Goal: Communication & Community: Answer question/provide support

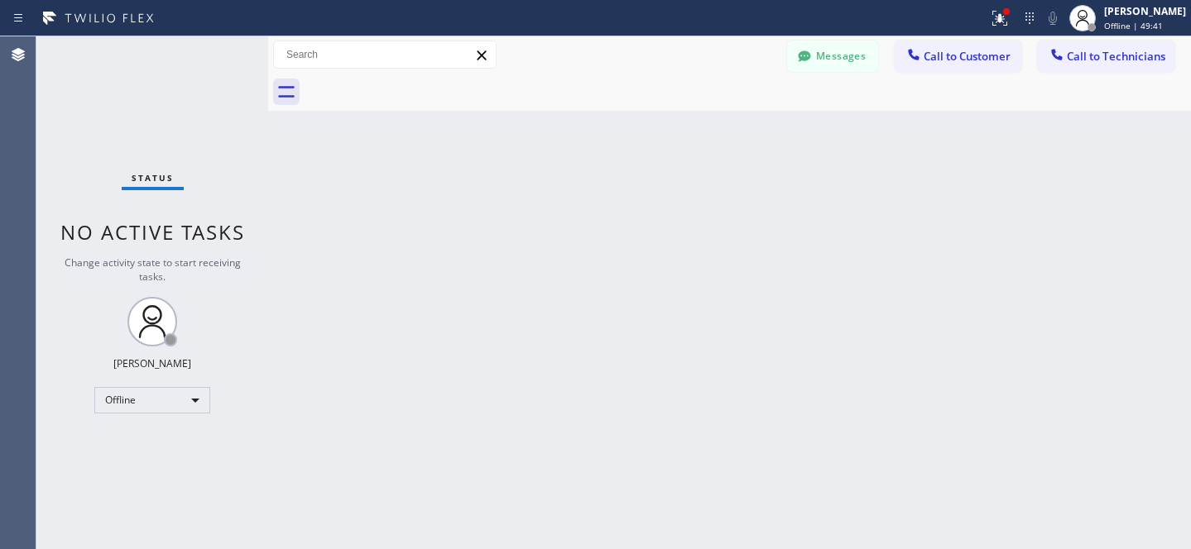
scroll to position [72, 0]
click at [801, 55] on icon at bounding box center [804, 55] width 12 height 11
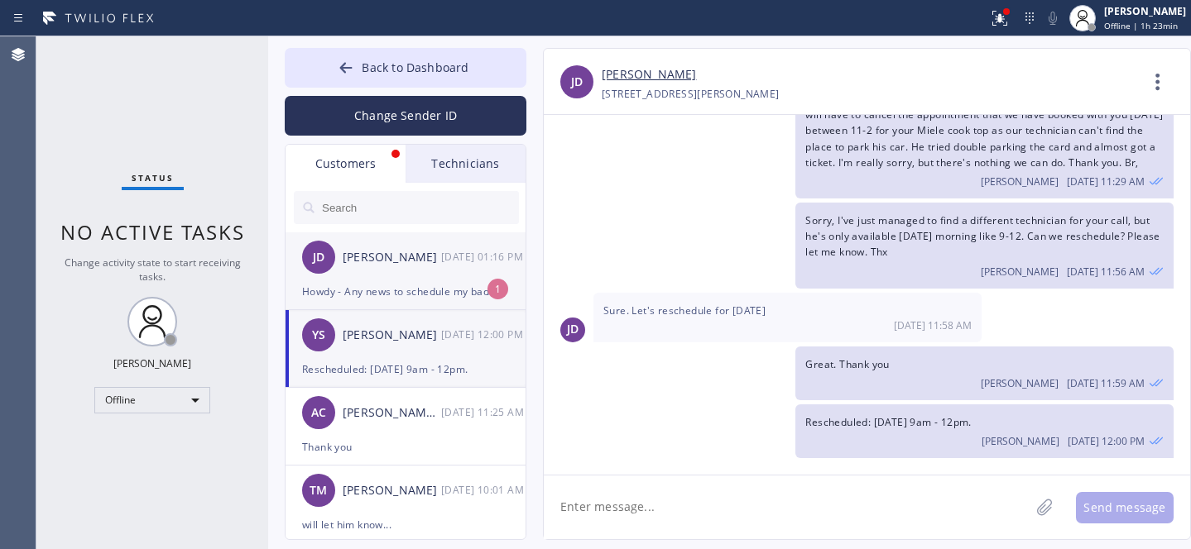
click at [382, 280] on div "[PERSON_NAME] [DATE] 01:16 PM" at bounding box center [407, 258] width 242 height 50
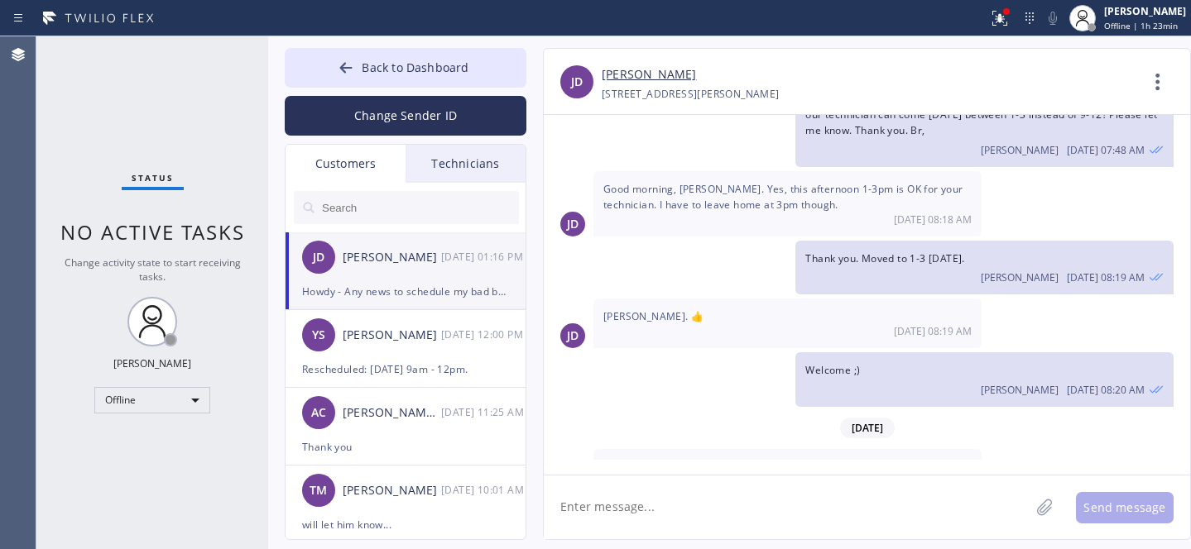
scroll to position [435, 0]
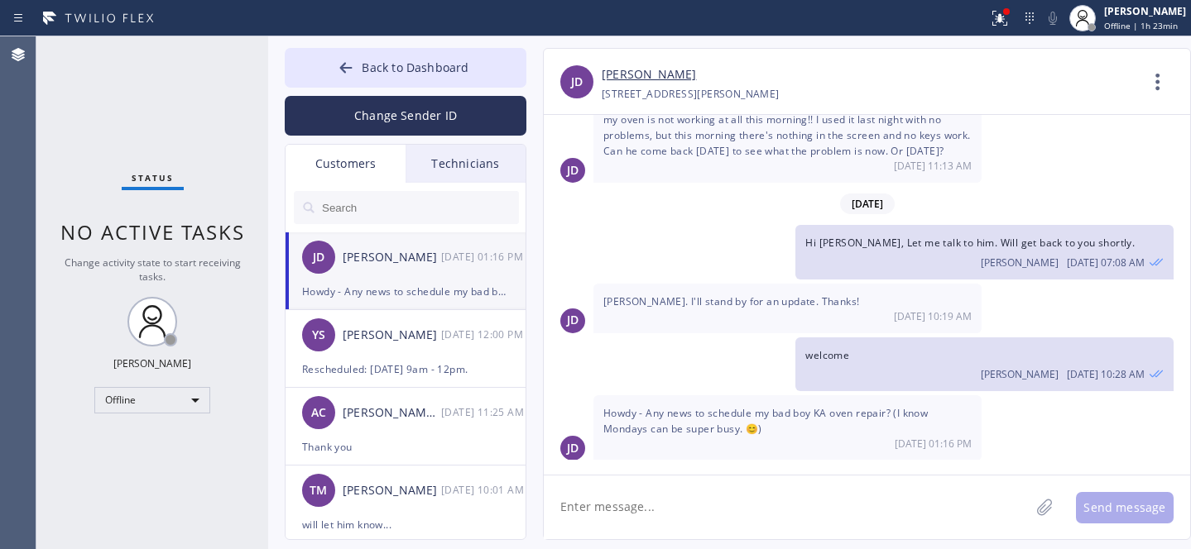
click at [734, 506] on textarea at bounding box center [787, 508] width 486 height 64
type textarea "Sorry. Still waiting for updates from him."
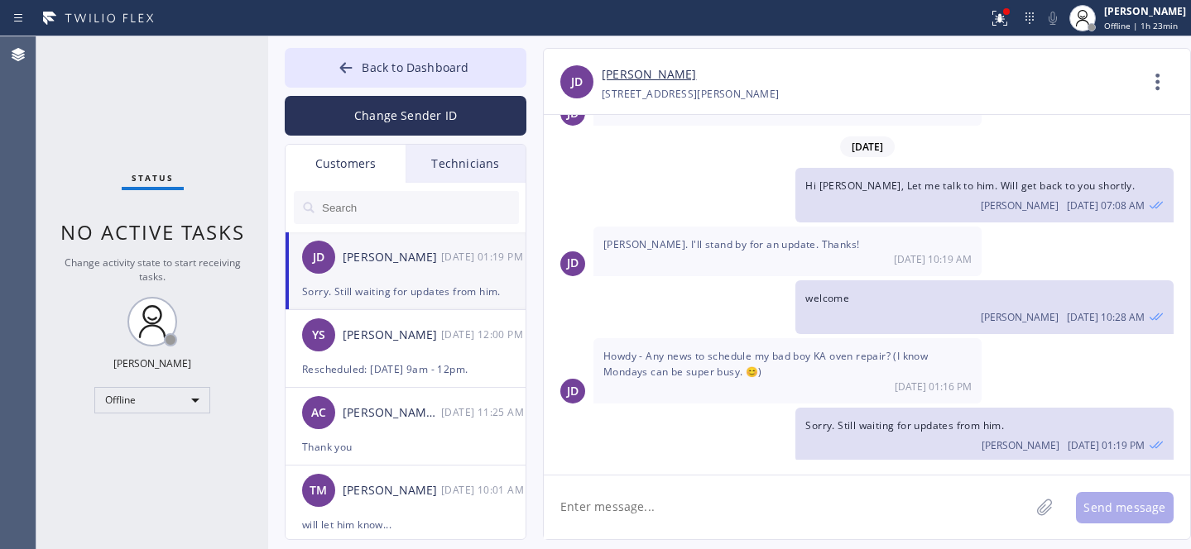
click at [395, 276] on div "[PERSON_NAME] [DATE] 01:19 PM" at bounding box center [407, 258] width 242 height 50
click at [354, 60] on icon at bounding box center [346, 68] width 17 height 17
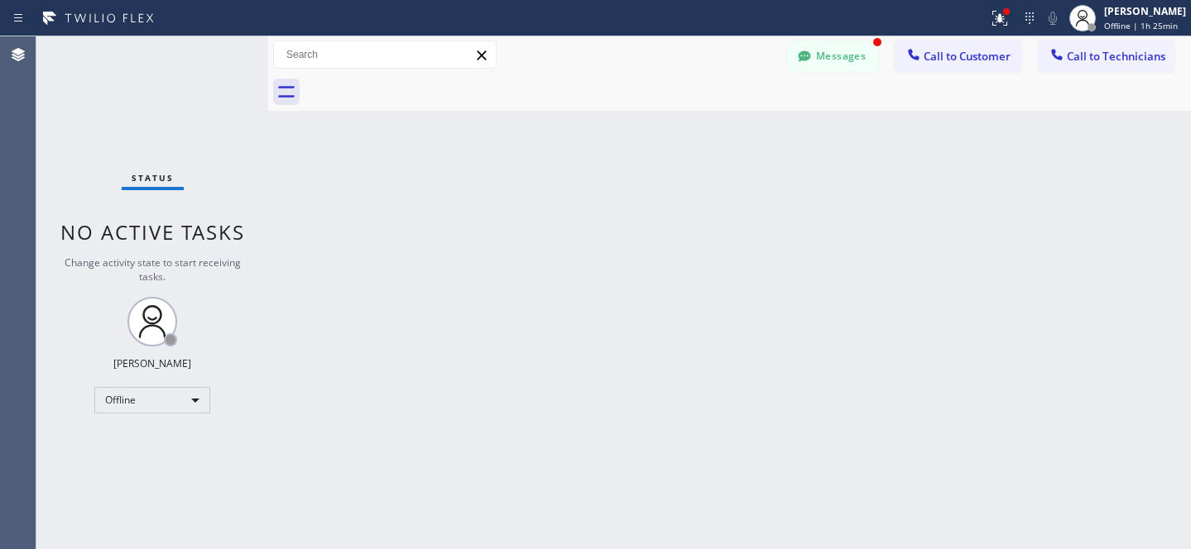
scroll to position [546, 0]
click at [833, 54] on button "Messages" at bounding box center [832, 56] width 91 height 31
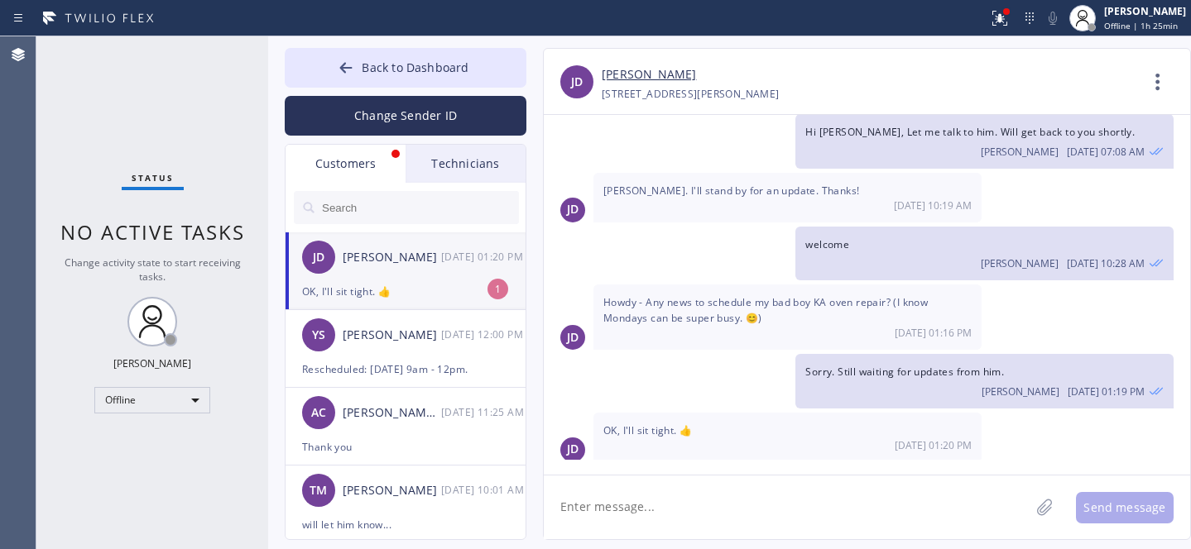
drag, startPoint x: 382, startPoint y: 276, endPoint x: 470, endPoint y: 274, distance: 87.7
click at [383, 276] on div "[PERSON_NAME] [DATE] 01:20 PM" at bounding box center [407, 258] width 242 height 50
click at [667, 500] on textarea at bounding box center [787, 508] width 486 height 64
click at [362, 74] on button "Back to Dashboard" at bounding box center [406, 68] width 242 height 40
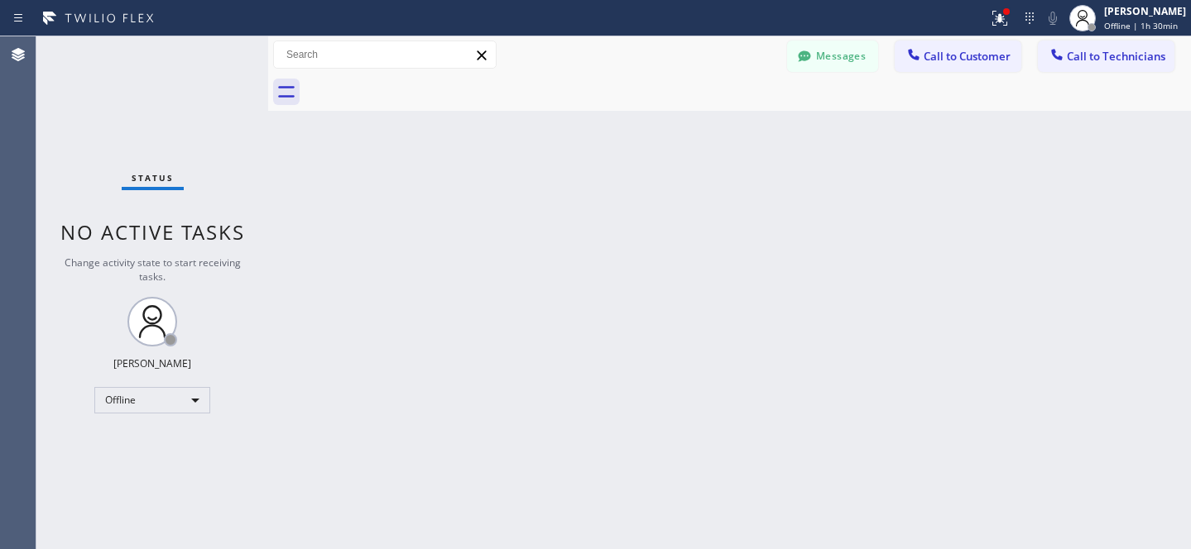
drag, startPoint x: 818, startPoint y: 50, endPoint x: 648, endPoint y: 482, distance: 464.1
click at [818, 51] on button "Messages" at bounding box center [832, 56] width 91 height 31
click at [378, 264] on div "[PERSON_NAME]" at bounding box center [392, 257] width 98 height 19
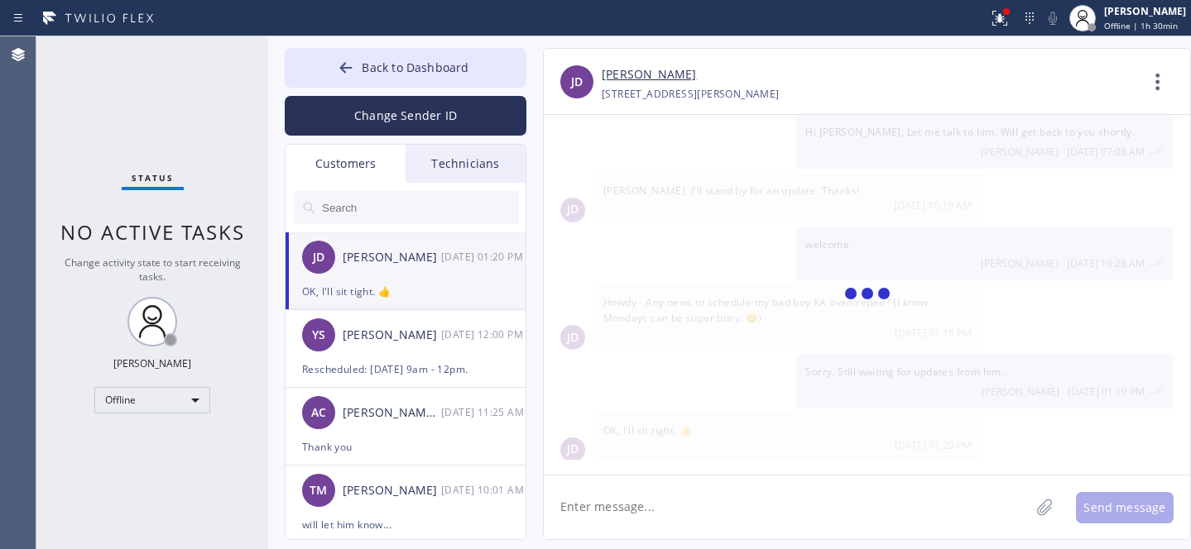
click at [645, 488] on textarea at bounding box center [787, 508] width 486 height 64
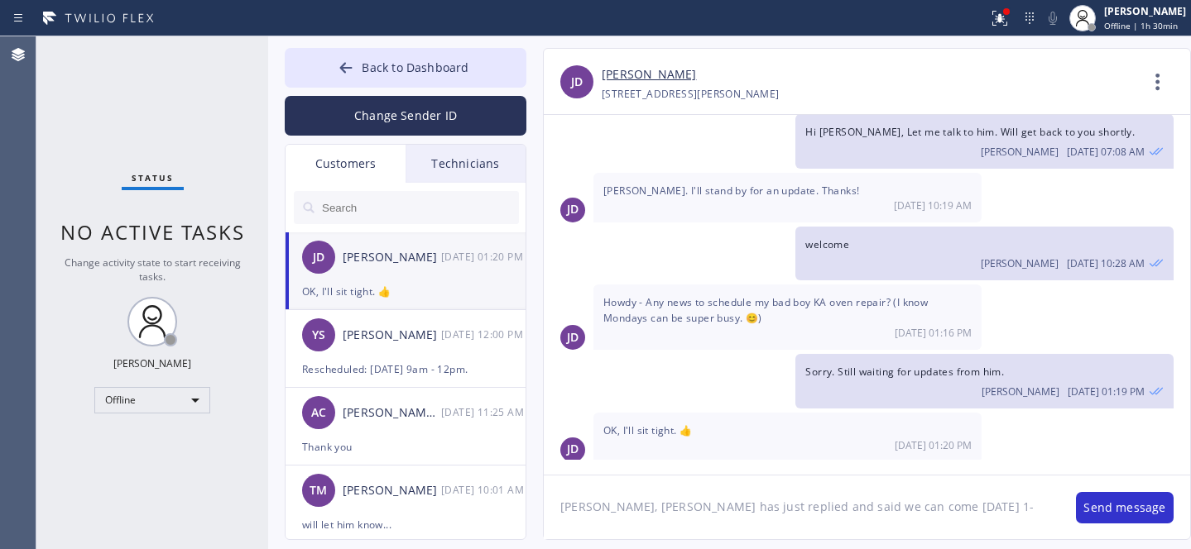
type textarea "[PERSON_NAME], [PERSON_NAME] has just replied and said we can come [DATE] 1-3"
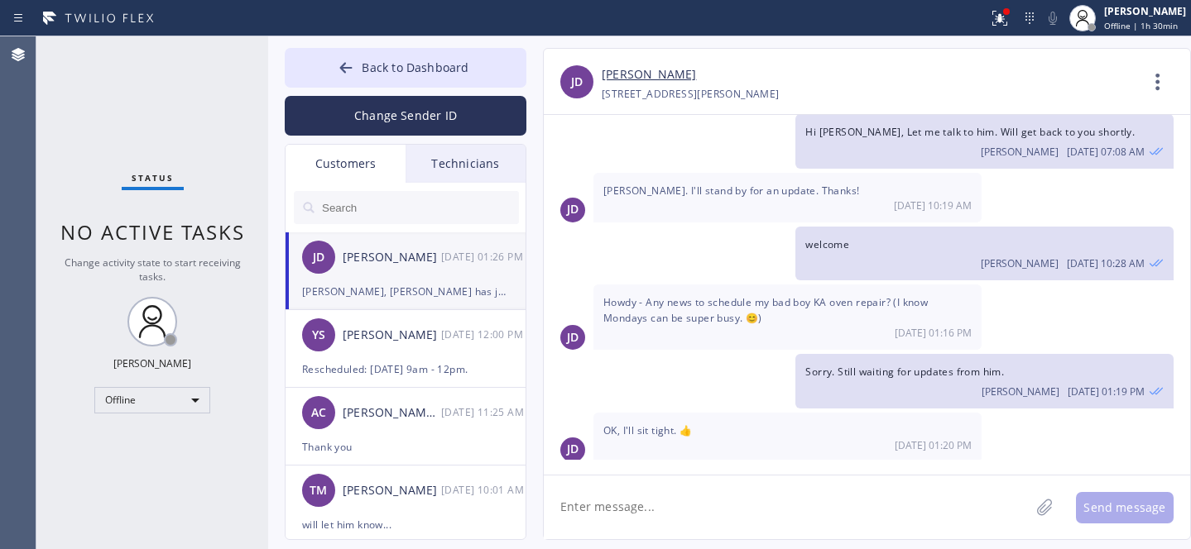
scroll to position [604, 0]
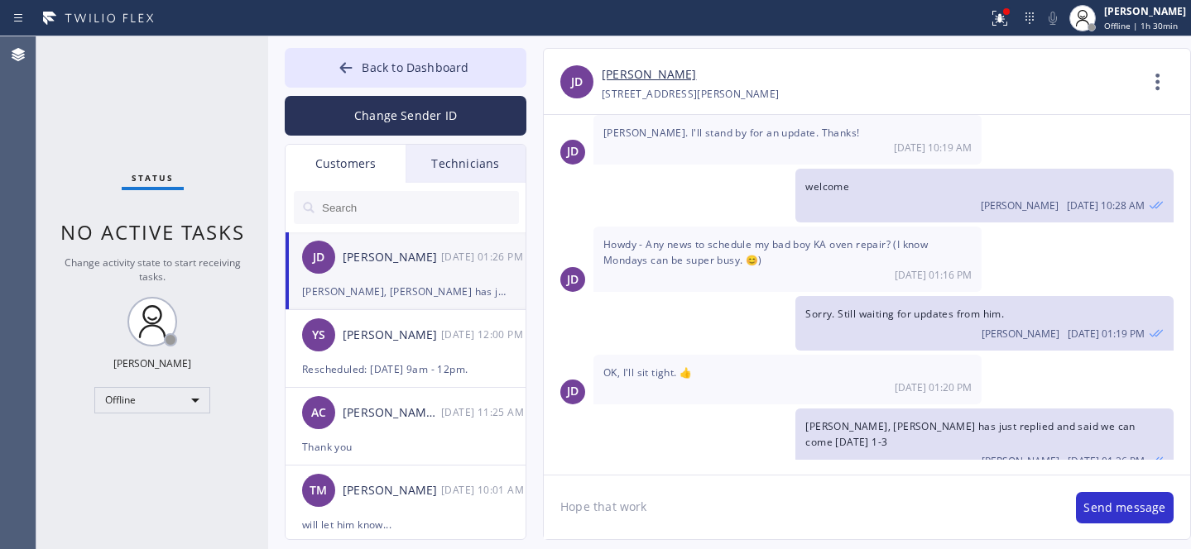
type textarea "Hope that works"
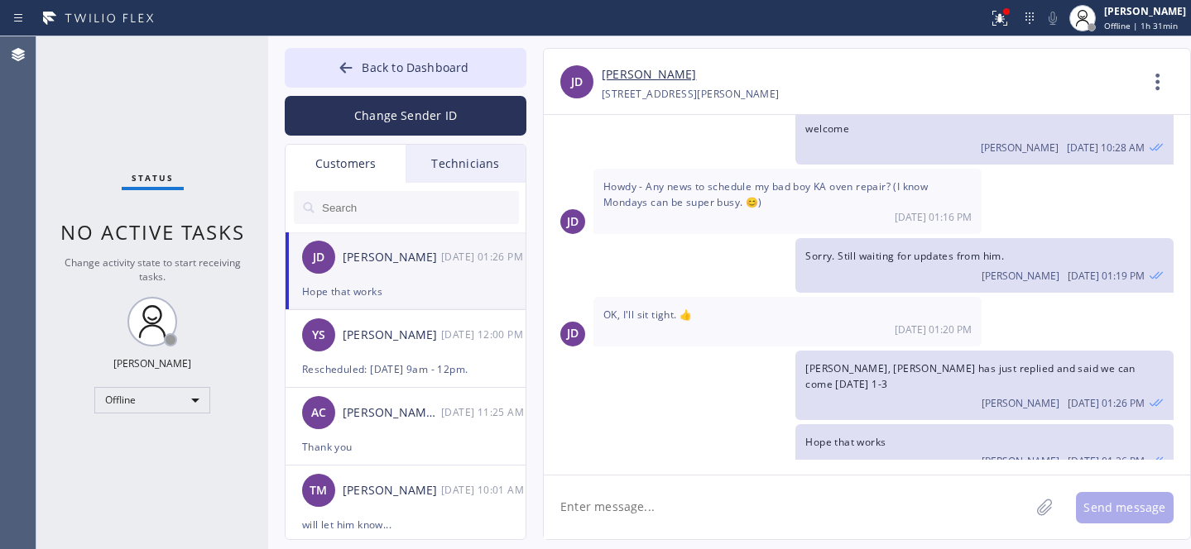
click at [678, 511] on textarea at bounding box center [787, 508] width 486 height 64
paste textarea "[DATE] 1pm - 3pm"
type textarea "Booked: [DATE] 1pm - 3pm"
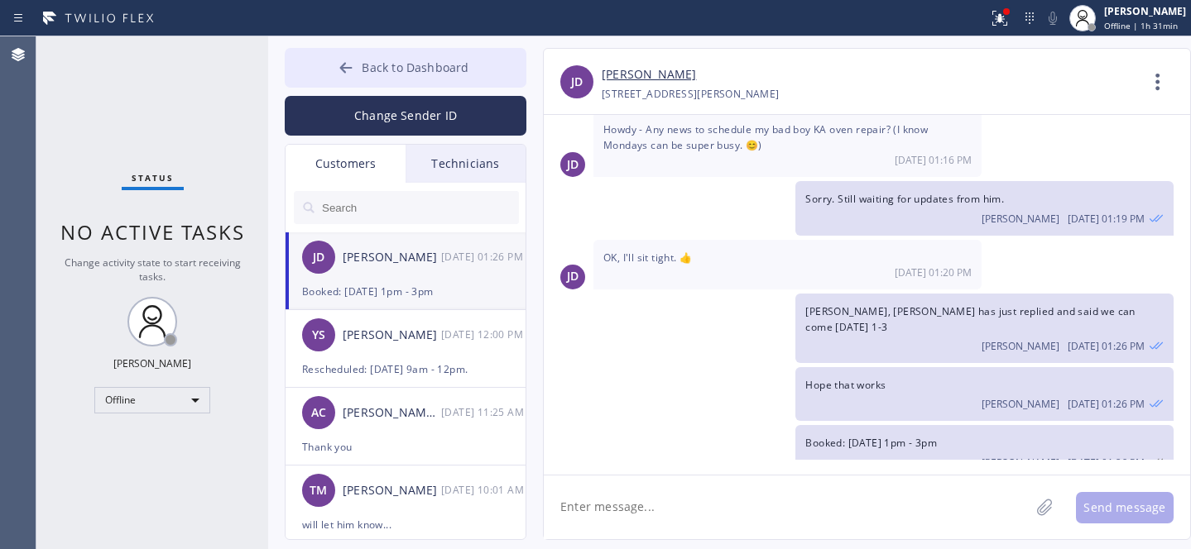
click at [356, 69] on div at bounding box center [346, 70] width 20 height 20
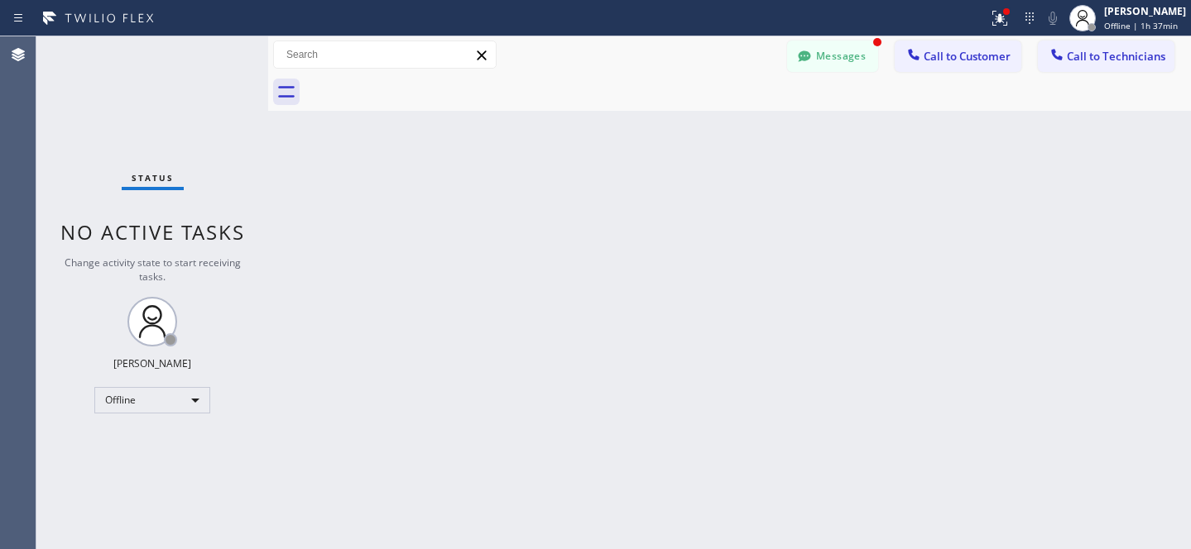
scroll to position [804, 0]
drag, startPoint x: 812, startPoint y: 70, endPoint x: 416, endPoint y: 319, distance: 467.9
click at [812, 70] on button "Messages" at bounding box center [832, 56] width 91 height 31
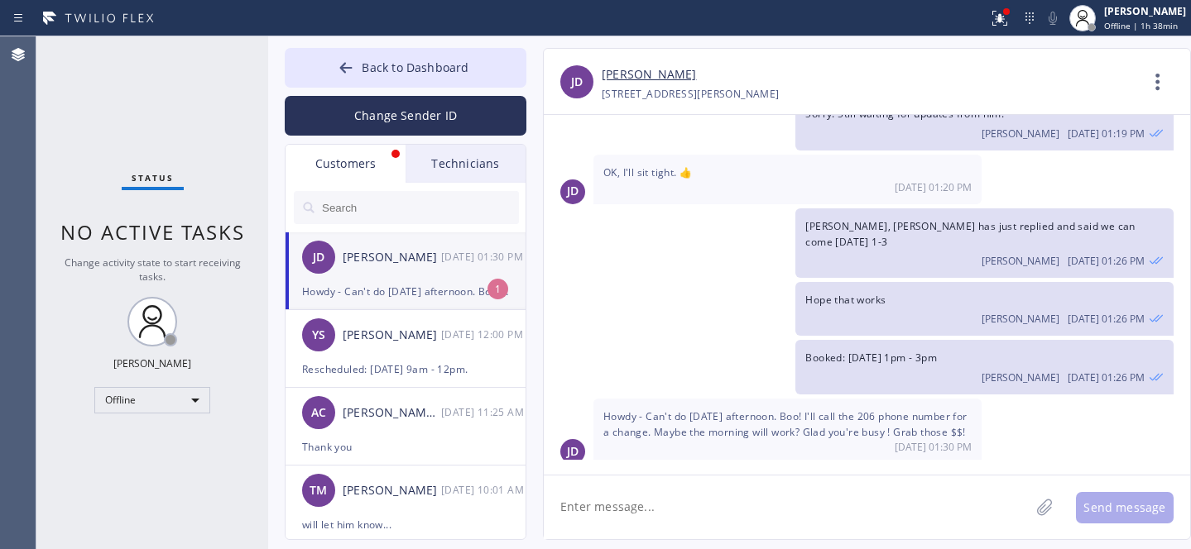
click at [377, 295] on div "Howdy - Can't do [DATE] afternoon. Boo! I'll call the 206 phone number for a ch…" at bounding box center [405, 291] width 207 height 19
click at [348, 64] on icon at bounding box center [346, 68] width 17 height 17
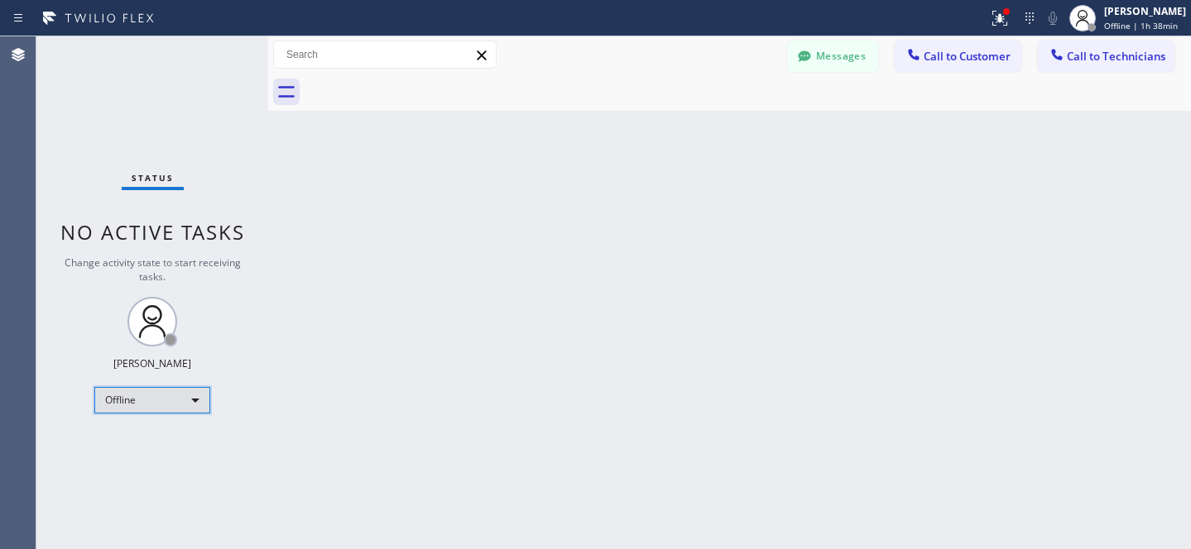
click at [137, 400] on div "Offline" at bounding box center [152, 400] width 116 height 26
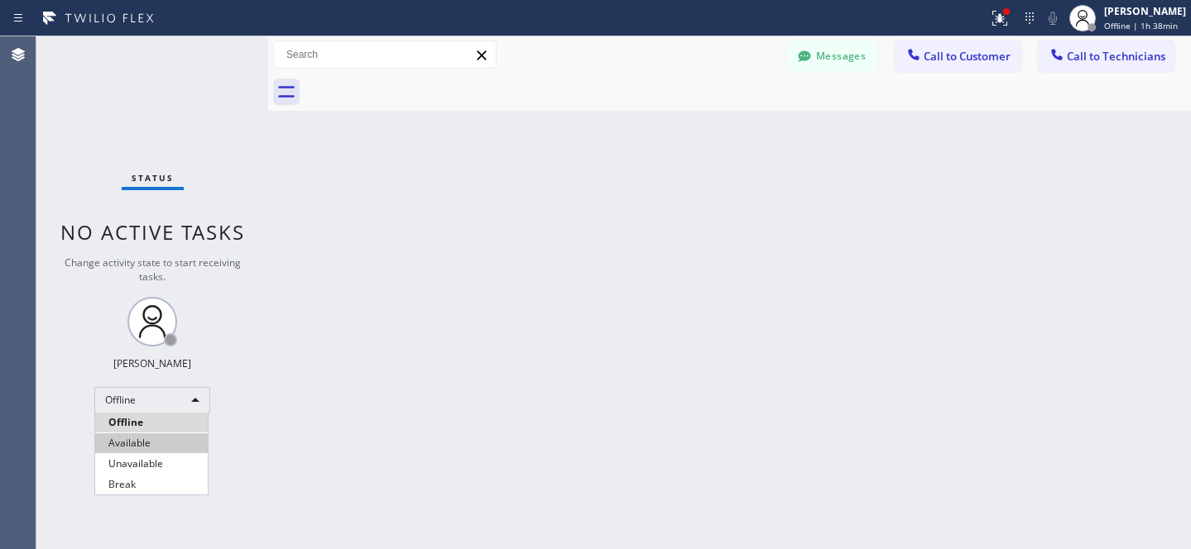
click at [143, 434] on li "Available" at bounding box center [151, 444] width 113 height 20
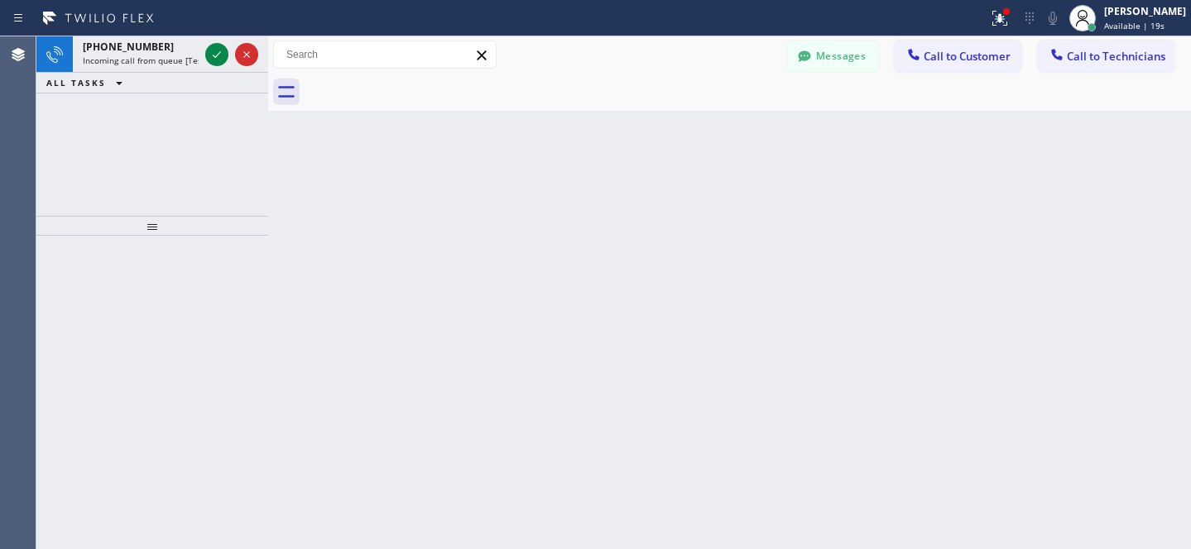
drag, startPoint x: 944, startPoint y: 60, endPoint x: 923, endPoint y: 60, distance: 21.5
click at [944, 60] on span "Call to Customer" at bounding box center [967, 56] width 87 height 15
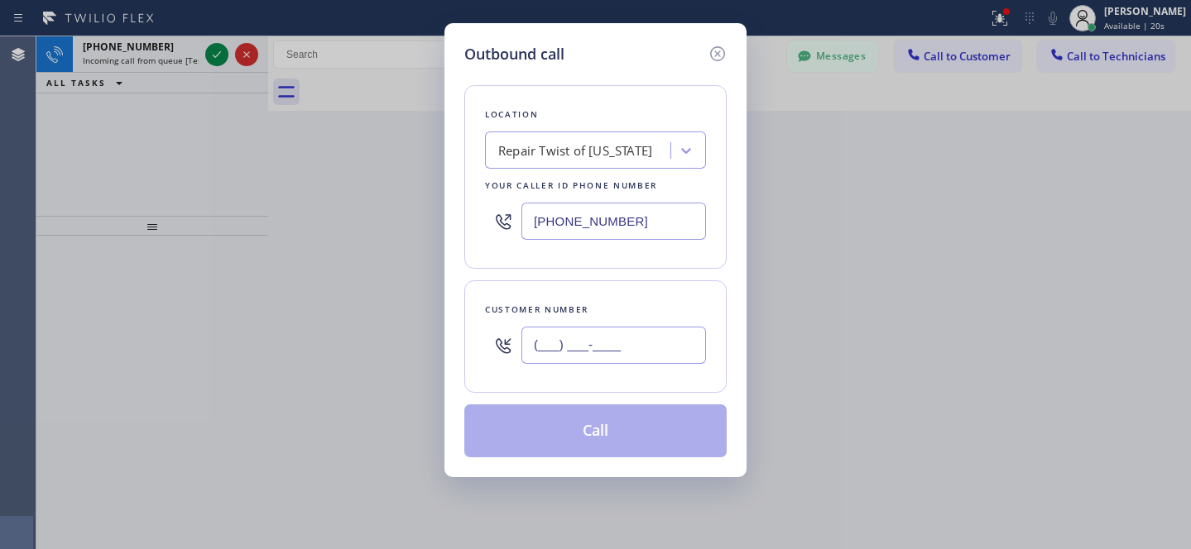
drag, startPoint x: 610, startPoint y: 343, endPoint x: 675, endPoint y: 324, distance: 68.3
click at [611, 343] on input "(___) ___-____" at bounding box center [613, 345] width 185 height 37
paste input "949) 439-3774"
type input "[PHONE_NUMBER]"
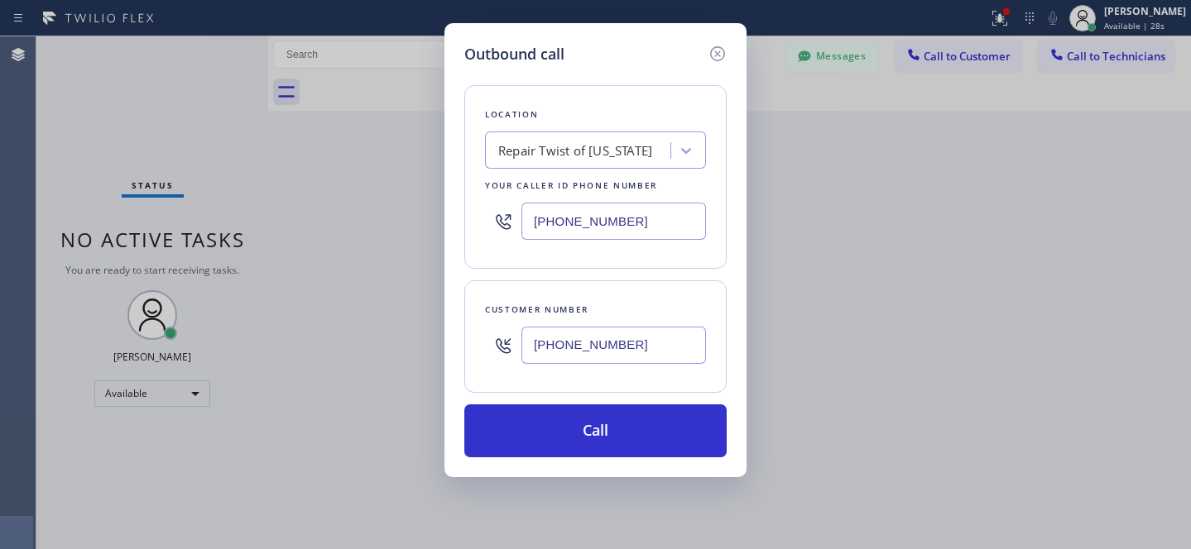
click at [545, 170] on div "Location Repair Twist of [US_STATE] Your caller id phone number [PHONE_NUMBER]" at bounding box center [595, 177] width 262 height 184
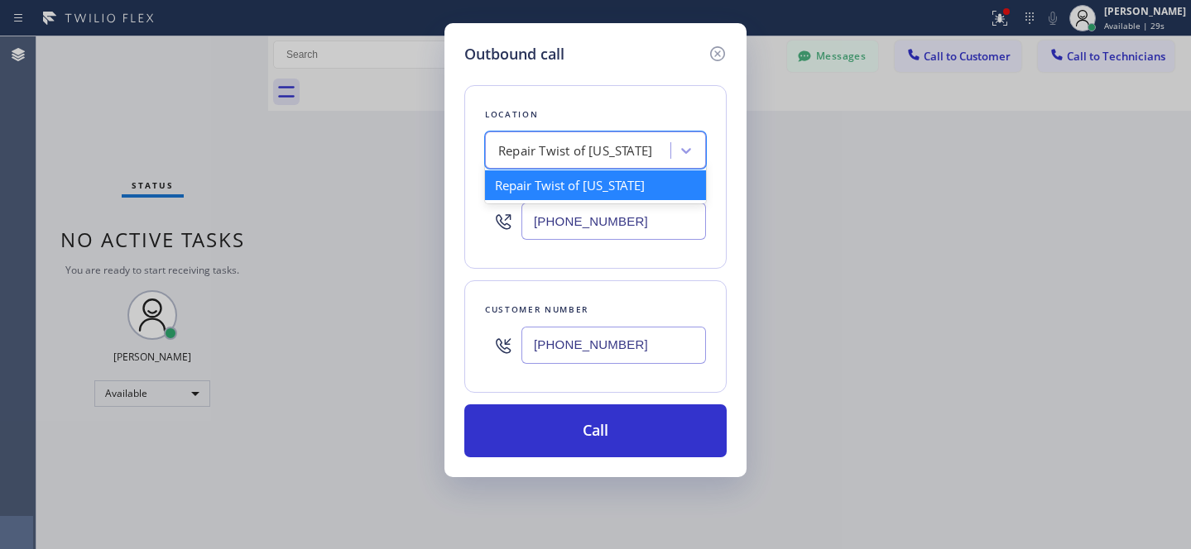
click at [556, 162] on div "Repair Twist of [US_STATE]" at bounding box center [580, 151] width 180 height 29
paste input "Irvine Best Appliance Service"
type input "Irvine Best Appliance Service"
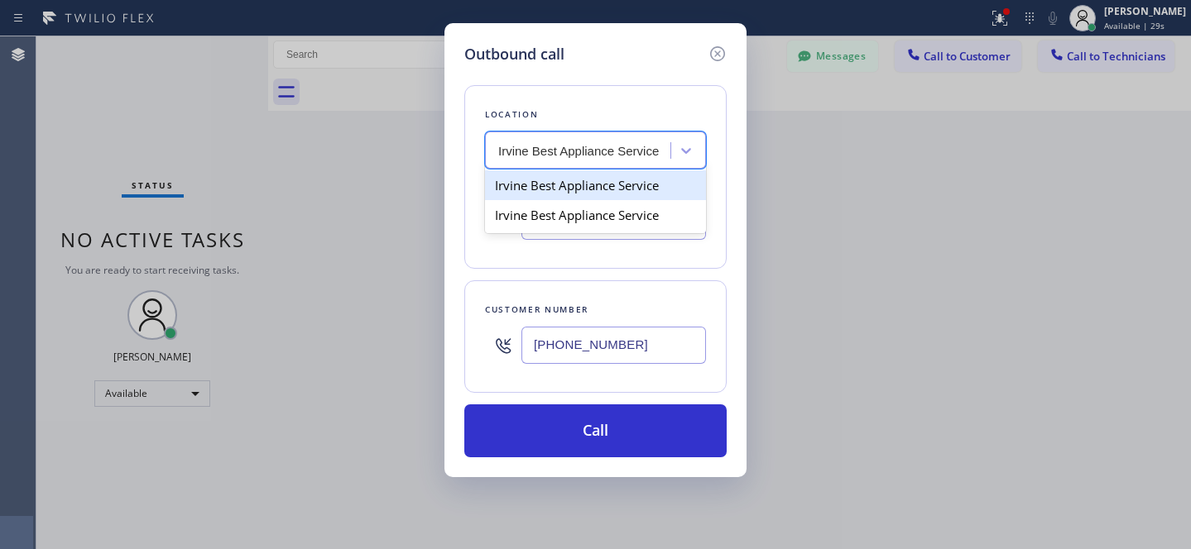
scroll to position [0, 0]
click at [545, 184] on div "Irvine Best Appliance Service" at bounding box center [595, 185] width 221 height 30
type input "[PHONE_NUMBER]"
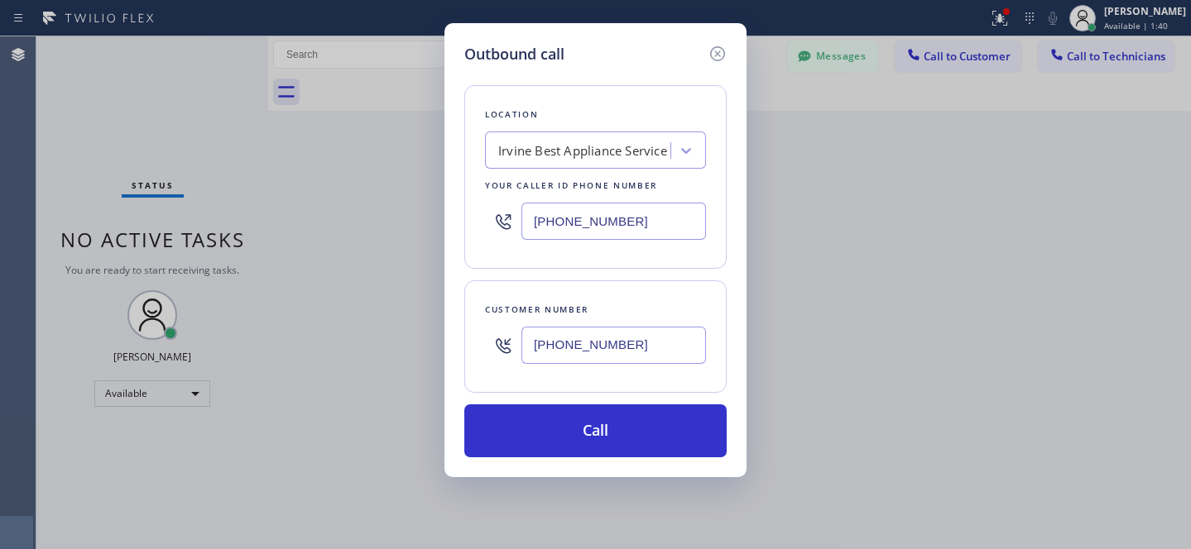
click at [646, 405] on div "Location [GEOGRAPHIC_DATA] Best Appliance Service Your caller id phone number […" at bounding box center [595, 261] width 262 height 392
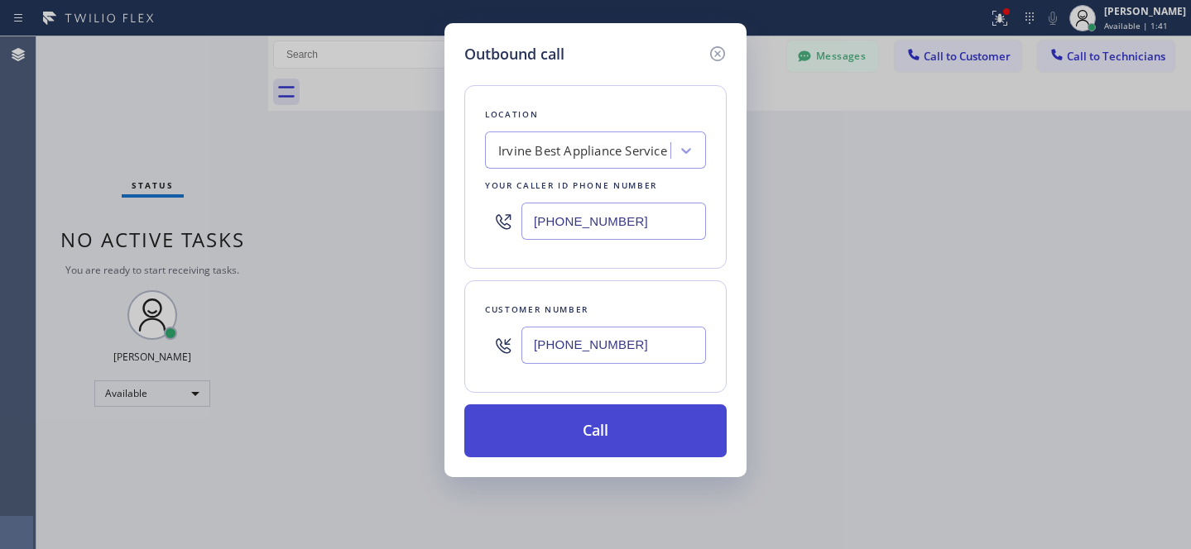
click at [613, 434] on button "Call" at bounding box center [595, 431] width 262 height 53
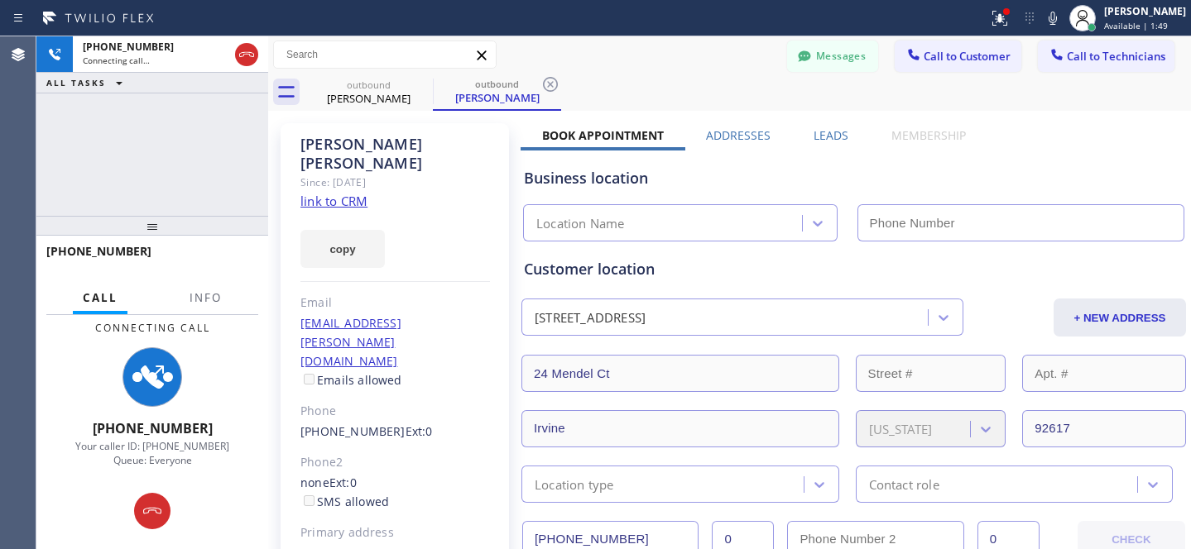
type input "[PHONE_NUMBER]"
drag, startPoint x: 813, startPoint y: 46, endPoint x: 387, endPoint y: 197, distance: 452.0
click at [813, 46] on button "Messages" at bounding box center [832, 56] width 91 height 31
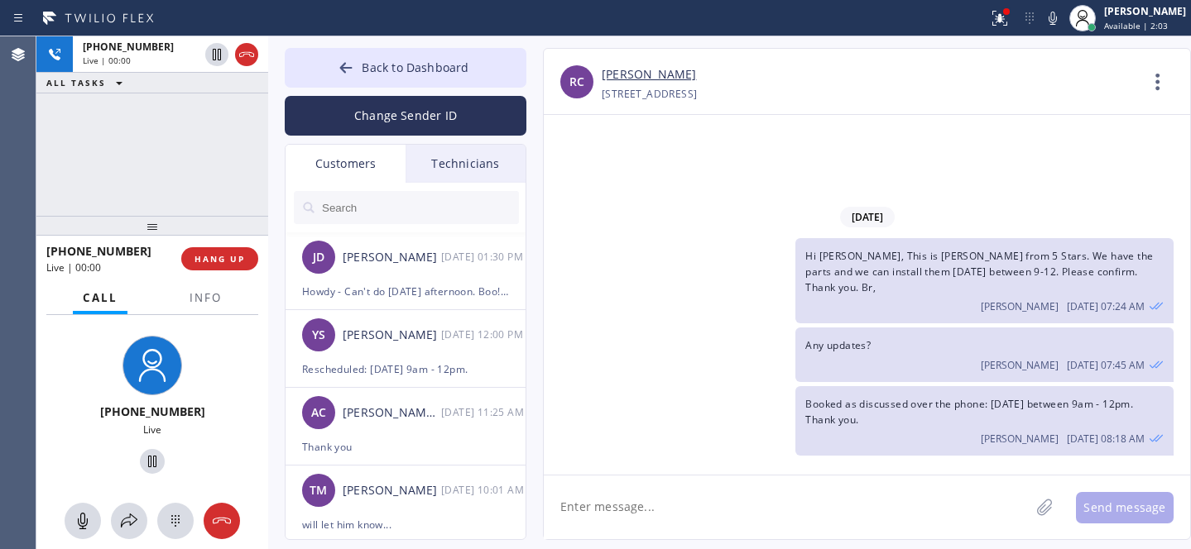
click at [385, 202] on input "text" at bounding box center [419, 207] width 199 height 33
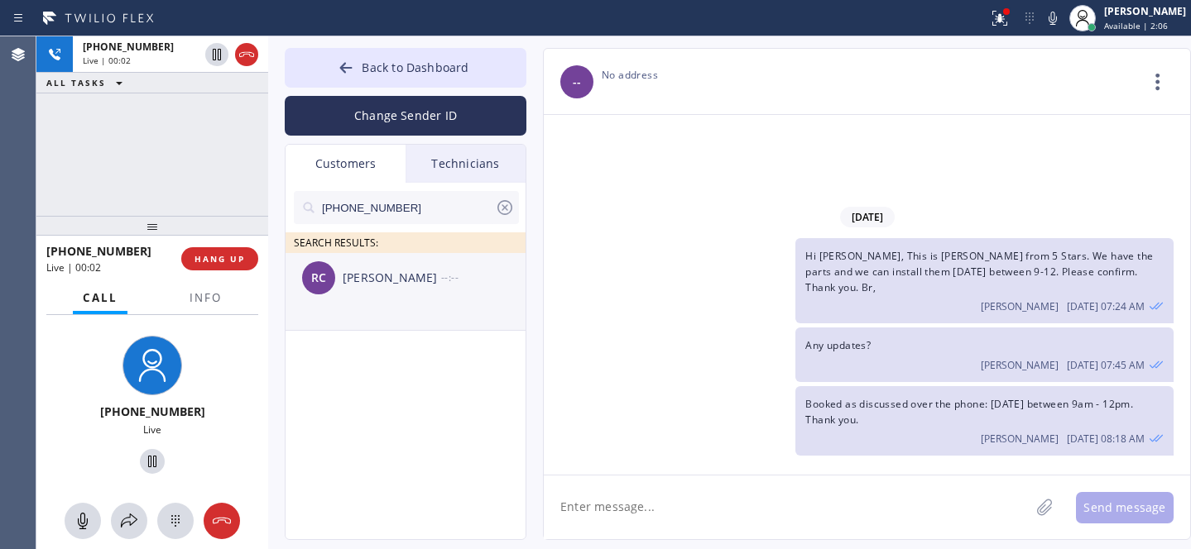
click at [378, 295] on div "RC [PERSON_NAME] --:--" at bounding box center [407, 278] width 242 height 50
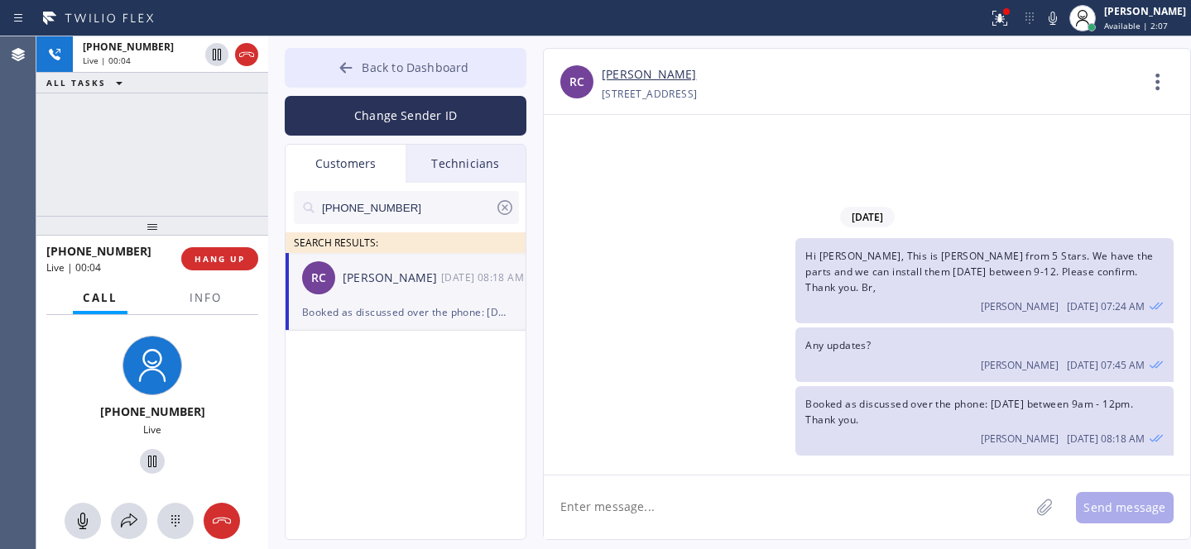
click at [343, 60] on icon at bounding box center [346, 68] width 17 height 17
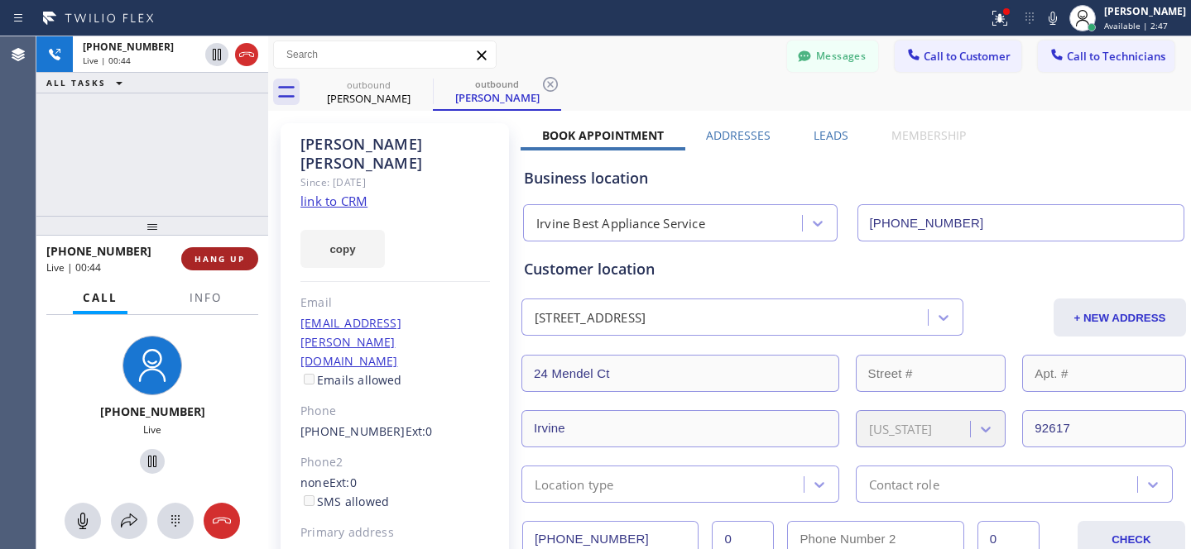
click at [226, 261] on span "HANG UP" at bounding box center [219, 259] width 50 height 12
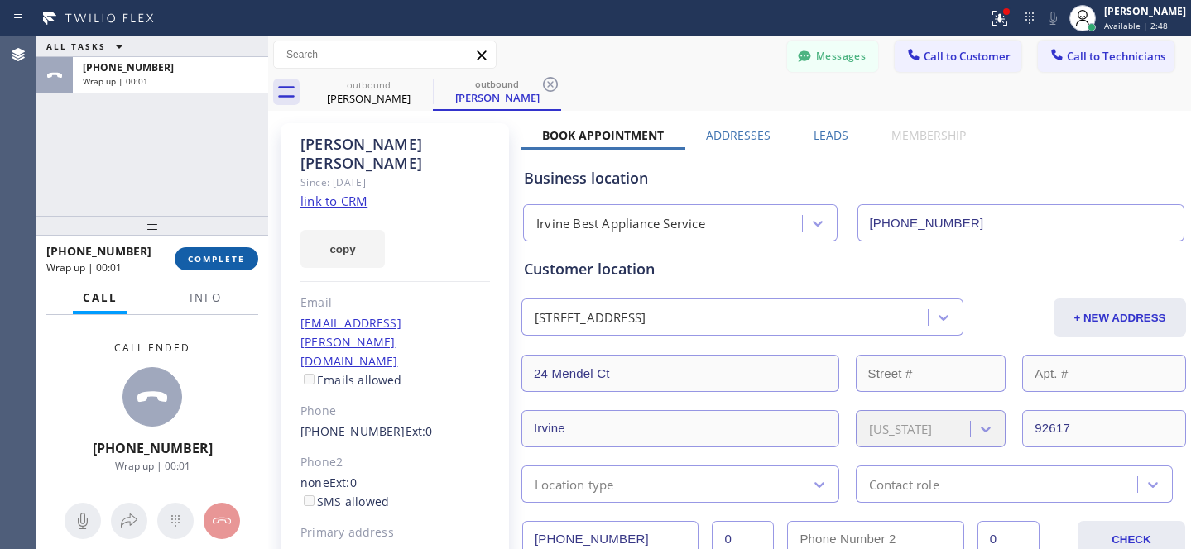
drag, startPoint x: 190, startPoint y: 265, endPoint x: 233, endPoint y: 266, distance: 43.1
click at [193, 266] on button "COMPLETE" at bounding box center [217, 258] width 84 height 23
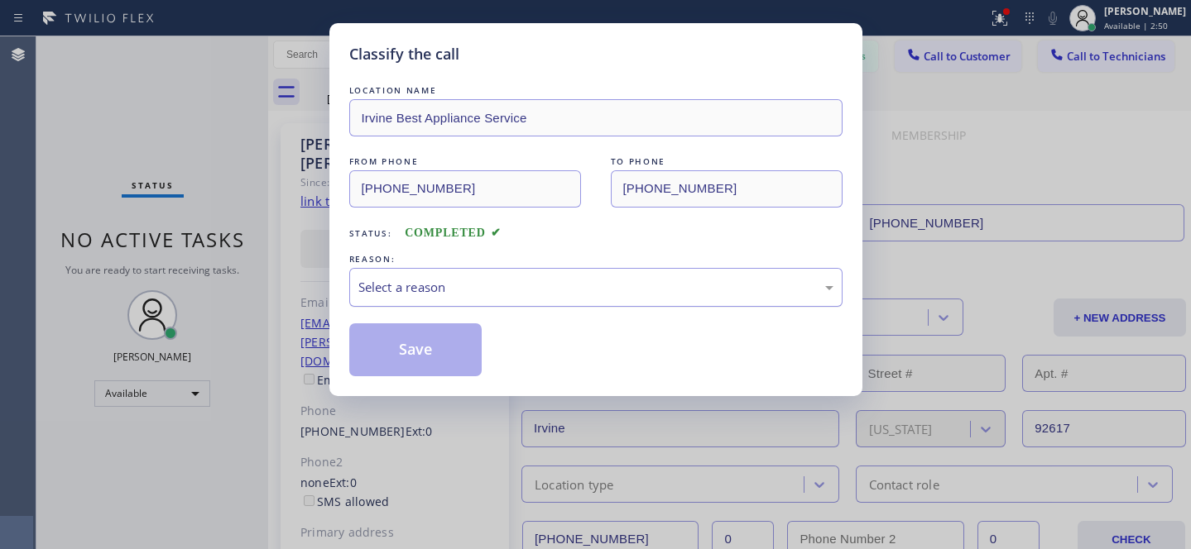
click at [445, 300] on div "Select a reason" at bounding box center [595, 287] width 493 height 39
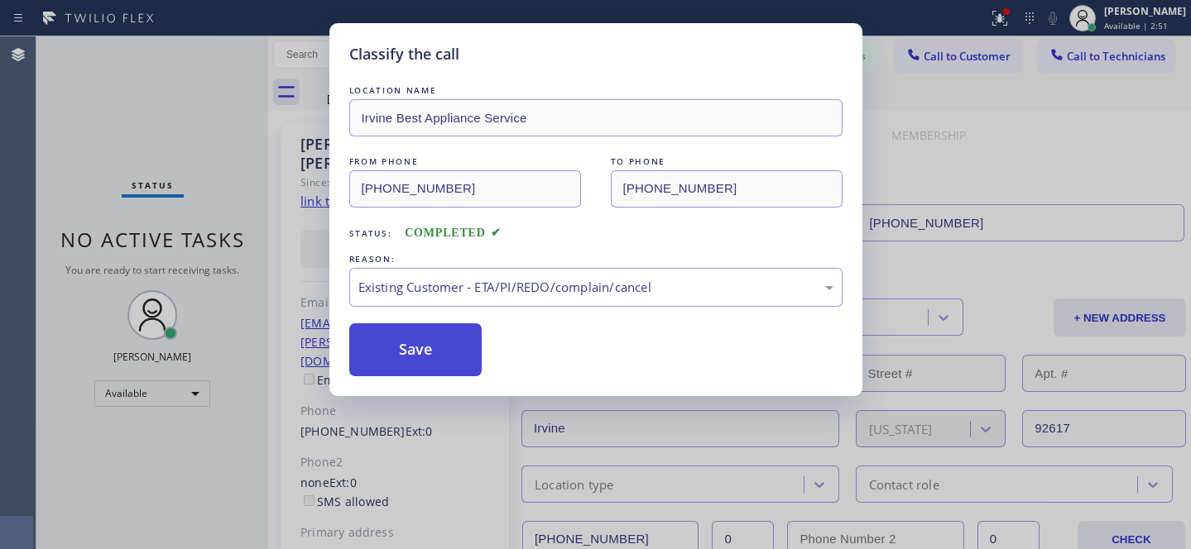
click at [425, 353] on button "Save" at bounding box center [415, 350] width 133 height 53
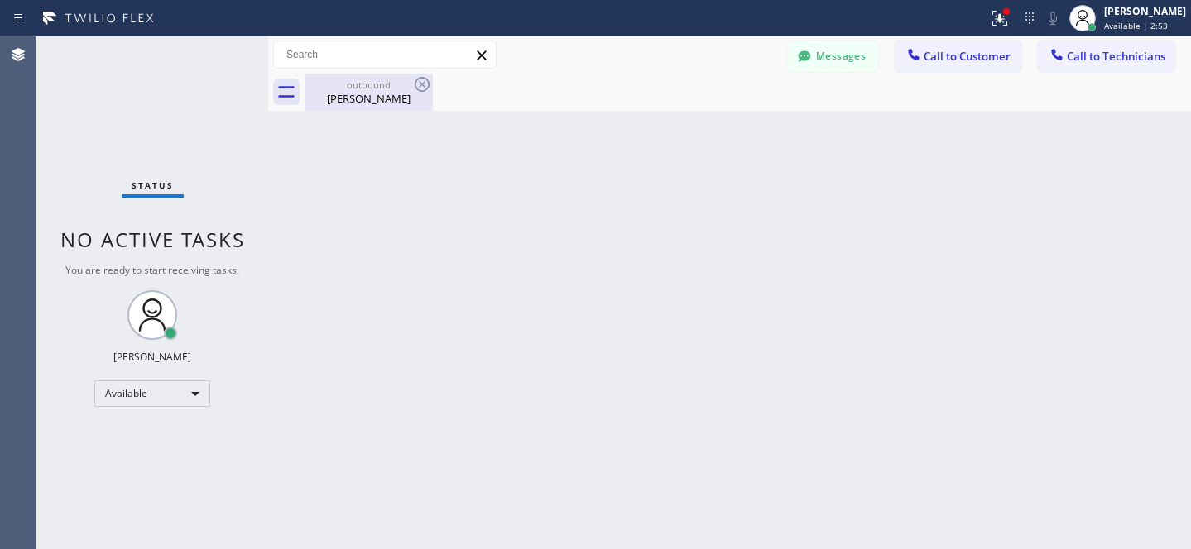
click at [367, 91] on div "[PERSON_NAME]" at bounding box center [368, 98] width 125 height 15
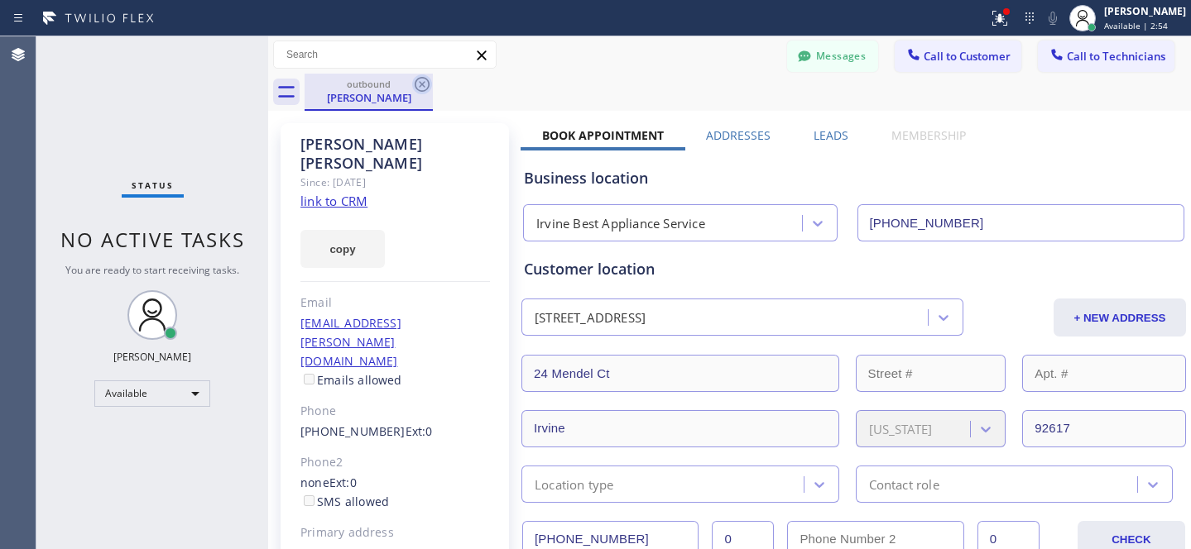
click at [424, 84] on icon at bounding box center [422, 84] width 20 height 20
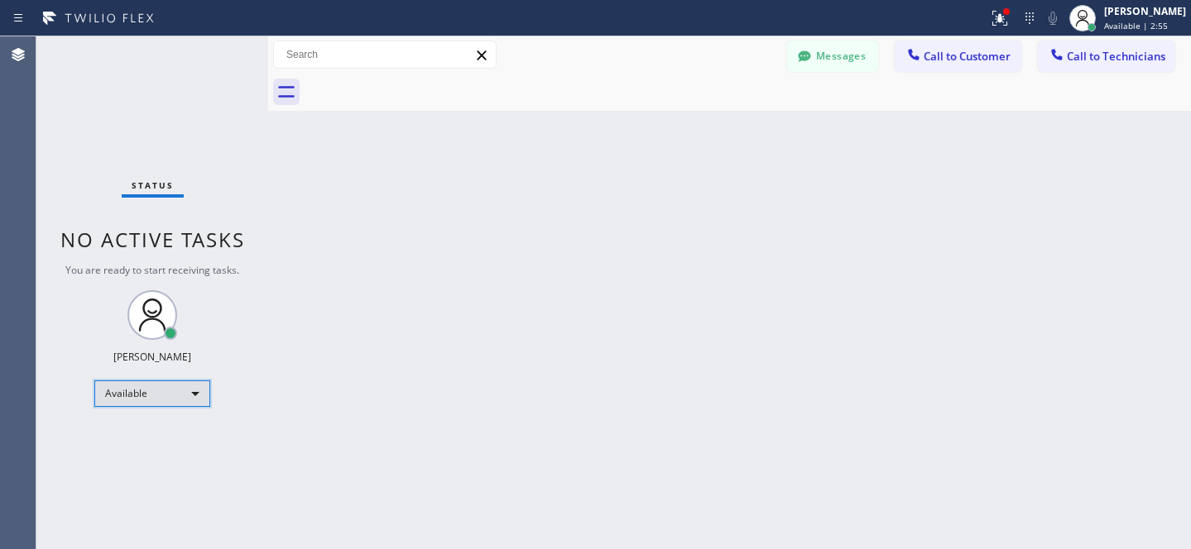
click at [139, 398] on div "Available" at bounding box center [152, 394] width 116 height 26
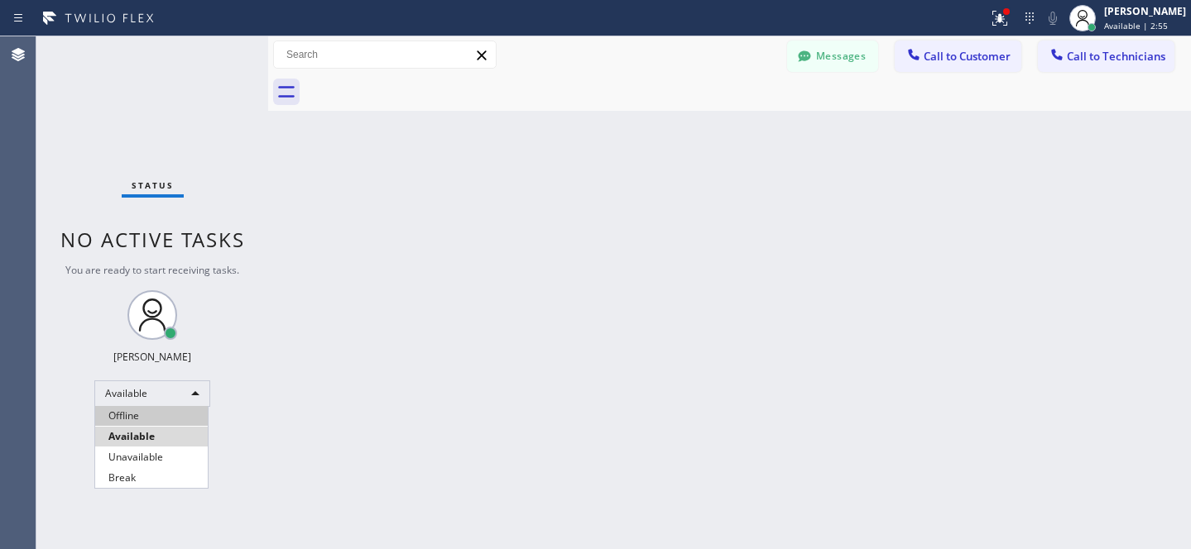
click at [143, 415] on li "Offline" at bounding box center [151, 416] width 113 height 20
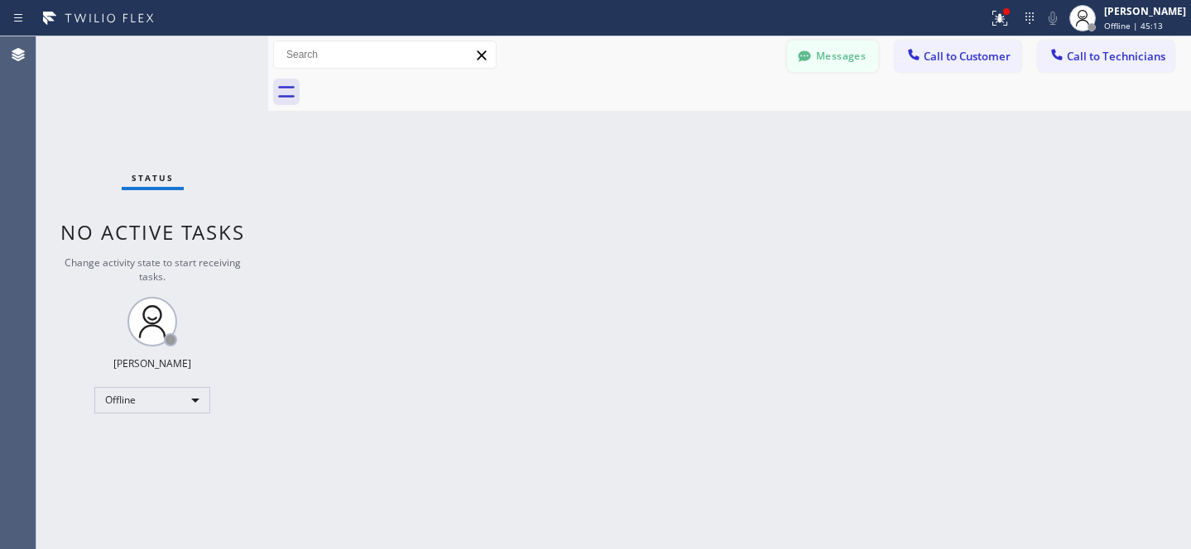
click at [848, 62] on button "Messages" at bounding box center [832, 56] width 91 height 31
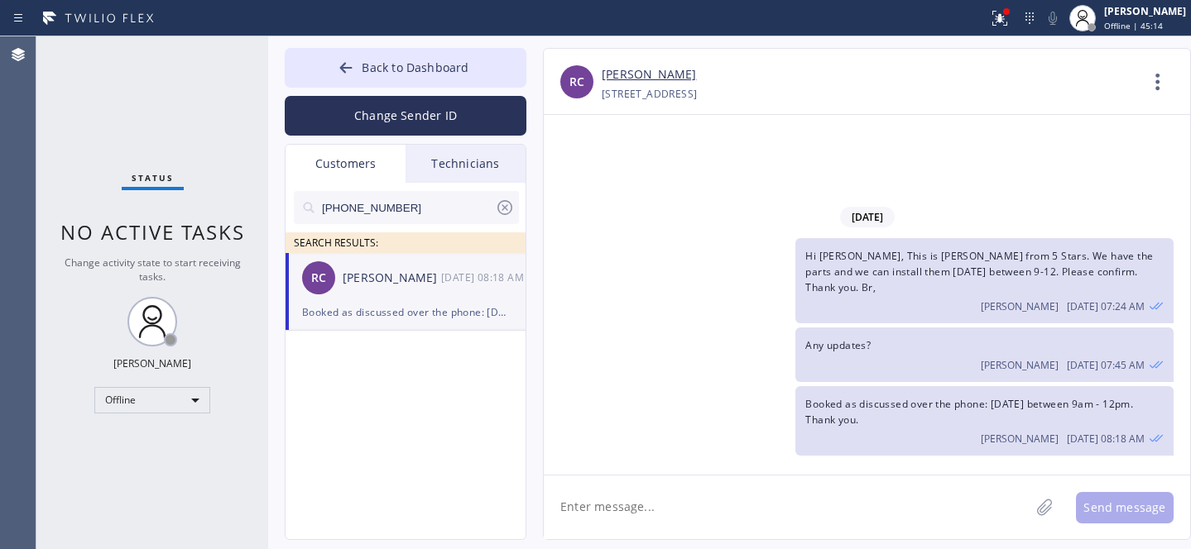
click at [445, 216] on input "[PHONE_NUMBER]" at bounding box center [407, 207] width 175 height 33
paste input "408) 580-4198"
type input "[PHONE_NUMBER]"
click at [369, 290] on div "NB [PERSON_NAME] --:--" at bounding box center [407, 278] width 242 height 50
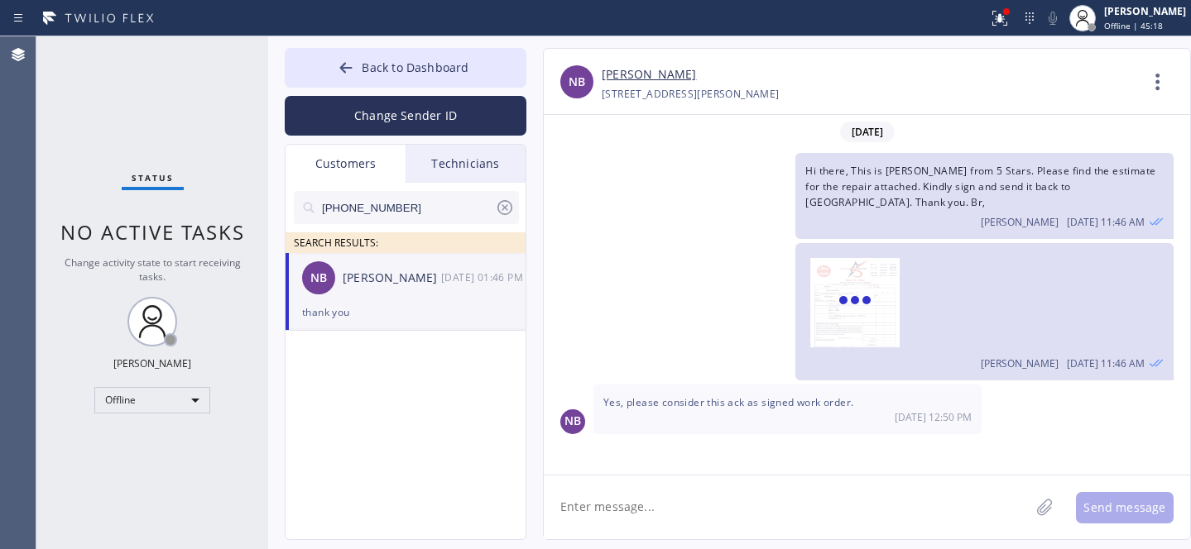
scroll to position [546, 0]
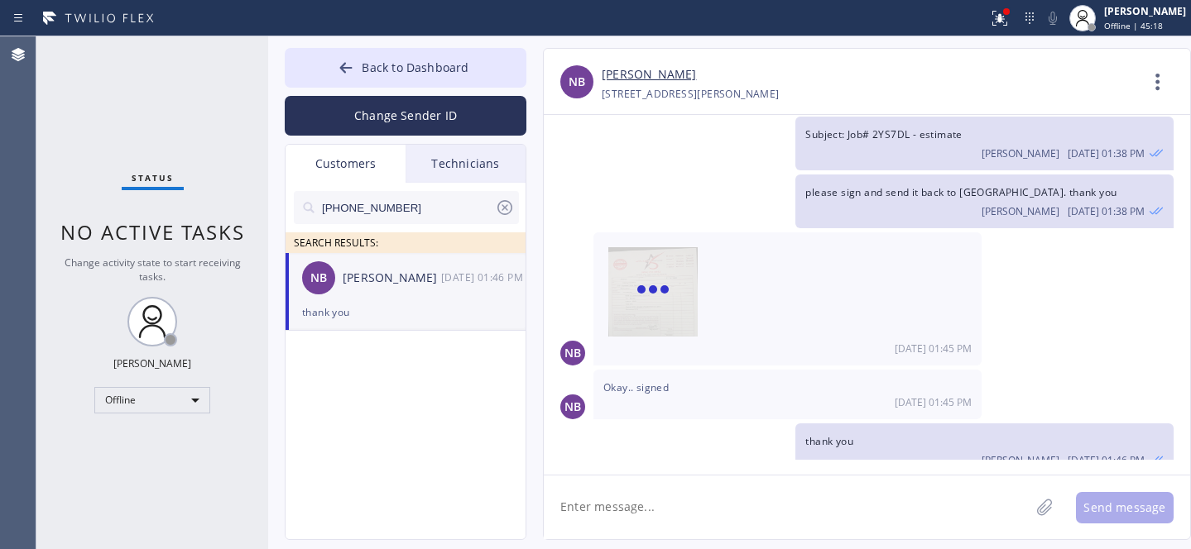
click at [649, 494] on textarea at bounding box center [787, 508] width 486 height 64
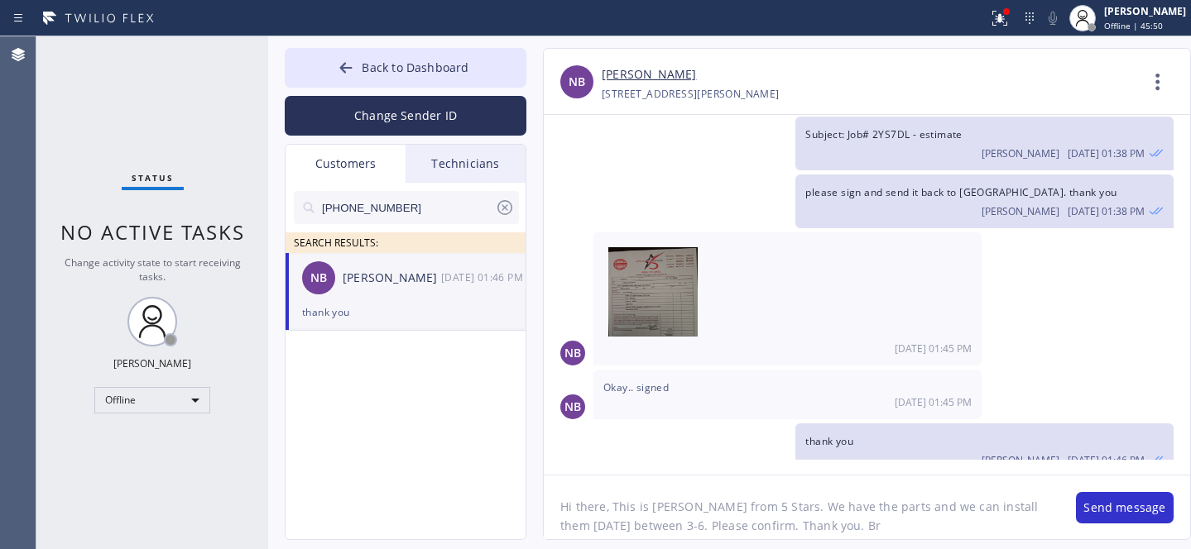
type textarea "Hi there, This is [PERSON_NAME] from 5 Stars. We have the parts and we can inst…"
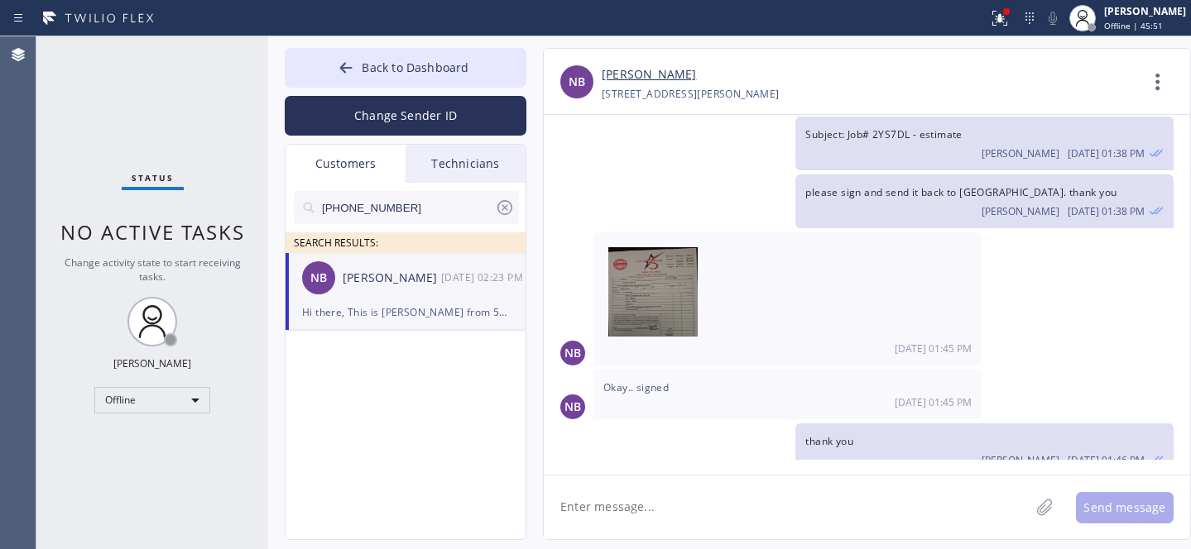
scroll to position [658, 0]
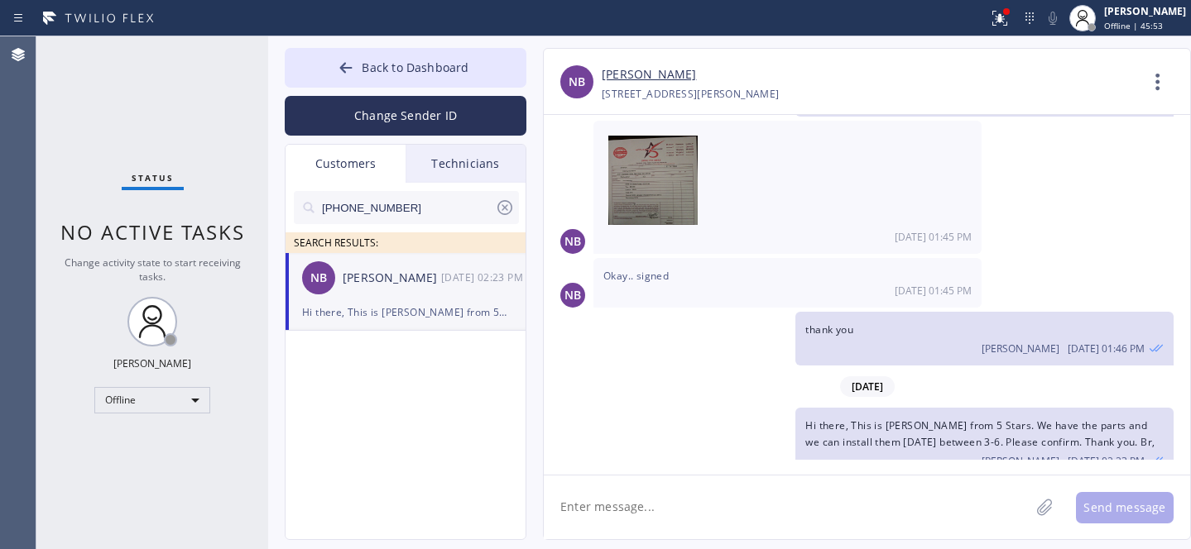
click at [506, 211] on icon at bounding box center [505, 208] width 20 height 20
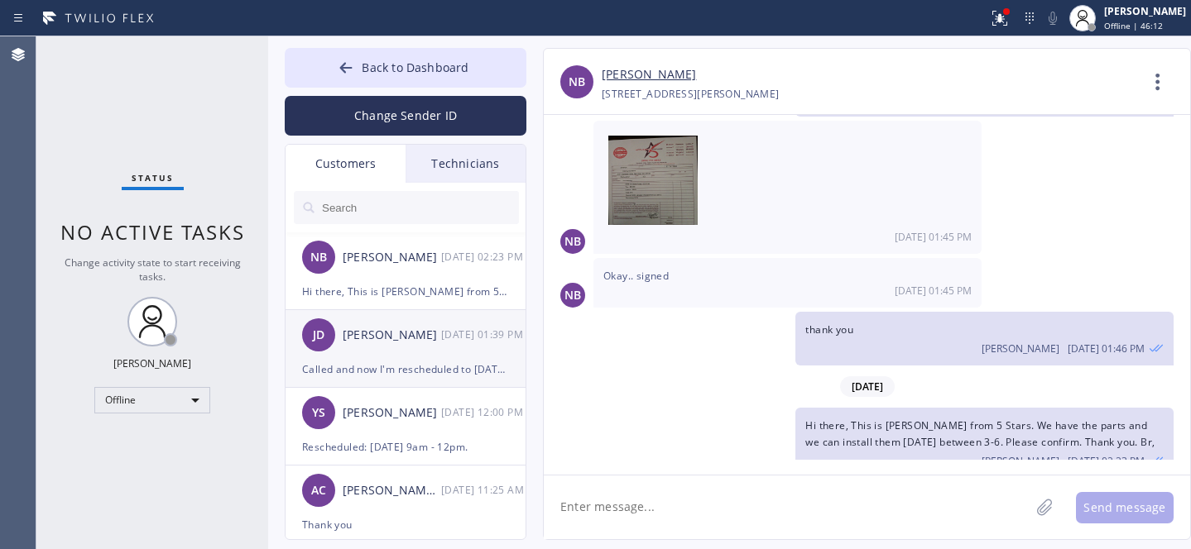
click at [417, 355] on div "[PERSON_NAME] [DATE] 01:39 PM" at bounding box center [407, 335] width 242 height 50
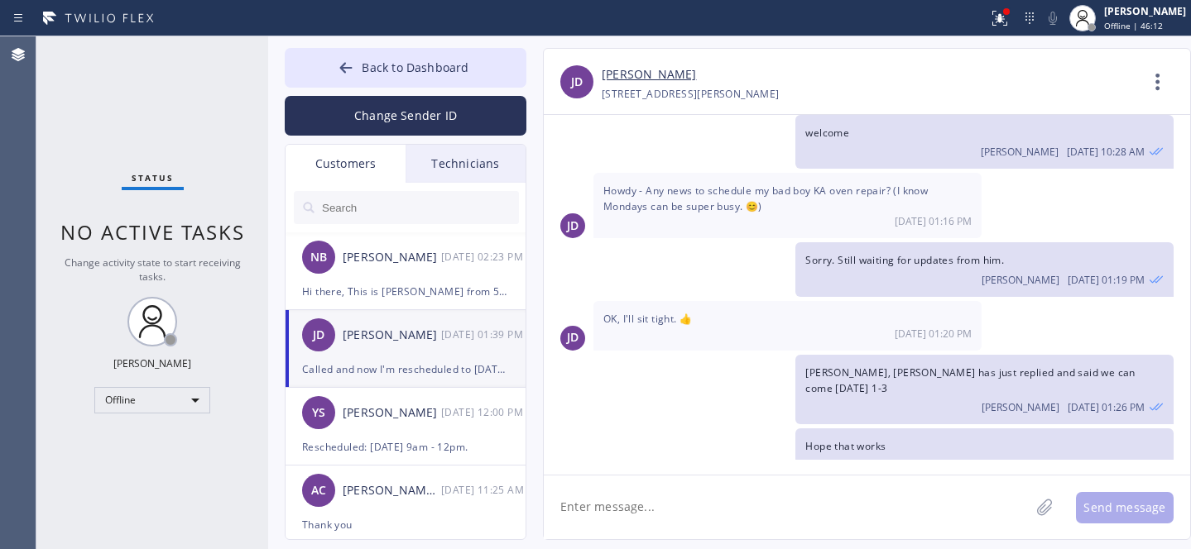
scroll to position [874, 0]
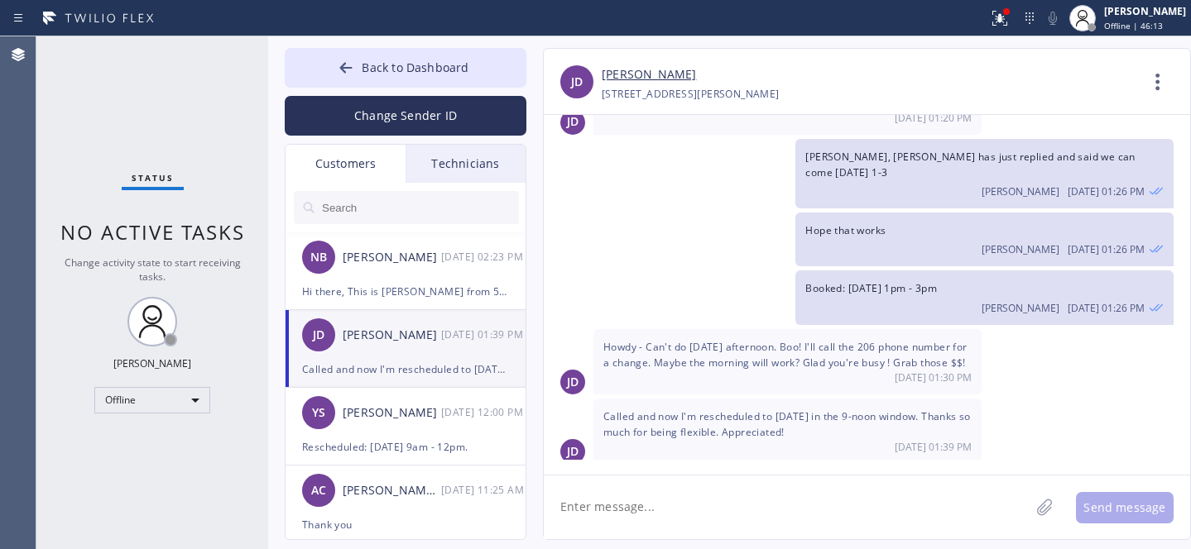
click at [730, 501] on textarea at bounding box center [787, 508] width 486 height 64
click at [726, 504] on textarea at bounding box center [787, 508] width 486 height 64
type textarea "Welcome :)"
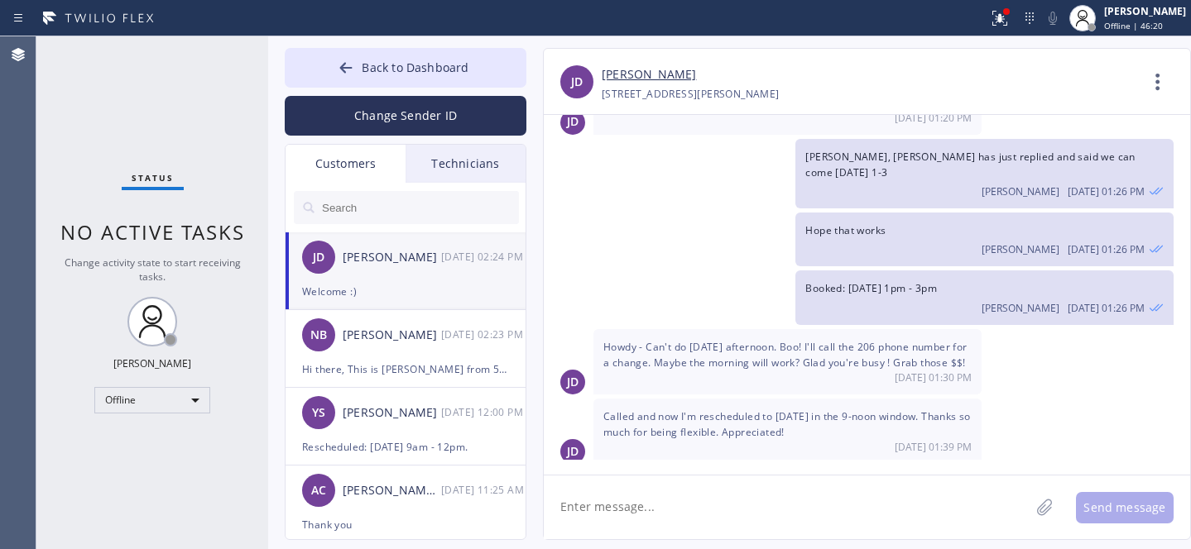
scroll to position [932, 0]
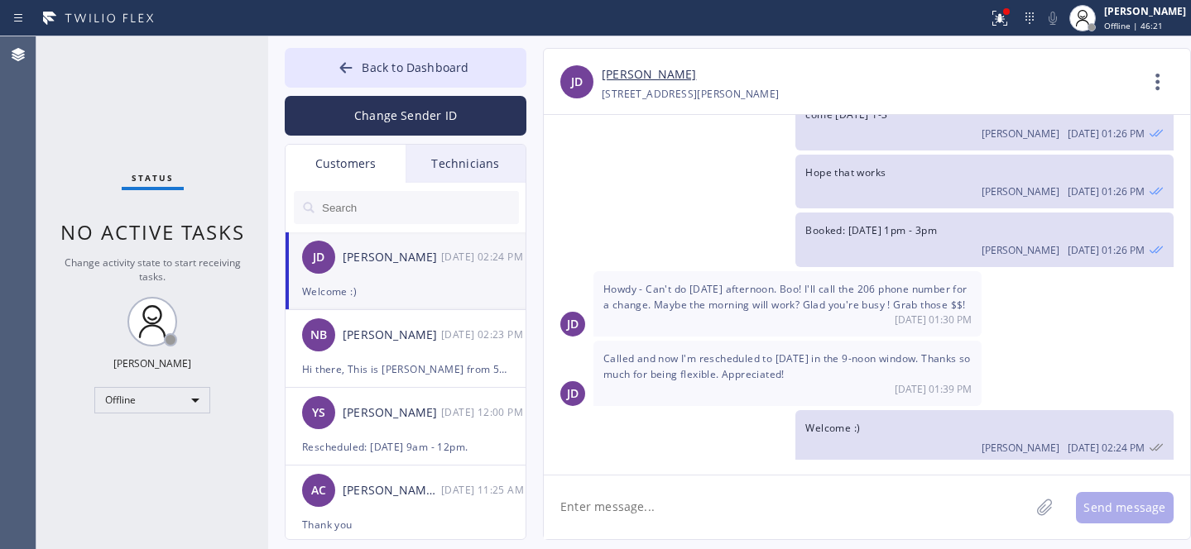
click at [641, 77] on link "[PERSON_NAME]" at bounding box center [649, 74] width 94 height 19
drag, startPoint x: 391, startPoint y: 79, endPoint x: 381, endPoint y: 4, distance: 75.1
click at [390, 78] on button "Back to Dashboard" at bounding box center [406, 68] width 242 height 40
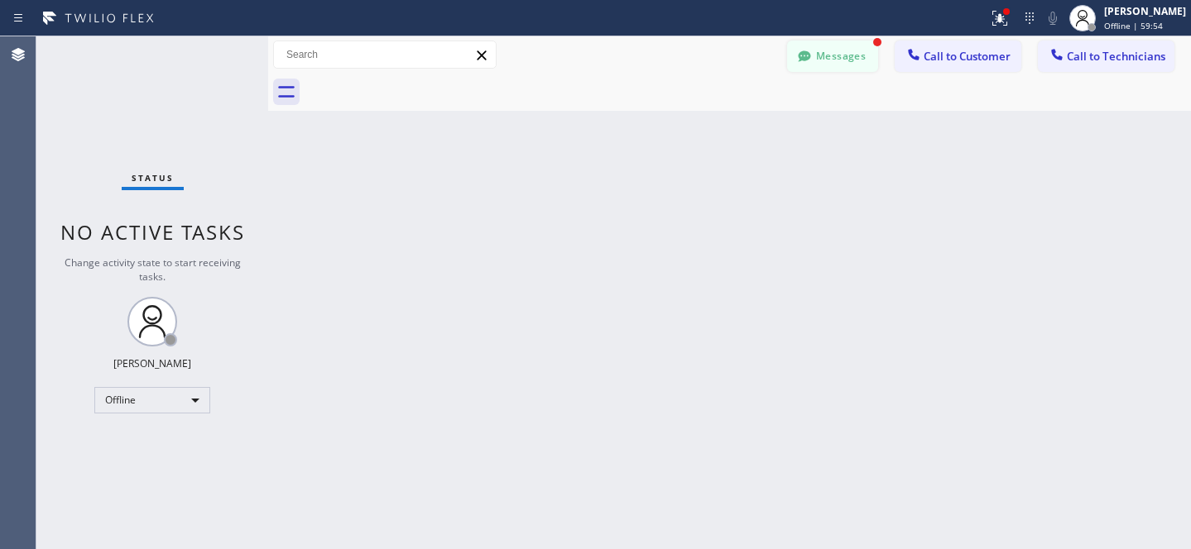
click at [832, 66] on button "Messages" at bounding box center [832, 56] width 91 height 31
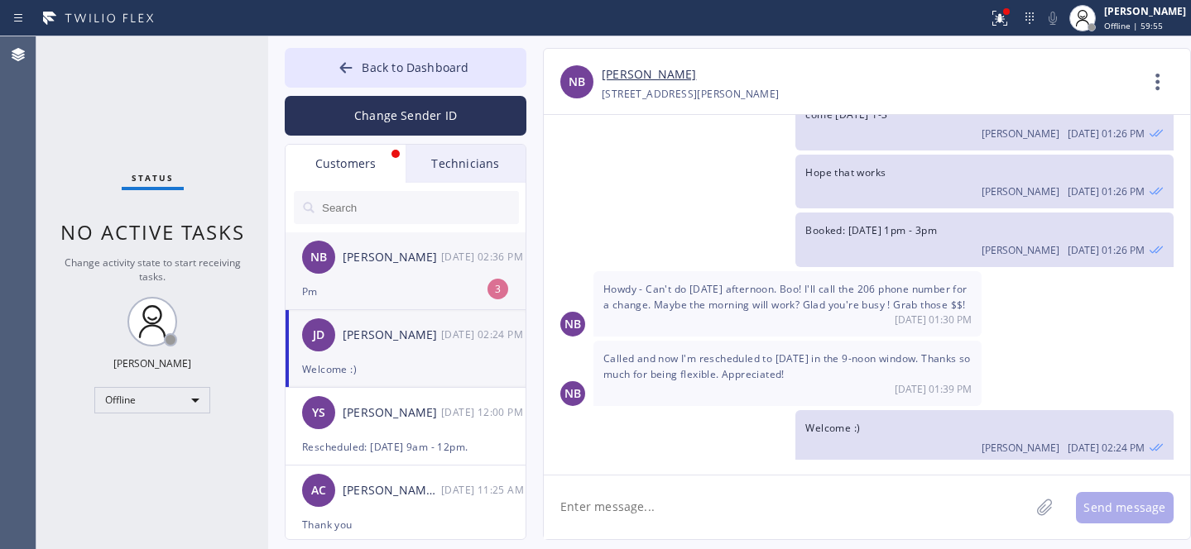
click at [386, 276] on div "NB [PERSON_NAME] [DATE] 02:36 PM" at bounding box center [407, 258] width 242 height 50
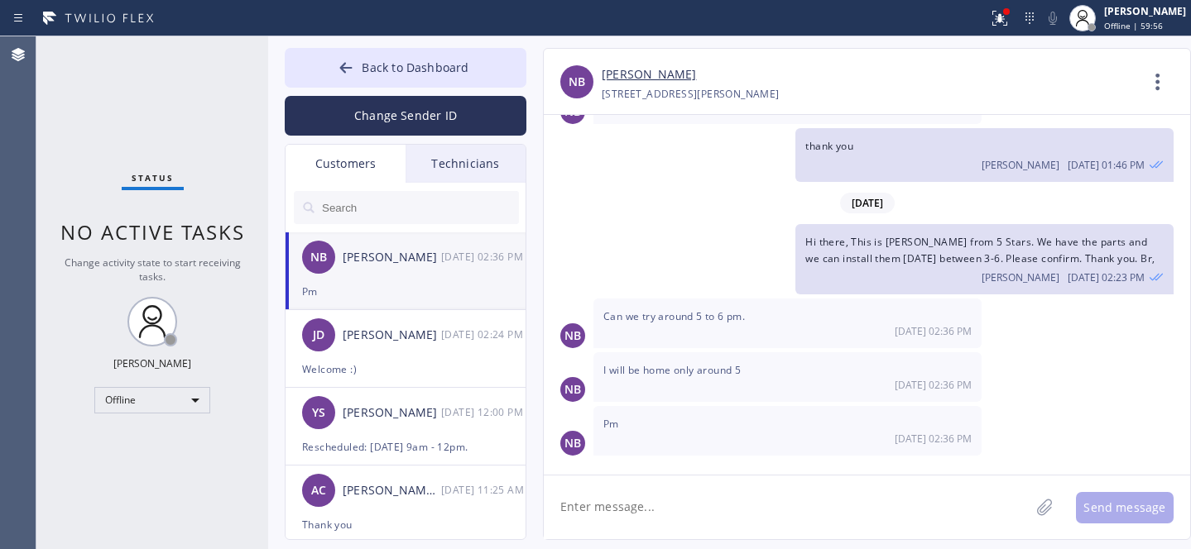
scroll to position [818, 0]
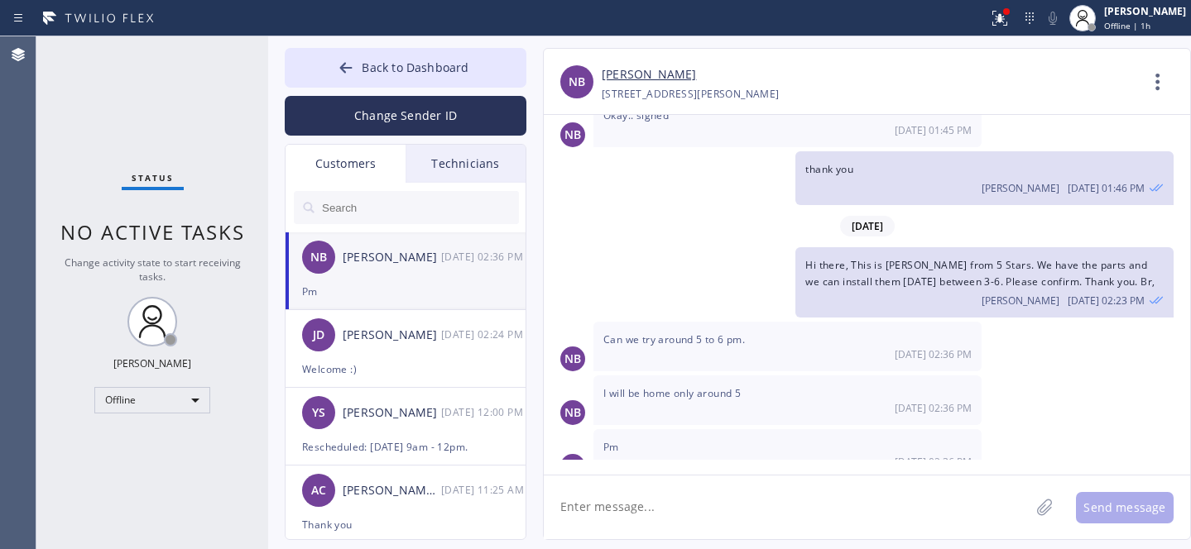
click at [713, 503] on textarea at bounding box center [787, 508] width 486 height 64
type textarea "ok"
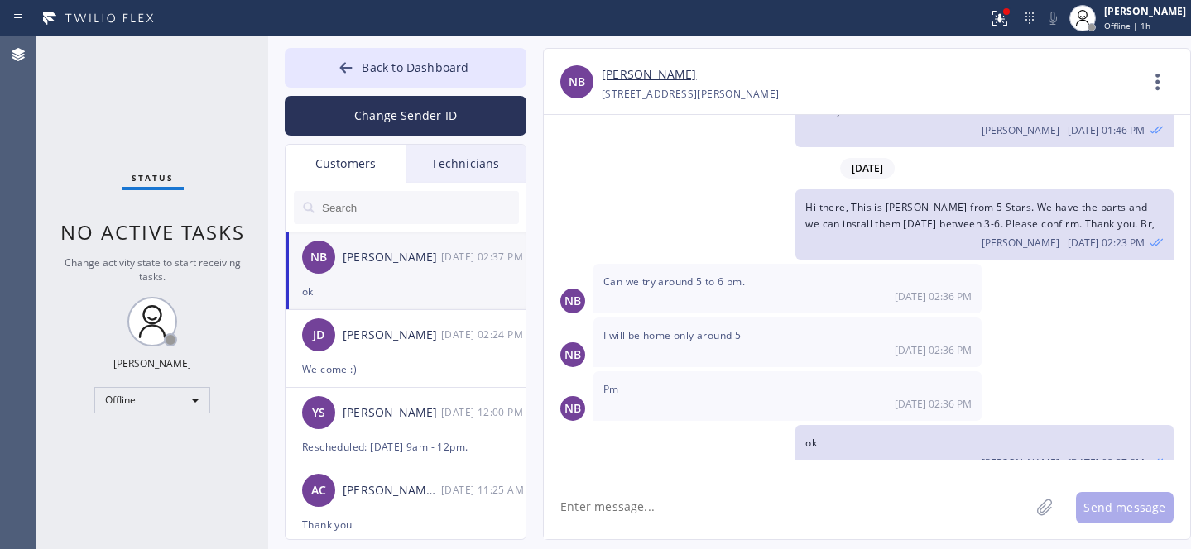
click at [636, 77] on link "[PERSON_NAME]" at bounding box center [649, 74] width 94 height 19
drag, startPoint x: 764, startPoint y: 497, endPoint x: 789, endPoint y: 482, distance: 29.0
click at [765, 496] on textarea at bounding box center [787, 508] width 486 height 64
paste textarea "[DATE] 5pm - 6pm"
type textarea "Booked: [DATE] 5pm - 6pm"
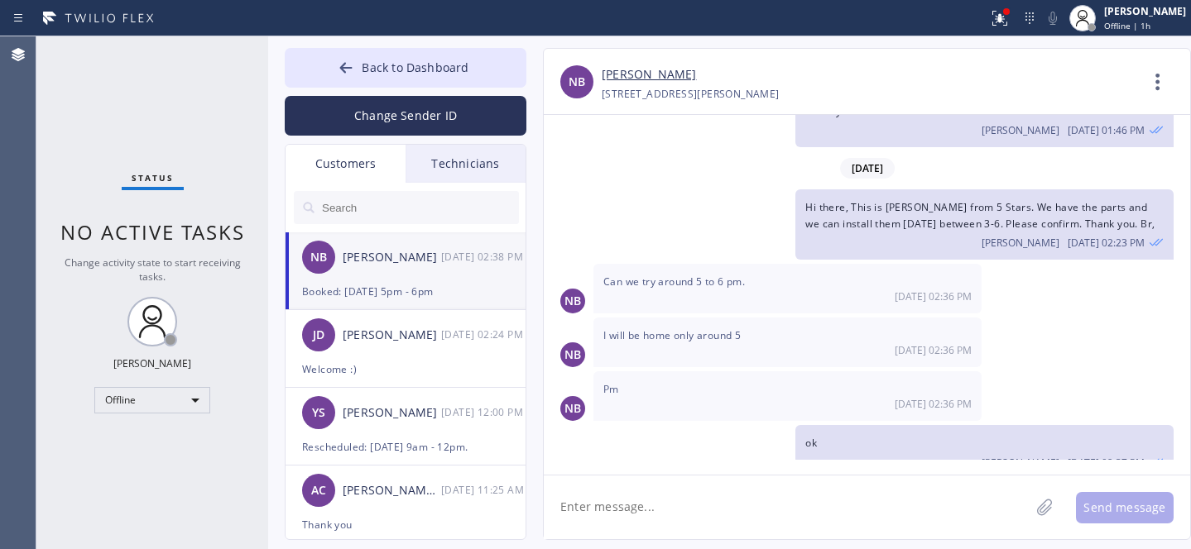
scroll to position [933, 0]
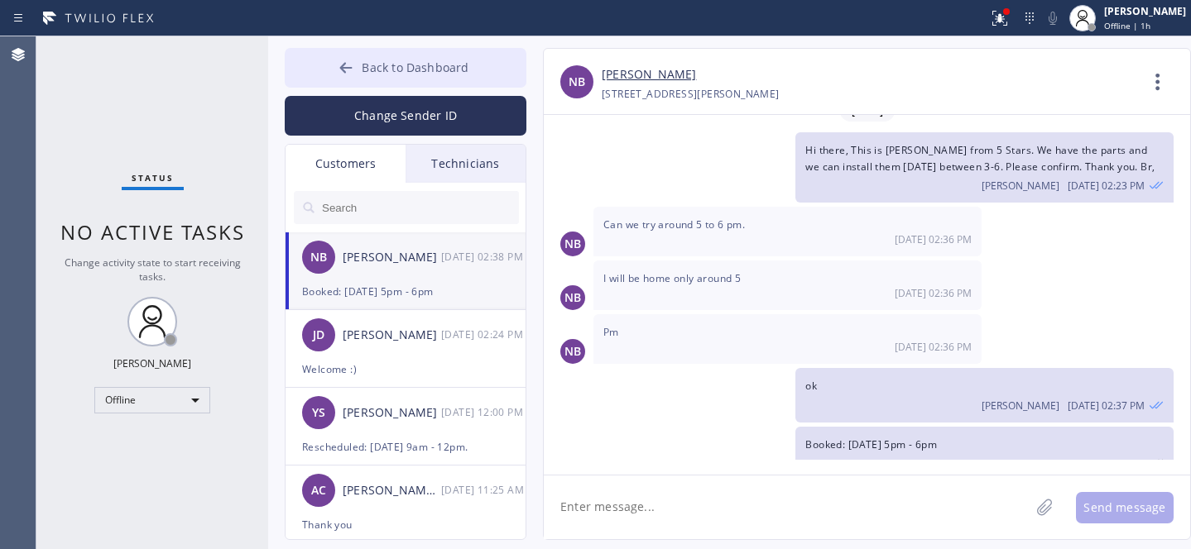
click at [391, 58] on button "Back to Dashboard" at bounding box center [406, 68] width 242 height 40
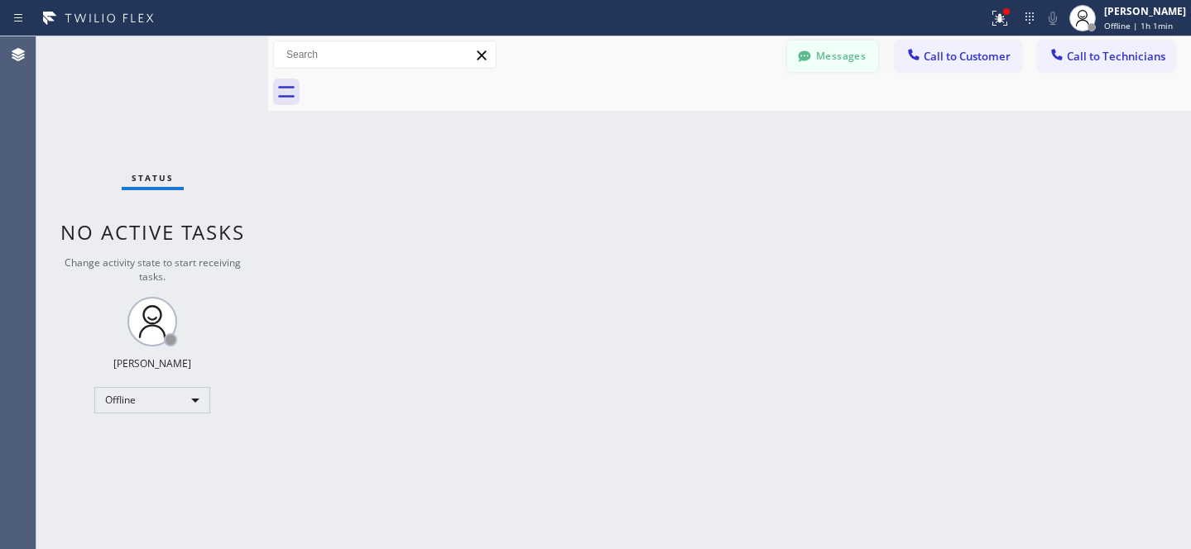
click at [825, 65] on button "Messages" at bounding box center [832, 56] width 91 height 31
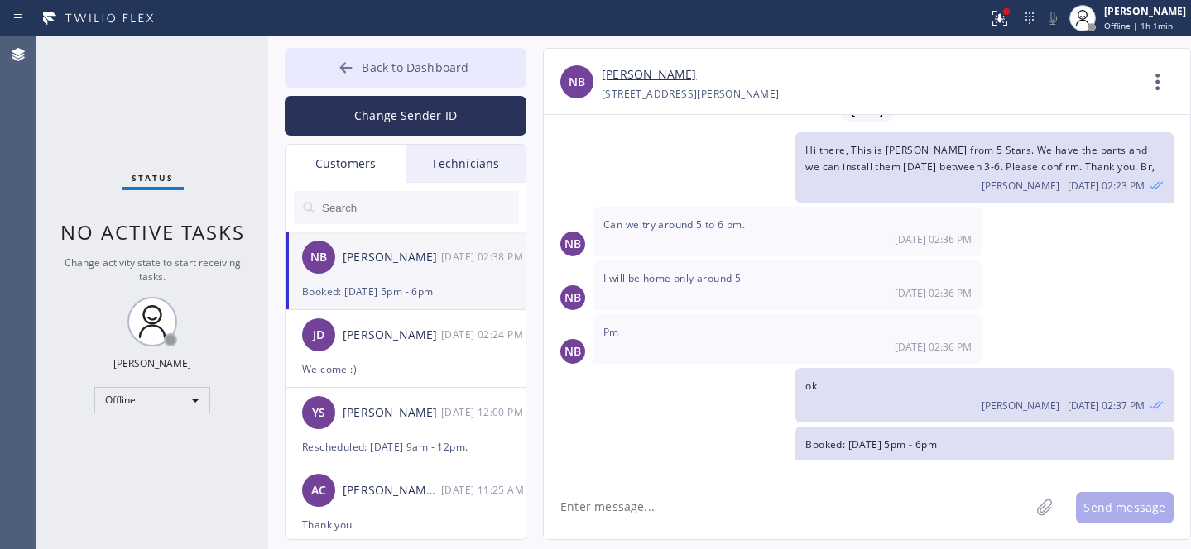
click at [389, 57] on button "Back to Dashboard" at bounding box center [406, 68] width 242 height 40
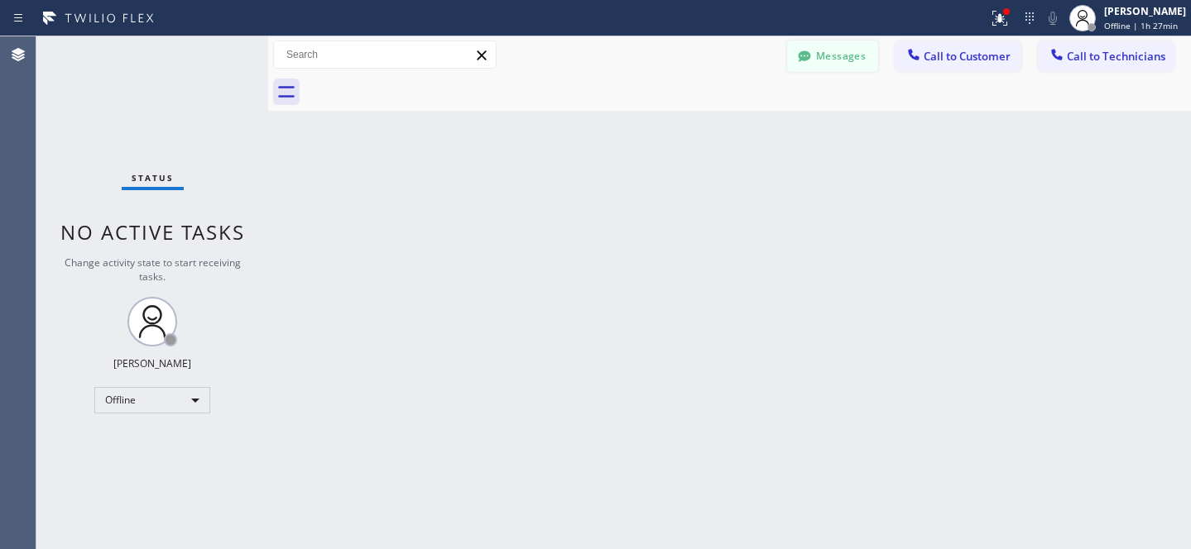
click at [833, 59] on button "Messages" at bounding box center [832, 56] width 91 height 31
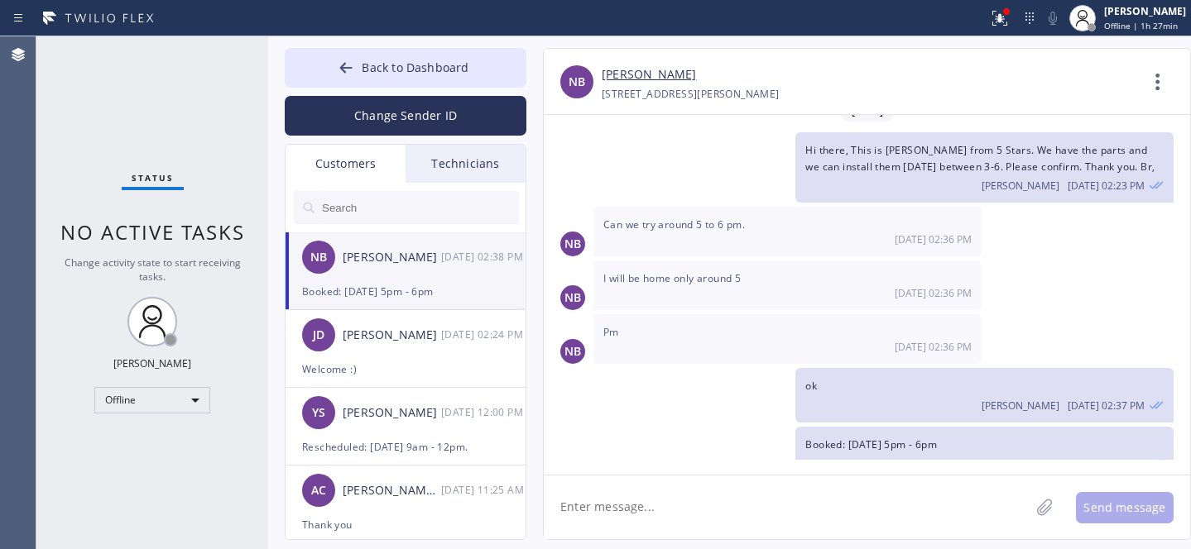
click at [372, 216] on input "text" at bounding box center [419, 207] width 199 height 33
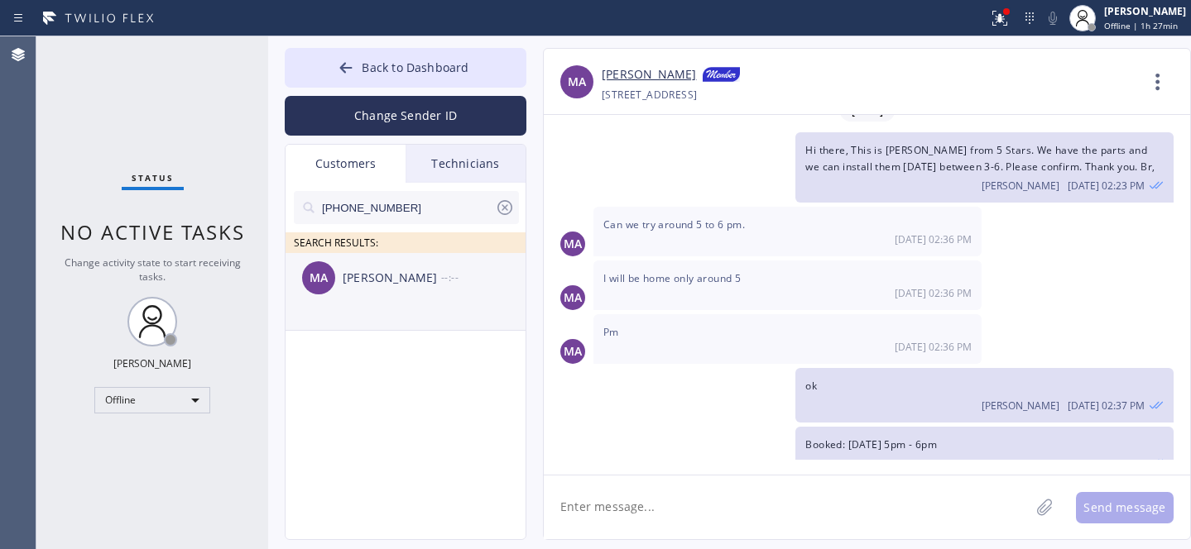
click at [381, 296] on div "MA [PERSON_NAME] --:--" at bounding box center [407, 278] width 242 height 50
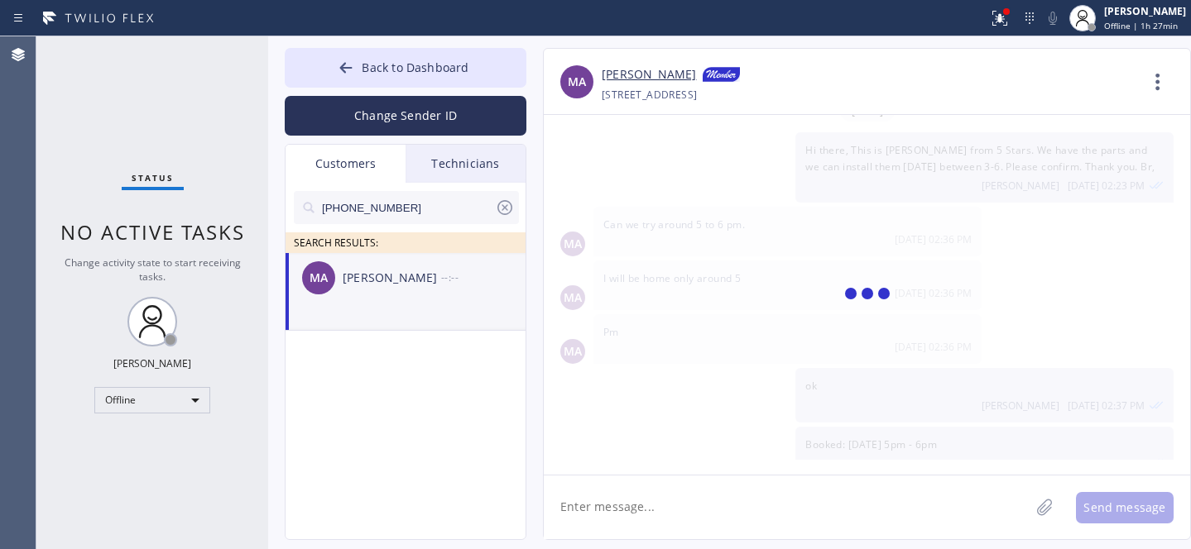
scroll to position [0, 0]
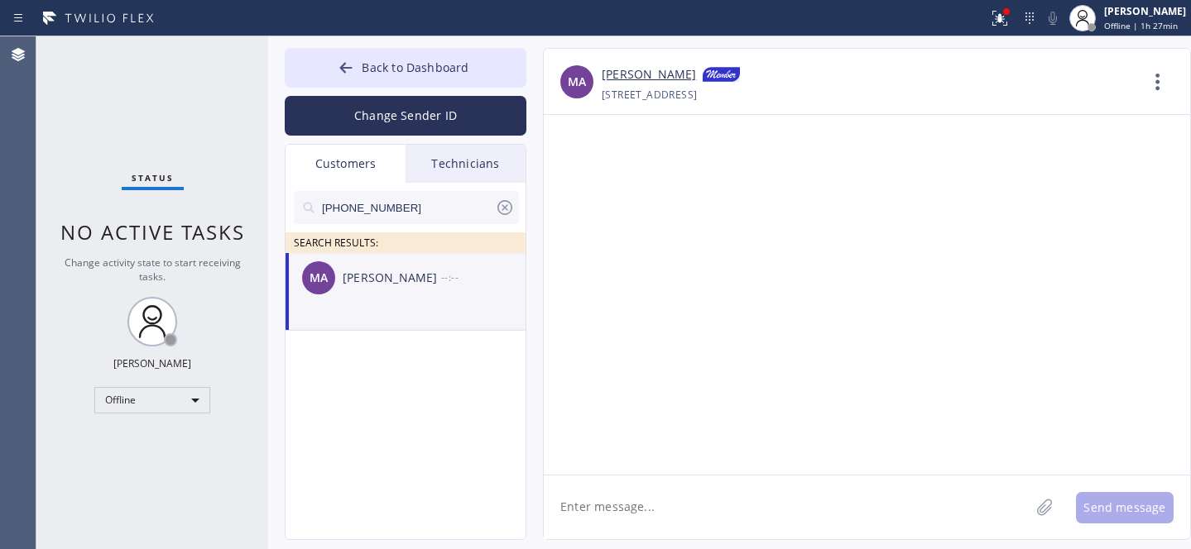
drag, startPoint x: 642, startPoint y: 487, endPoint x: 648, endPoint y: 476, distance: 13.0
click at [642, 488] on textarea at bounding box center [787, 508] width 486 height 64
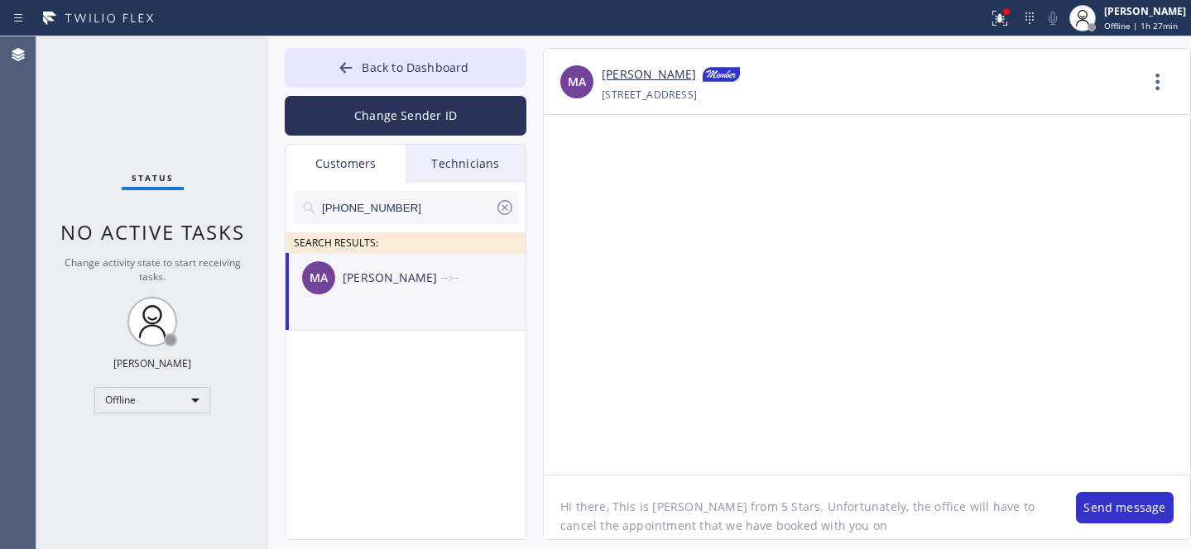
paste textarea "[DATE]"
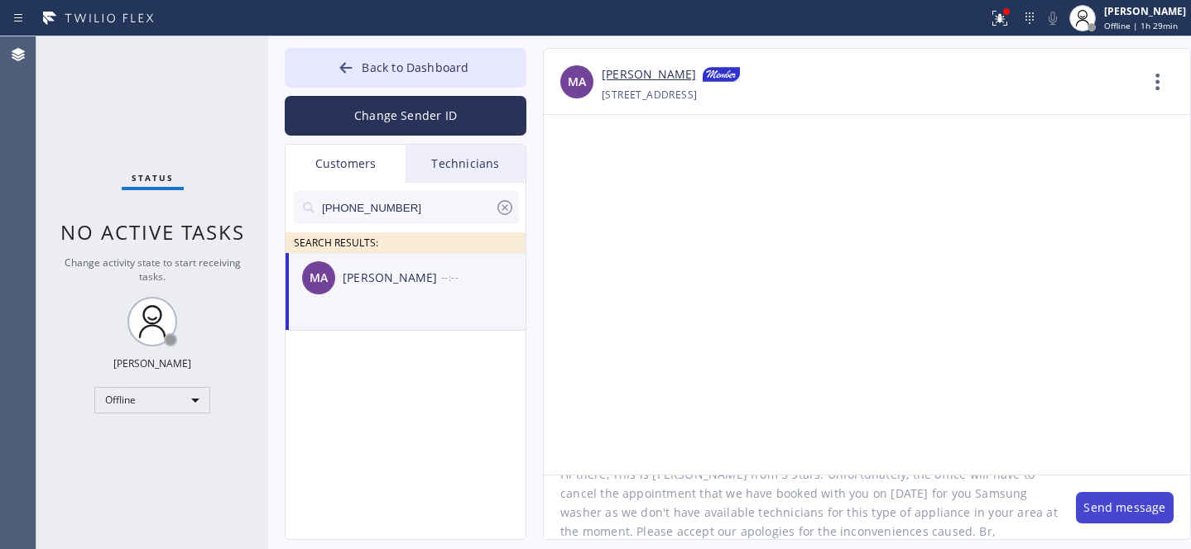
type textarea "Hi there, This is [PERSON_NAME] from 5 Stars. Unfortunately, the office will ha…"
click at [1112, 515] on button "Send message" at bounding box center [1125, 507] width 98 height 31
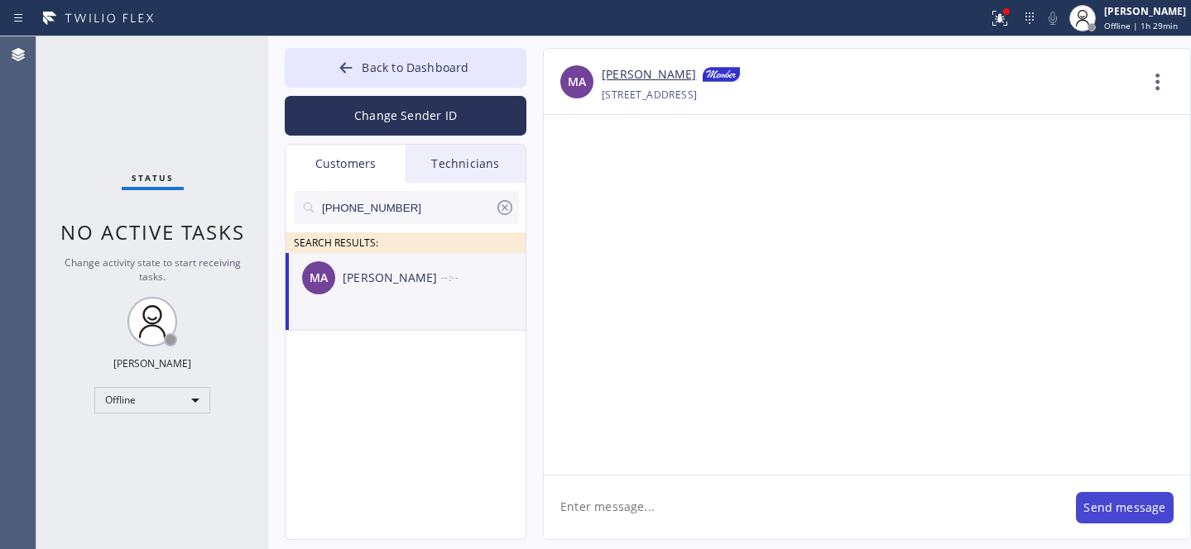
scroll to position [0, 0]
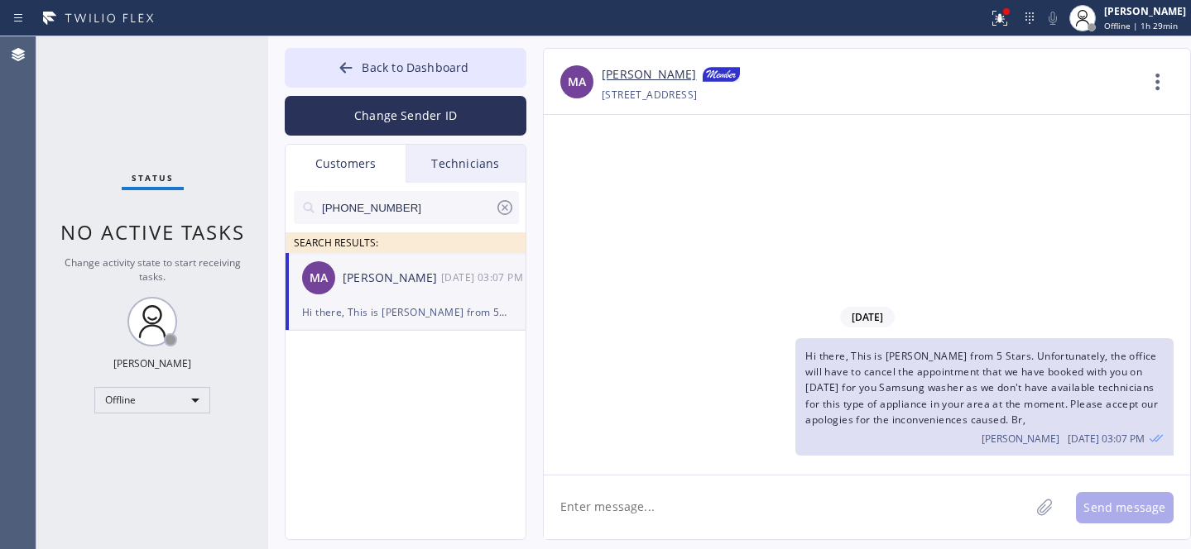
drag, startPoint x: 509, startPoint y: 210, endPoint x: 626, endPoint y: 122, distance: 147.1
click at [509, 209] on icon at bounding box center [505, 208] width 20 height 20
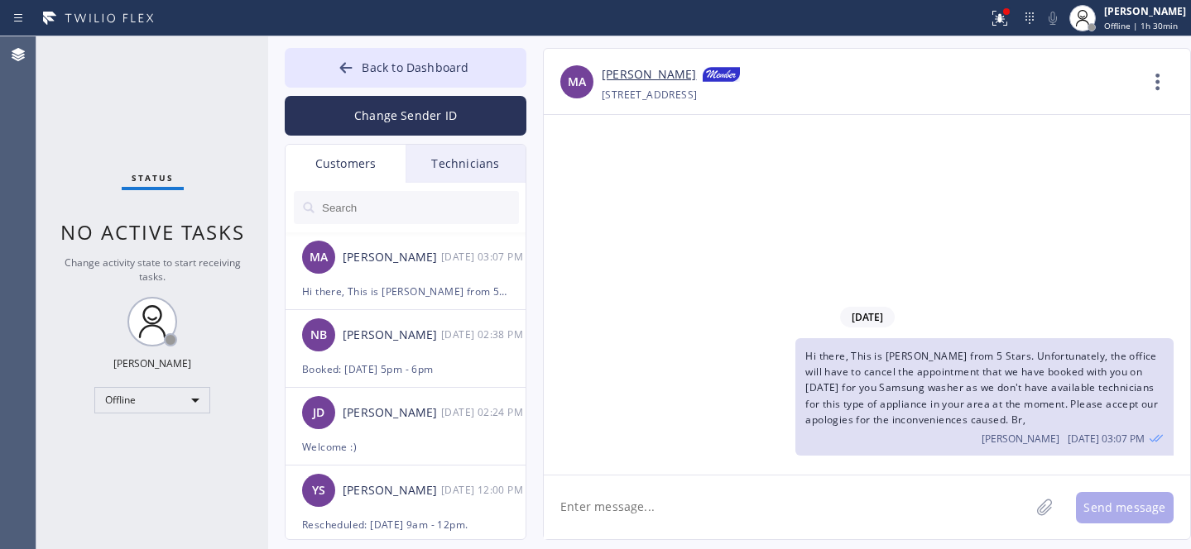
click at [386, 60] on span "Back to Dashboard" at bounding box center [415, 68] width 107 height 16
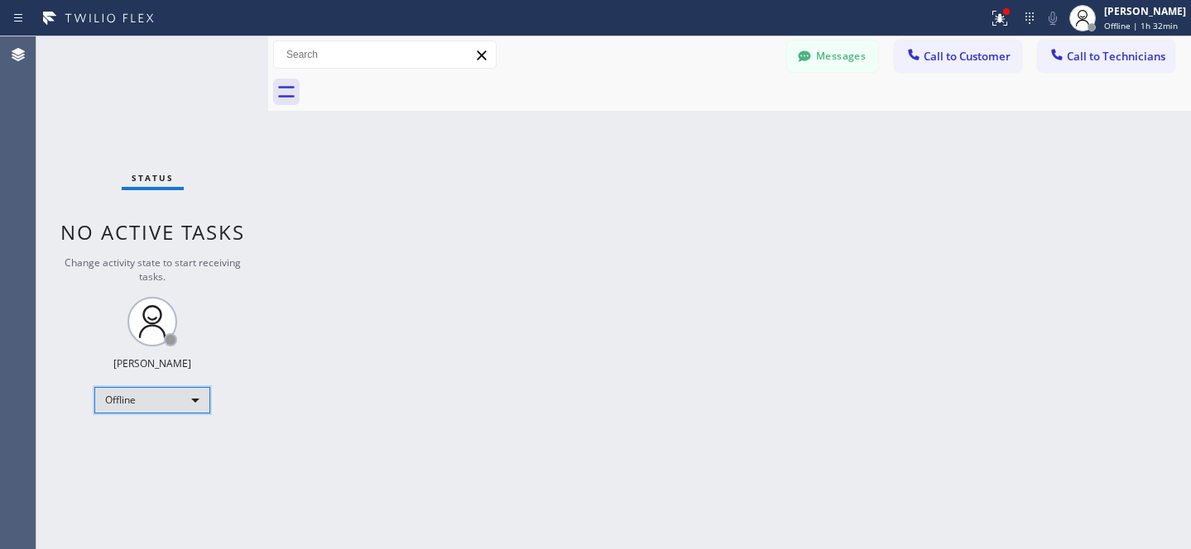
click at [146, 403] on div "Offline" at bounding box center [152, 400] width 116 height 26
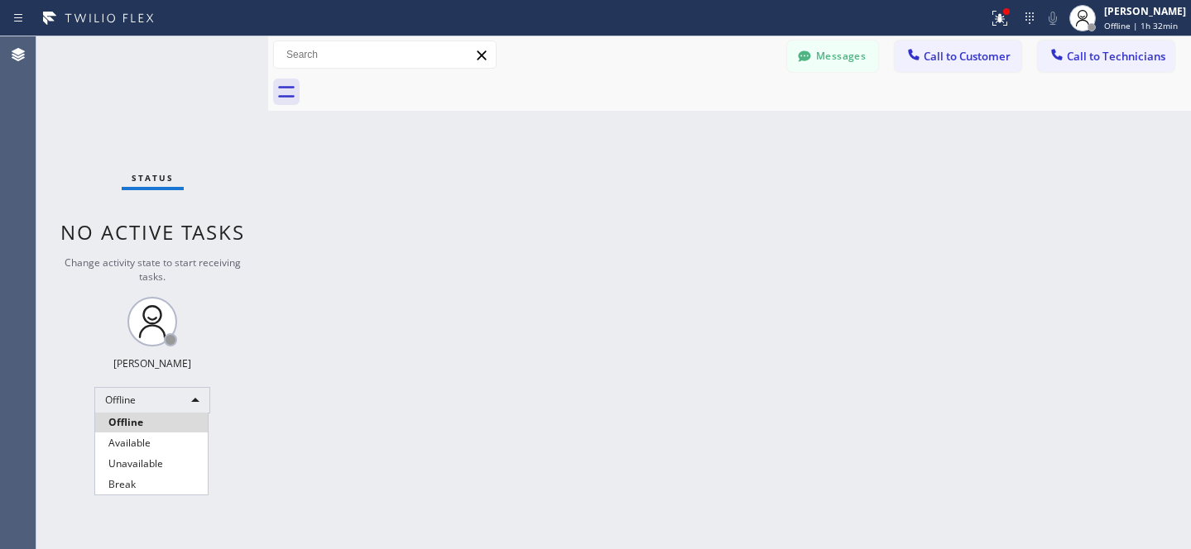
drag, startPoint x: 137, startPoint y: 435, endPoint x: 170, endPoint y: 422, distance: 36.4
click at [137, 435] on li "Available" at bounding box center [151, 444] width 113 height 20
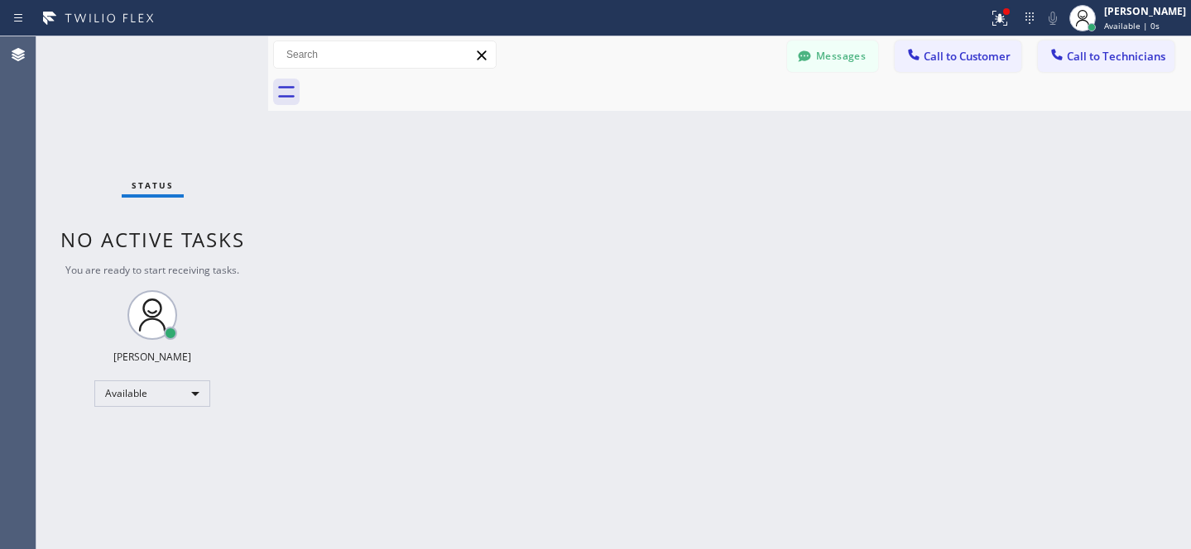
click at [1114, 55] on span "Call to Technicians" at bounding box center [1116, 56] width 98 height 15
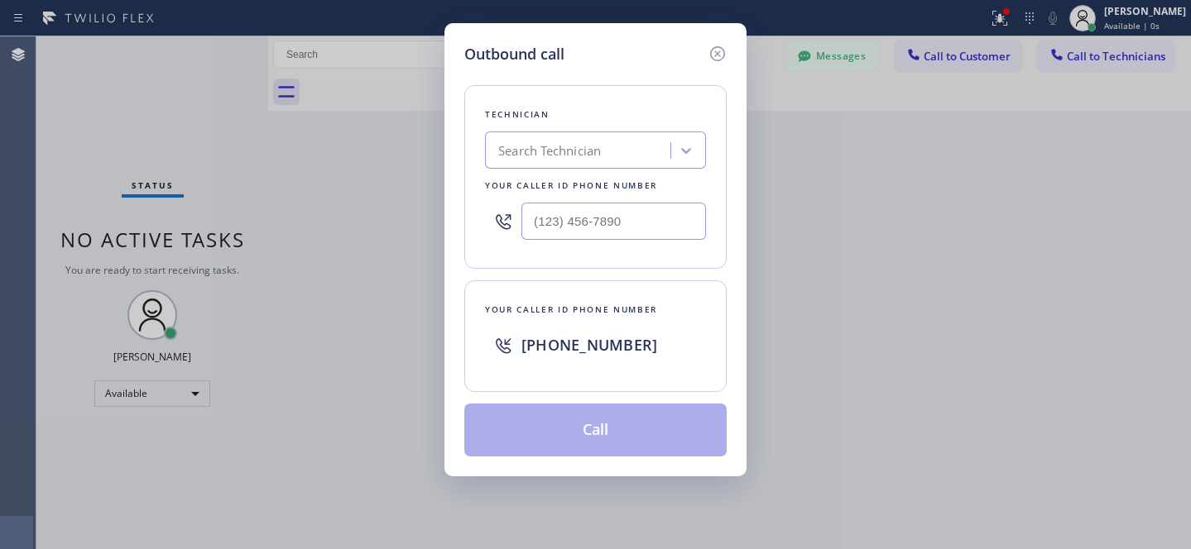
click at [574, 157] on div "Search Technician" at bounding box center [549, 151] width 103 height 19
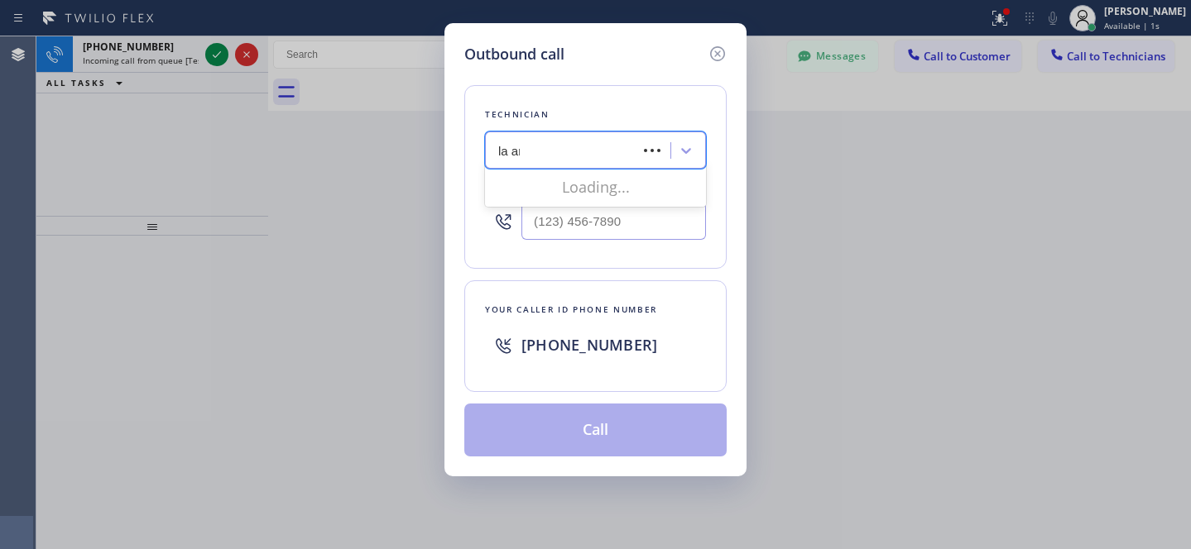
type input "la art"
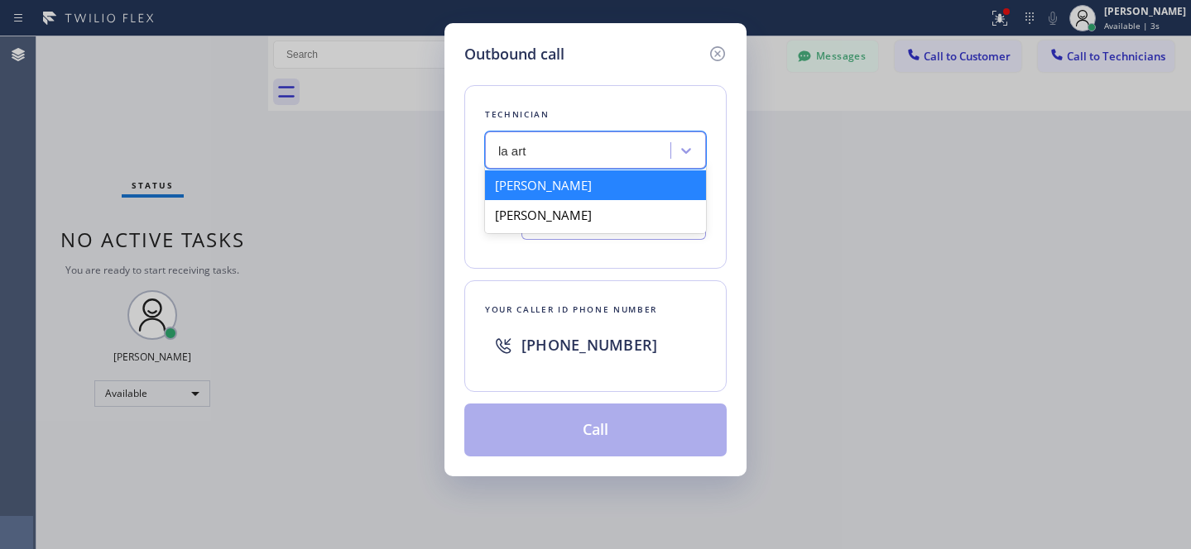
click at [530, 185] on div "[PERSON_NAME]" at bounding box center [595, 185] width 221 height 30
type input "[PHONE_NUMBER]"
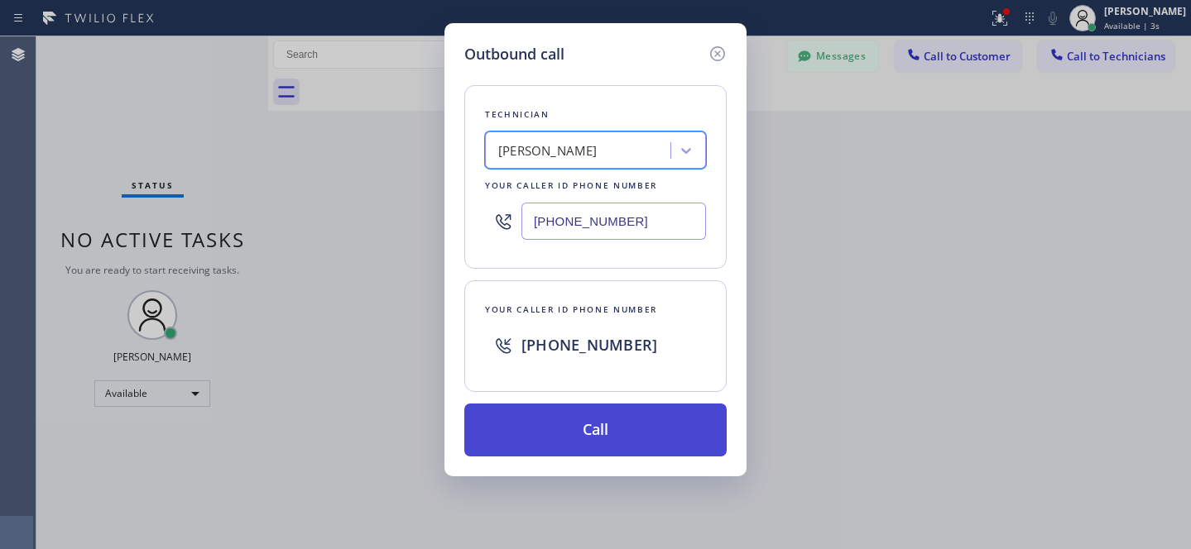
click at [609, 428] on button "Call" at bounding box center [595, 430] width 262 height 53
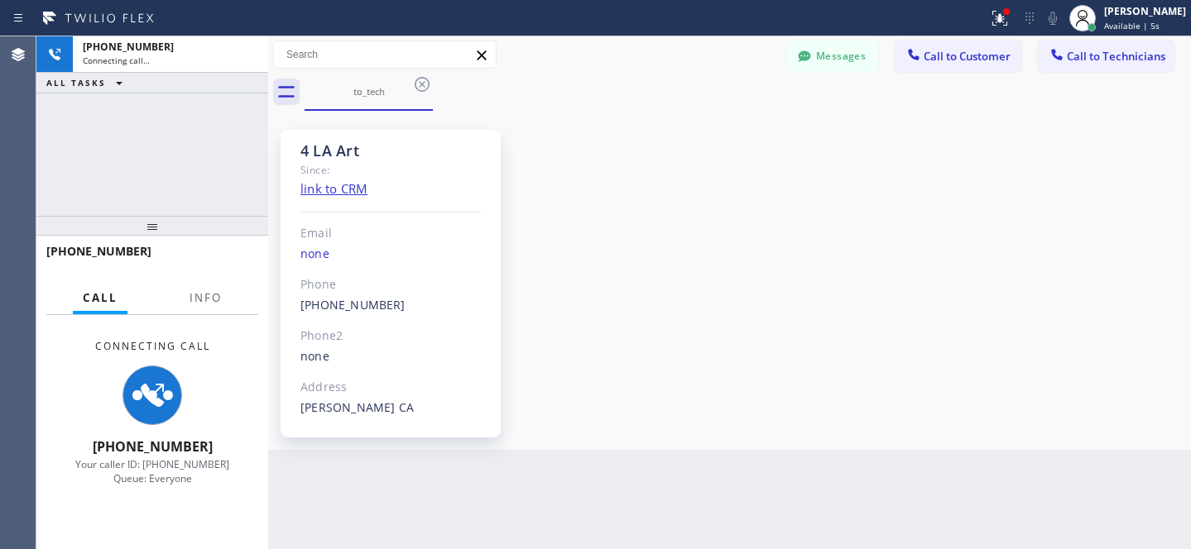
scroll to position [120, 0]
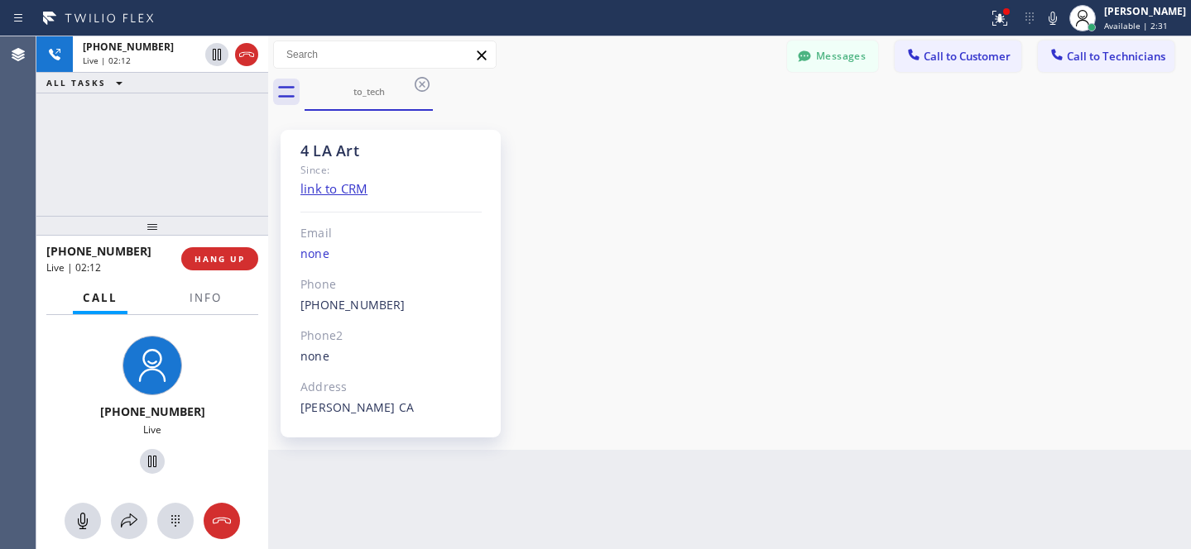
click at [603, 151] on div "4 LA Art Since: link to CRM Email none Phone [PHONE_NUMBER] Outbound call Techn…" at bounding box center [729, 280] width 914 height 331
click at [221, 263] on span "HANG UP" at bounding box center [219, 259] width 50 height 12
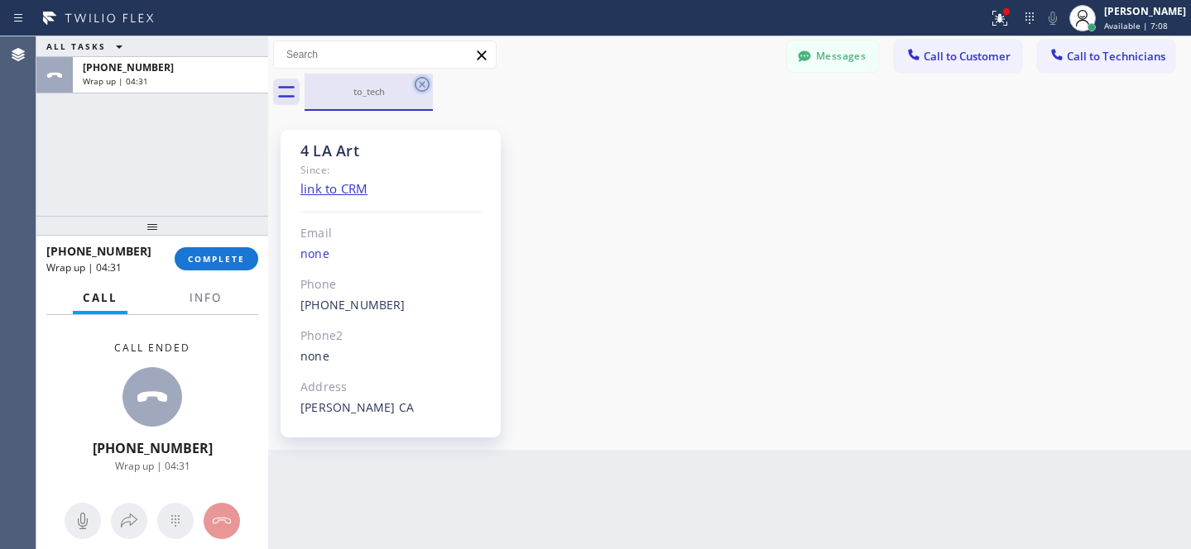
click at [429, 84] on icon at bounding box center [422, 84] width 20 height 20
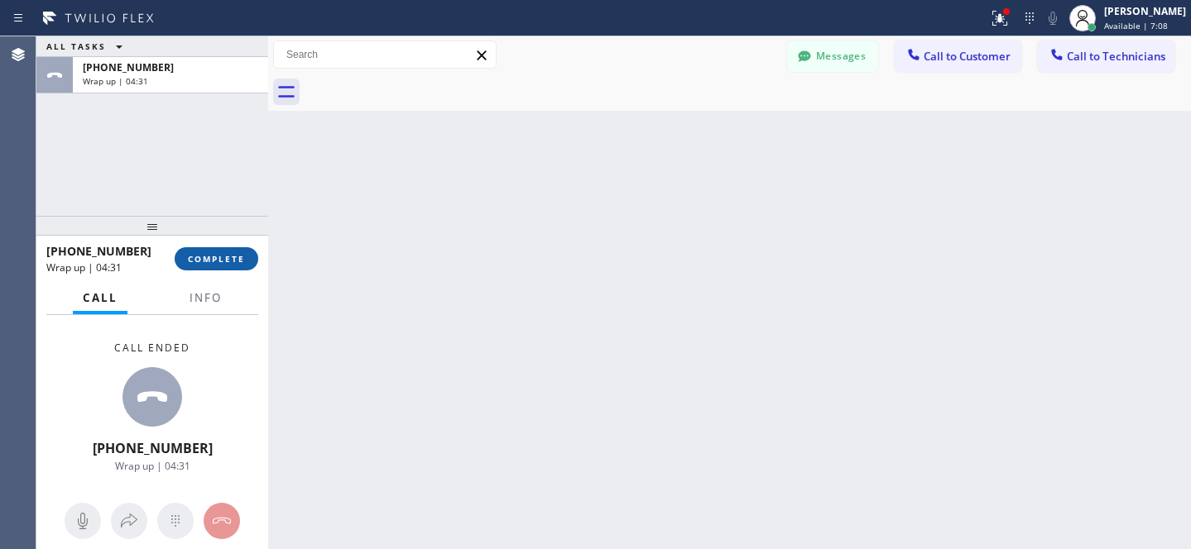
click at [242, 255] on span "COMPLETE" at bounding box center [216, 259] width 57 height 12
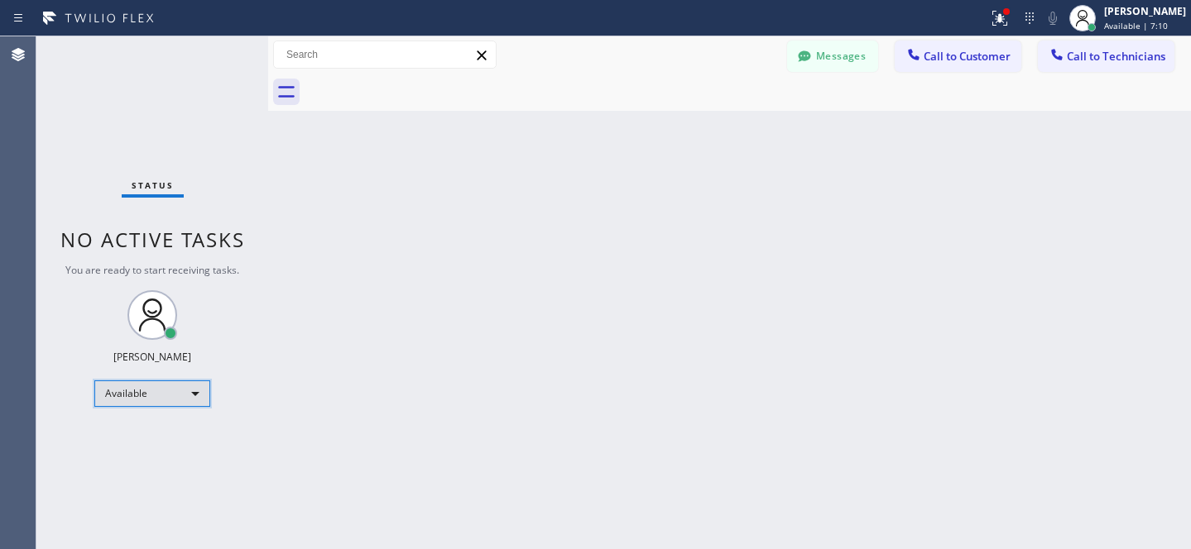
click at [152, 400] on div "Available" at bounding box center [152, 394] width 116 height 26
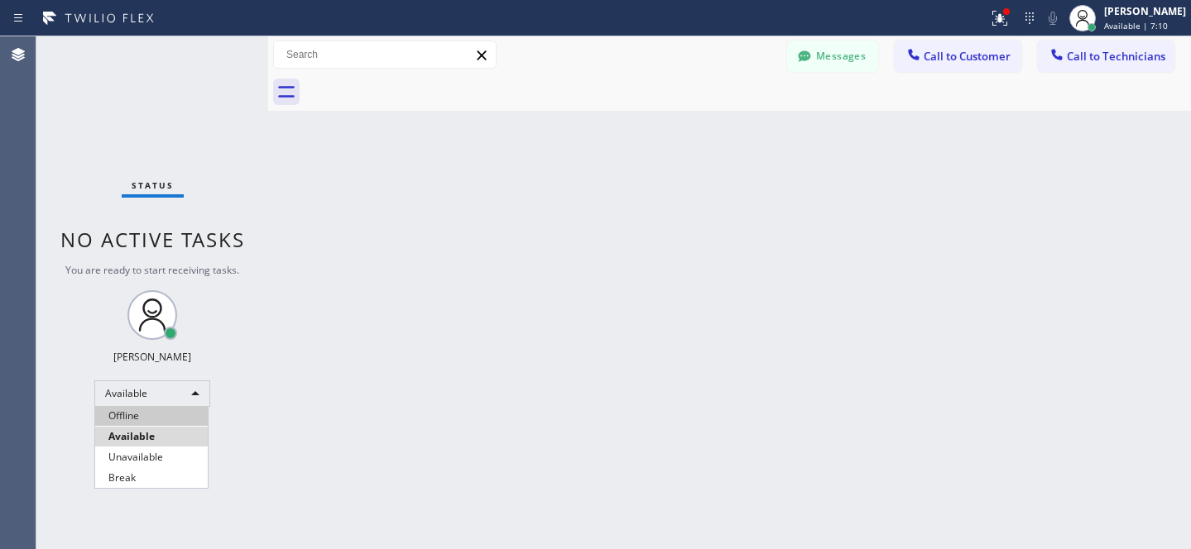
click at [138, 408] on li "Offline" at bounding box center [151, 416] width 113 height 20
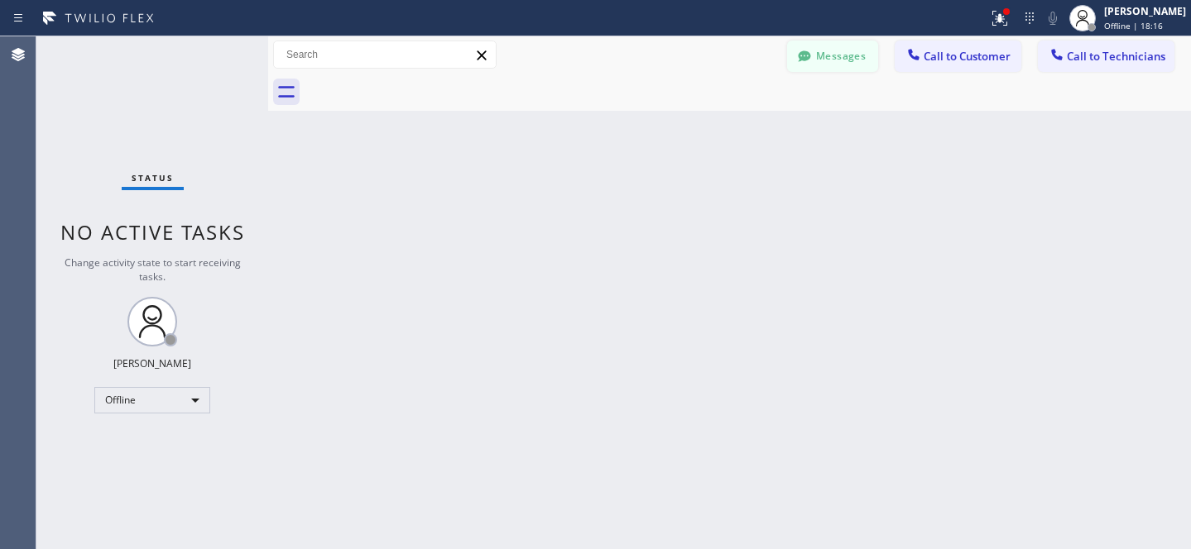
click at [822, 48] on button "Messages" at bounding box center [832, 56] width 91 height 31
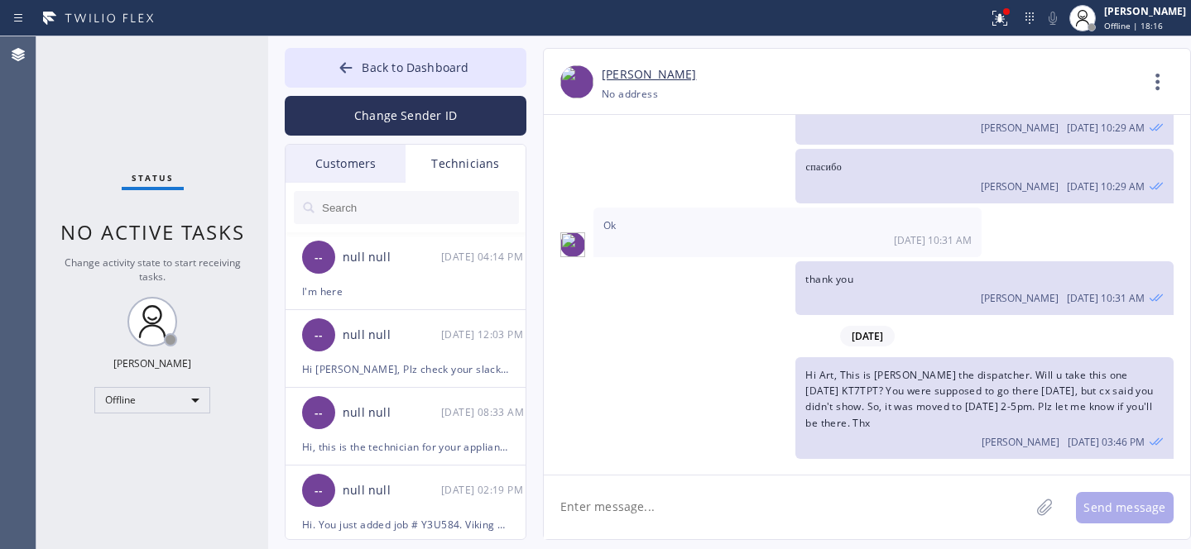
click at [350, 170] on div "Customers" at bounding box center [346, 164] width 120 height 38
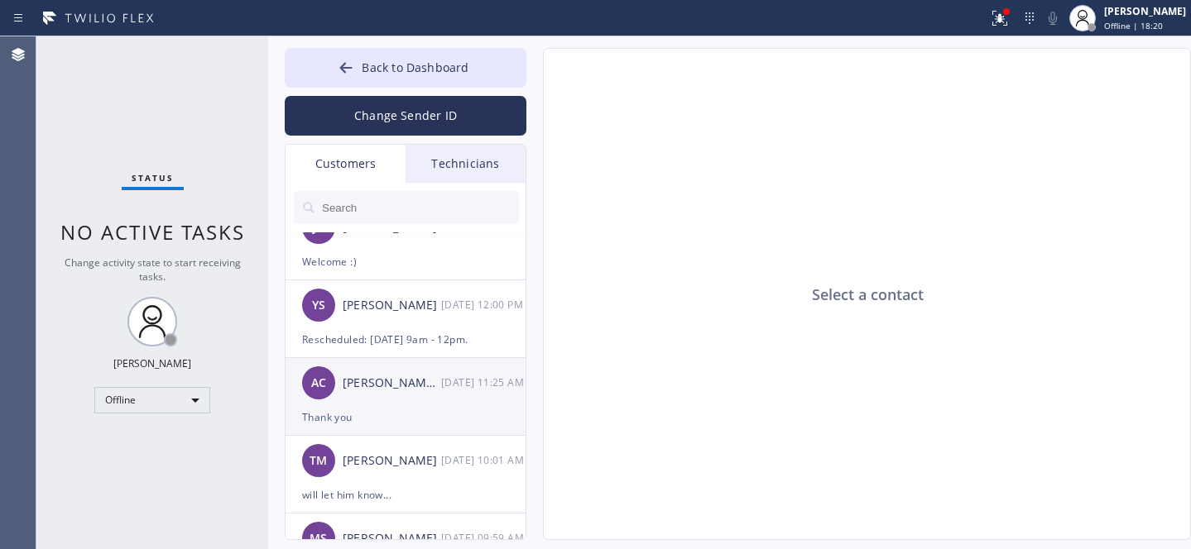
scroll to position [243, 0]
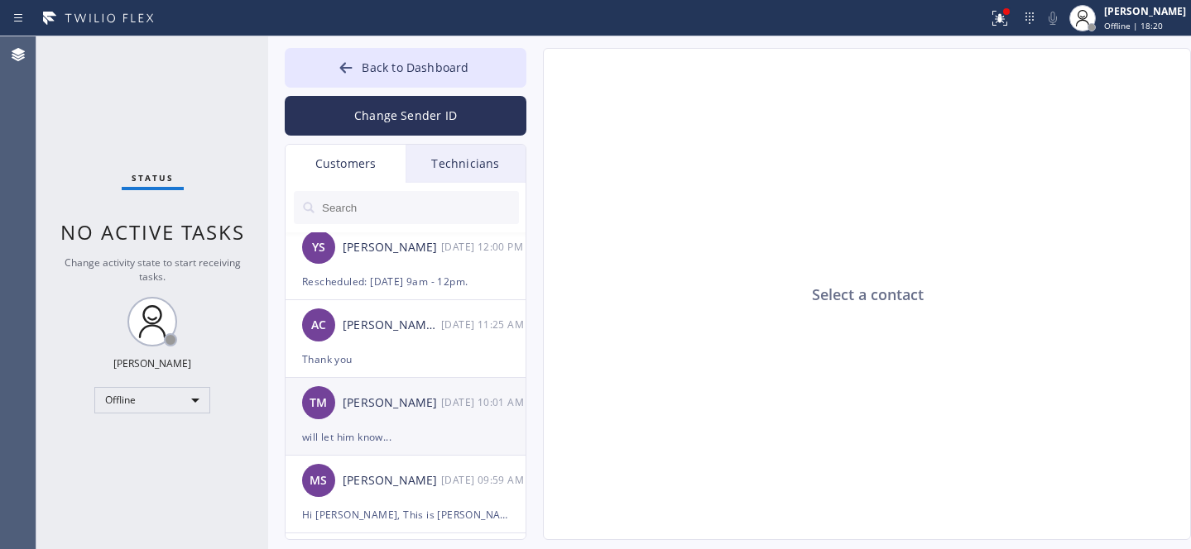
click at [402, 429] on div "will let him know..." at bounding box center [405, 437] width 207 height 19
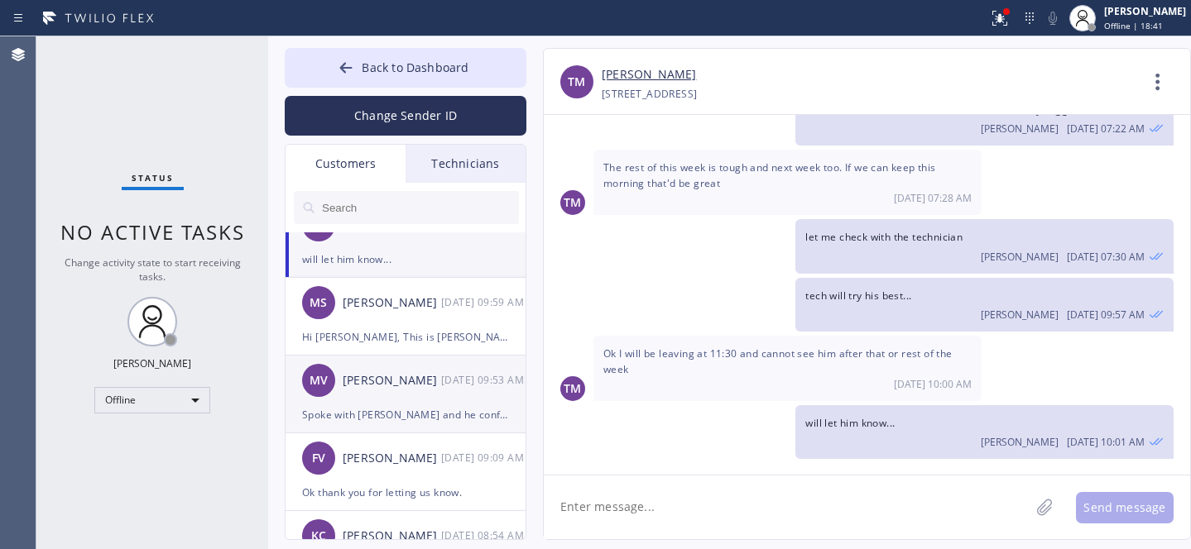
scroll to position [0, 0]
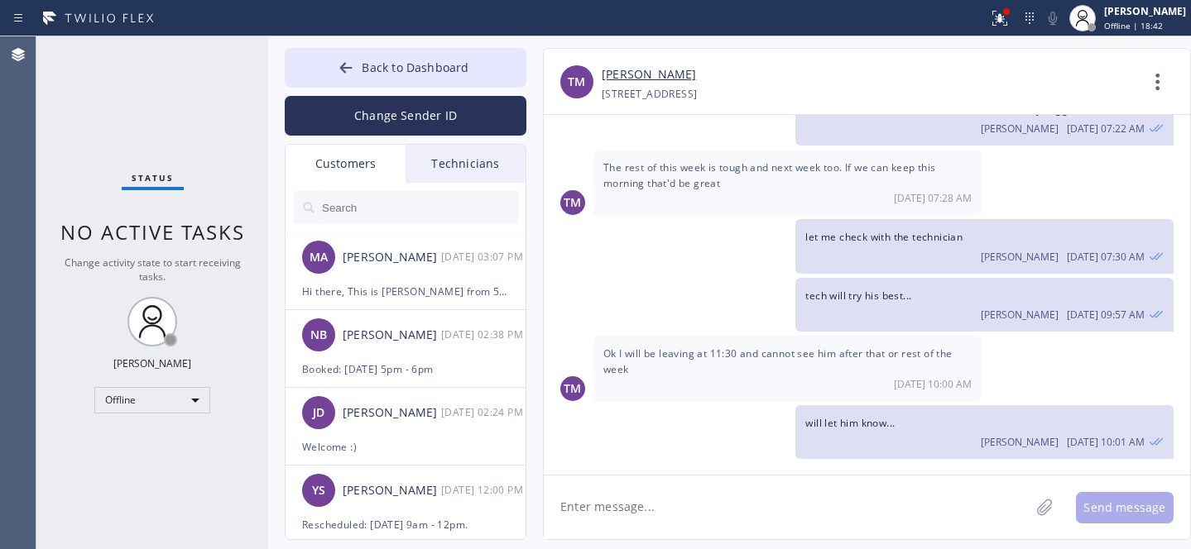
click at [389, 205] on input "text" at bounding box center [419, 207] width 199 height 33
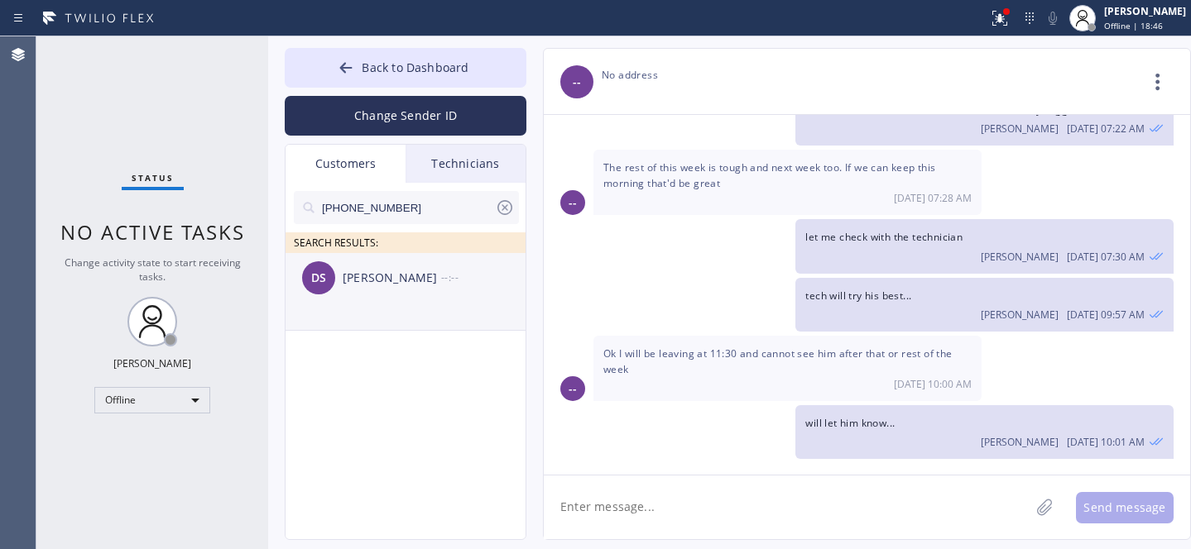
click at [377, 291] on div "DS [PERSON_NAME] --:--" at bounding box center [407, 278] width 242 height 50
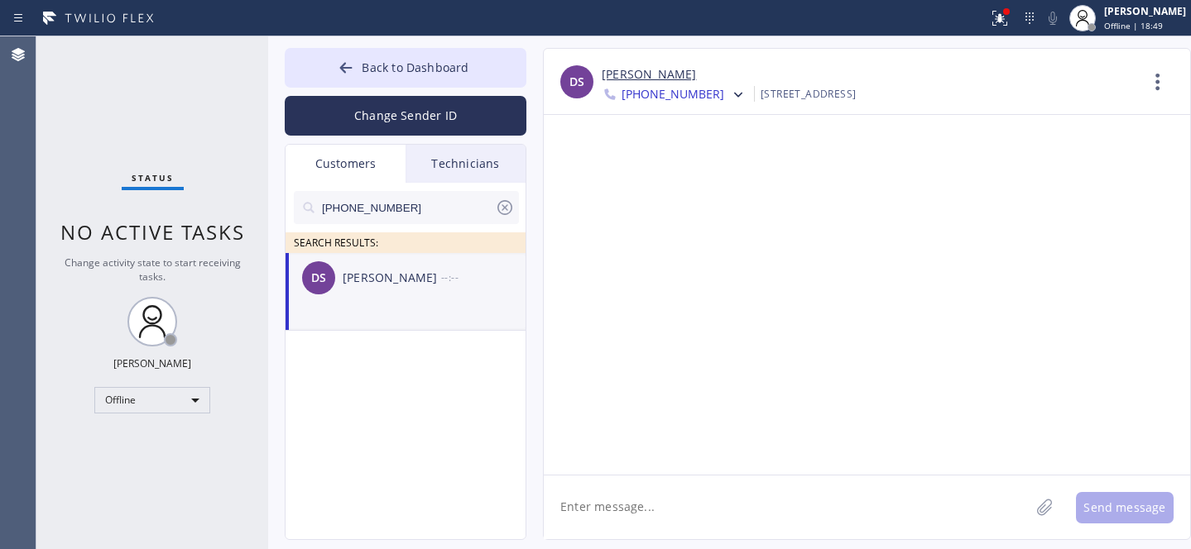
drag, startPoint x: 660, startPoint y: 492, endPoint x: 689, endPoint y: 477, distance: 31.5
click at [661, 492] on textarea at bounding box center [787, 508] width 486 height 64
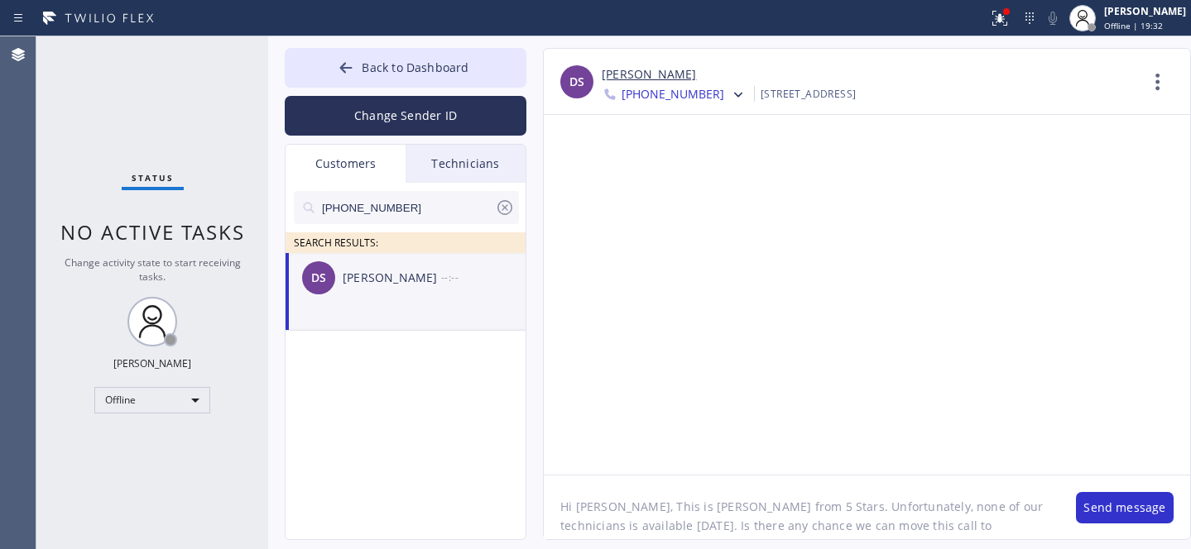
paste textarea "[DATE]"
drag, startPoint x: 604, startPoint y: 519, endPoint x: 628, endPoint y: 541, distance: 32.8
click at [604, 519] on textarea "Hi [PERSON_NAME], This is [PERSON_NAME] from 5 Stars. Unfortunately, none of ou…" at bounding box center [802, 508] width 516 height 64
type textarea "Hi [PERSON_NAME], This is [PERSON_NAME] from 5 Stars. Unfortunately, none of ou…"
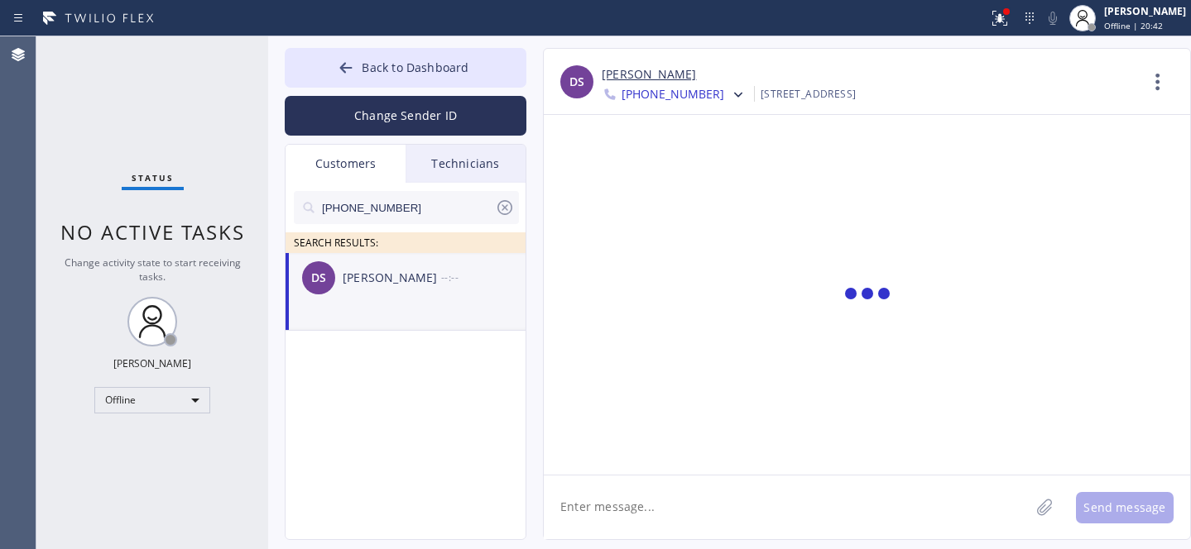
scroll to position [0, 0]
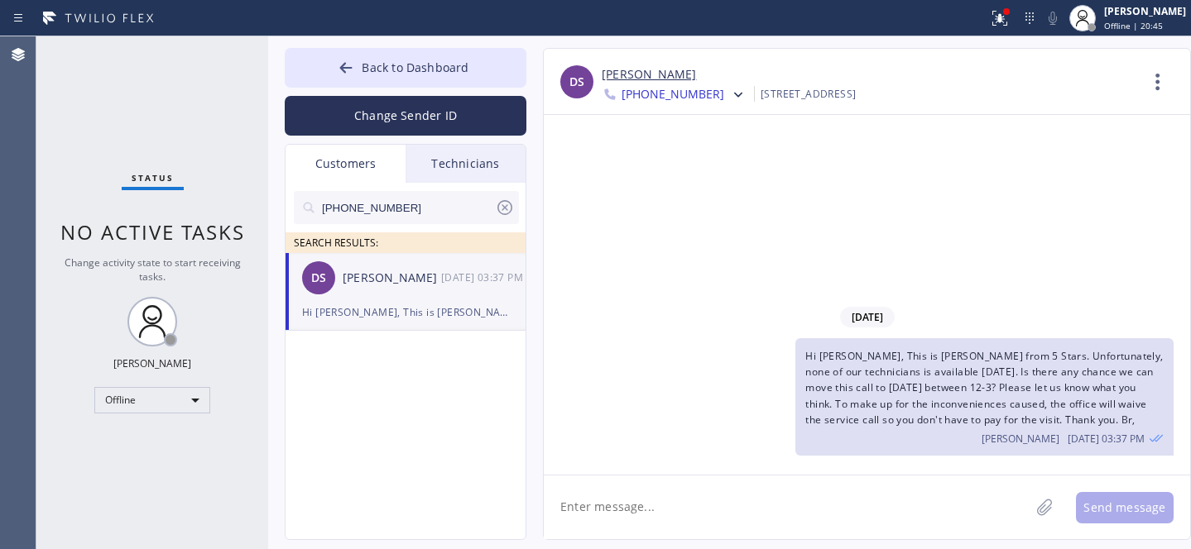
click at [506, 207] on icon at bounding box center [505, 208] width 20 height 20
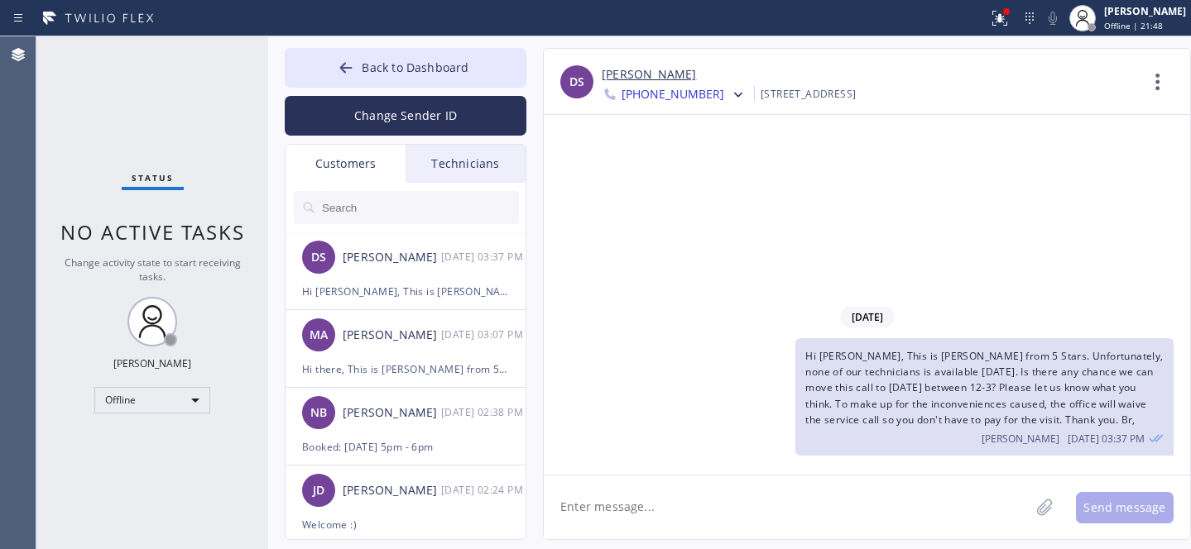
drag, startPoint x: 339, startPoint y: 64, endPoint x: 634, endPoint y: 385, distance: 435.8
click at [339, 65] on icon at bounding box center [346, 68] width 17 height 17
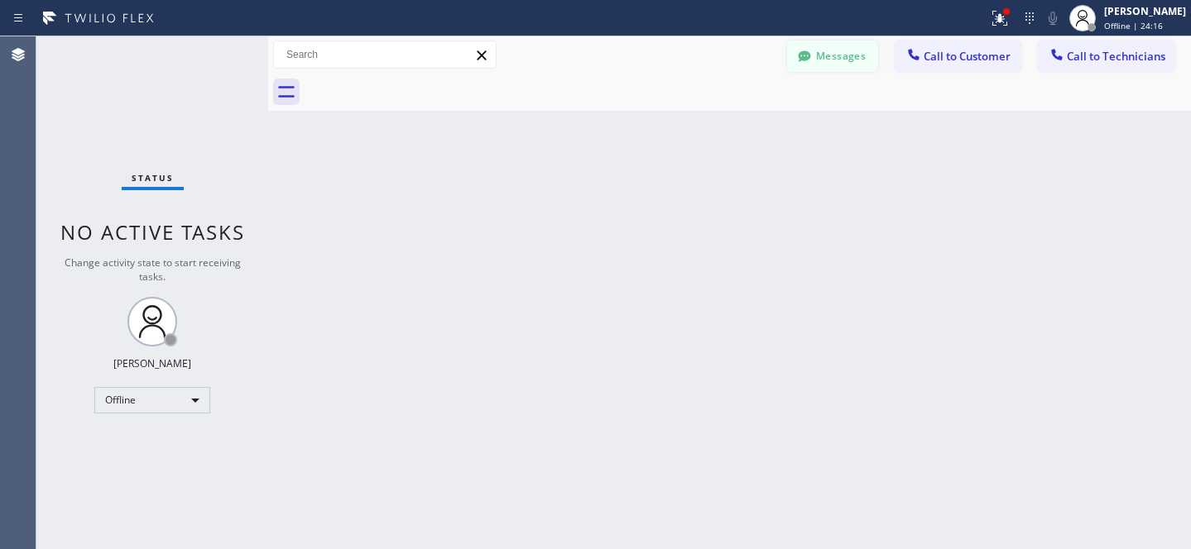
click at [829, 51] on button "Messages" at bounding box center [832, 56] width 91 height 31
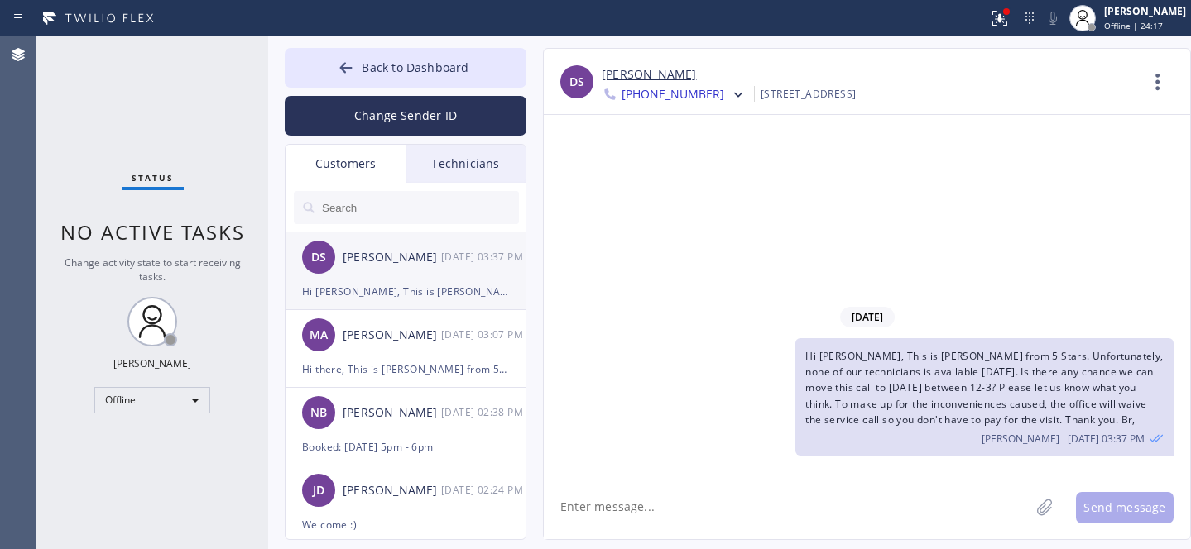
click at [377, 272] on div "DS [PERSON_NAME] [DATE] 03:37 PM" at bounding box center [407, 258] width 242 height 50
click at [634, 72] on link "[PERSON_NAME]" at bounding box center [649, 74] width 94 height 19
click at [381, 281] on li "DS [PERSON_NAME] [DATE] 03:37 PM Hi [PERSON_NAME], This is [PERSON_NAME] from 5…" at bounding box center [407, 272] width 242 height 78
click at [716, 491] on textarea at bounding box center [787, 508] width 486 height 64
type textarea "Any updates?"
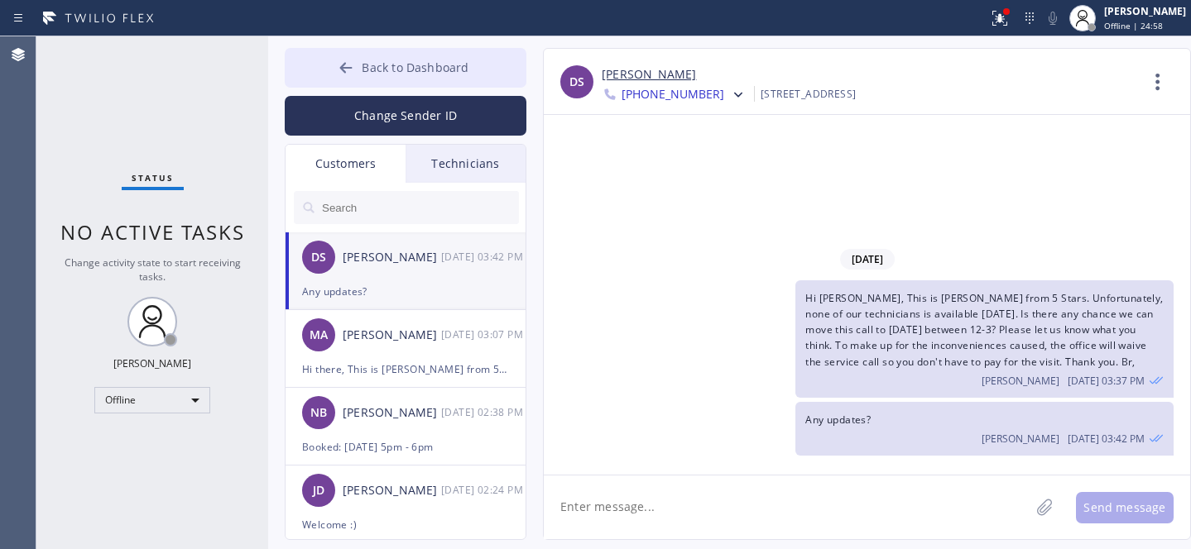
click at [395, 55] on button "Back to Dashboard" at bounding box center [406, 68] width 242 height 40
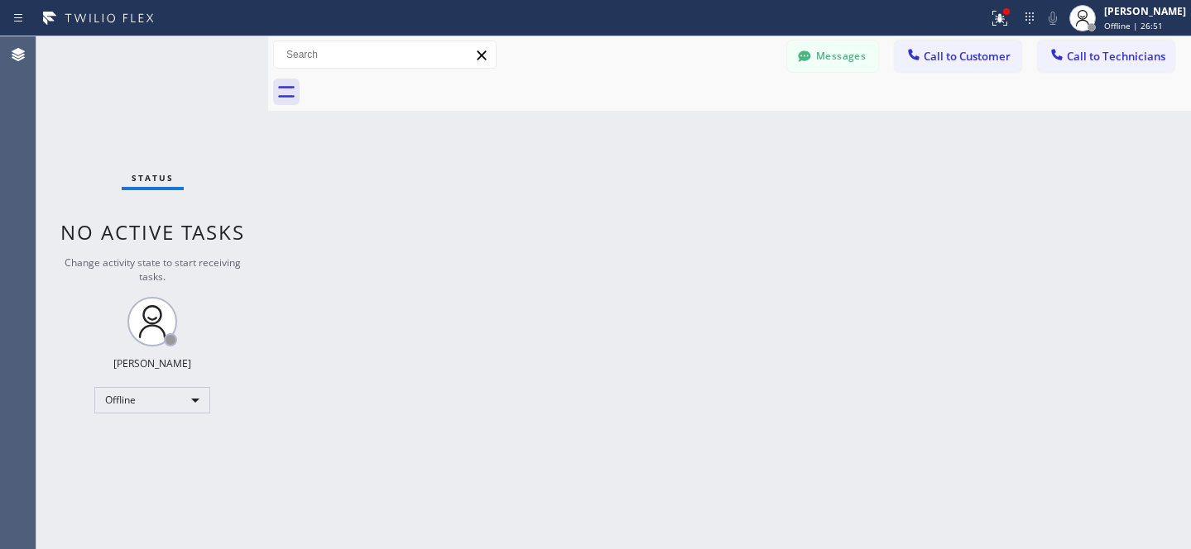
click at [810, 74] on div at bounding box center [748, 92] width 886 height 37
click at [816, 63] on button "Messages" at bounding box center [832, 56] width 91 height 31
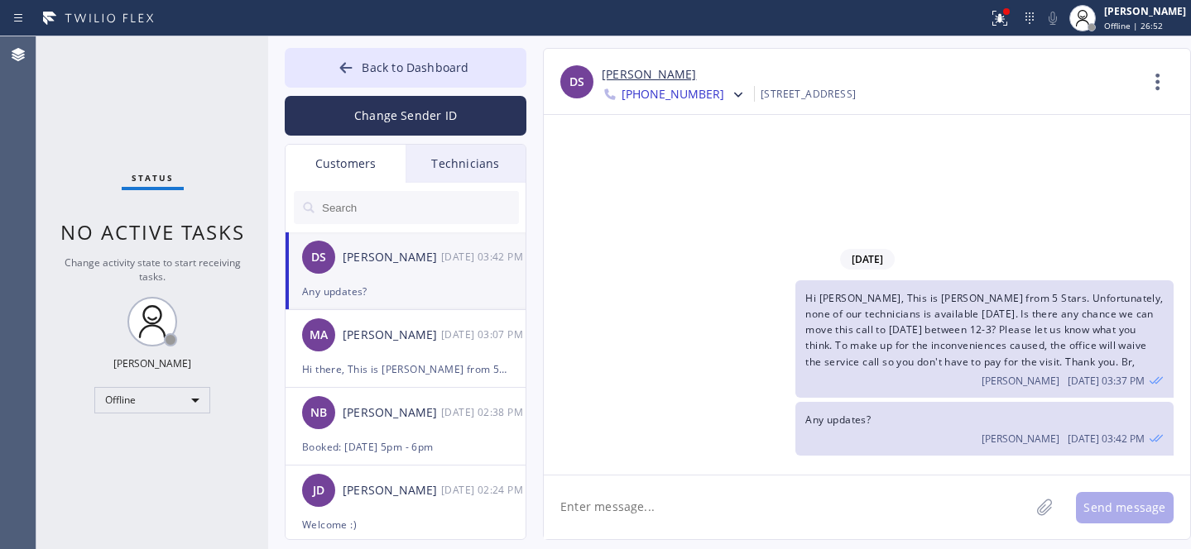
click at [380, 208] on input "text" at bounding box center [419, 207] width 199 height 33
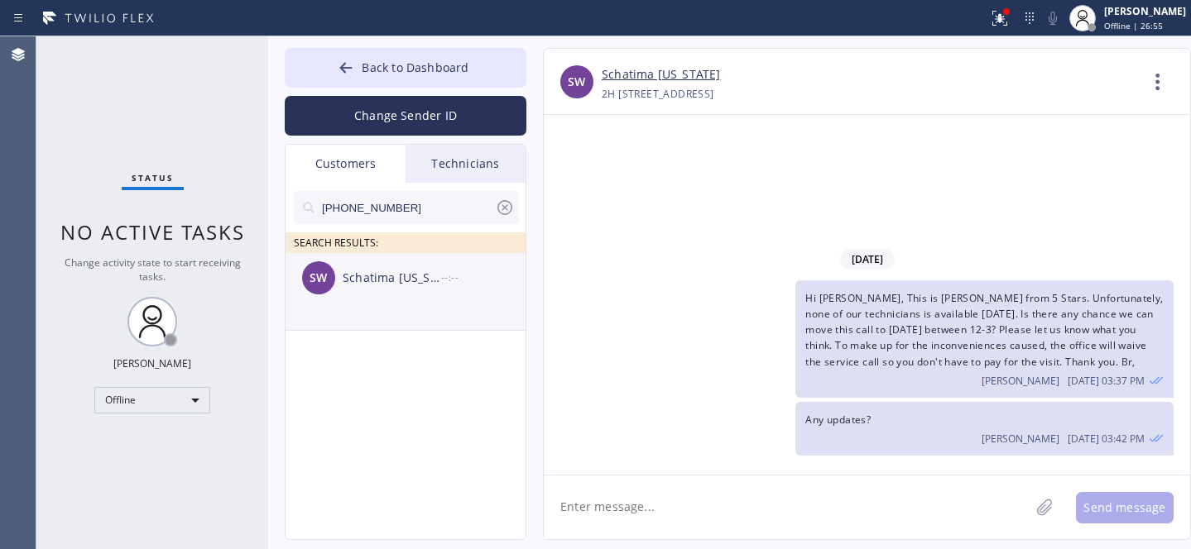
click at [369, 299] on div "SW Schatima [US_STATE] --:--" at bounding box center [407, 278] width 242 height 50
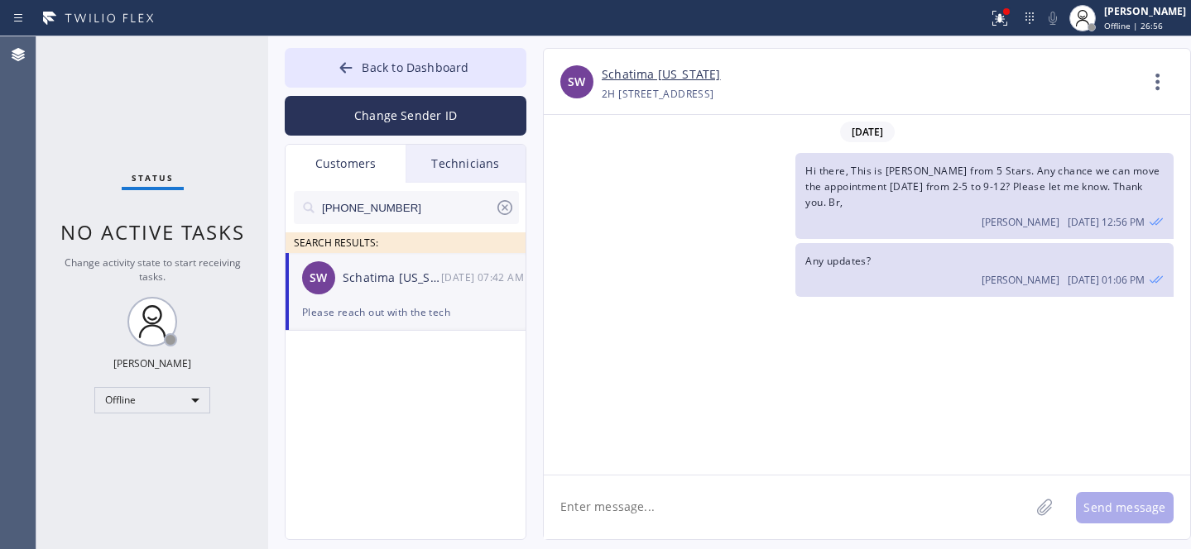
scroll to position [4388, 0]
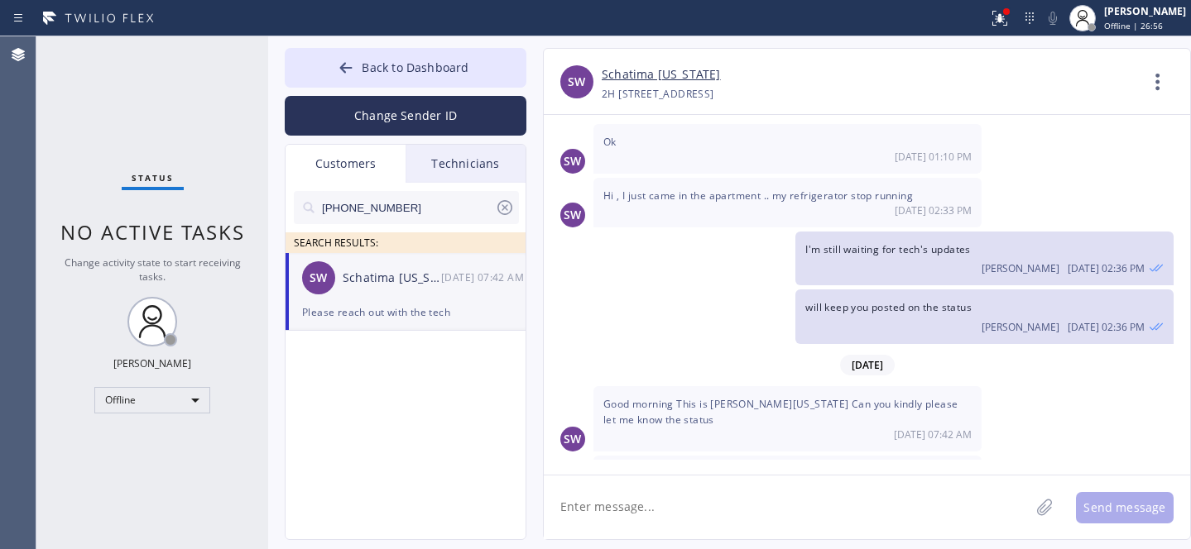
click at [713, 490] on textarea at bounding box center [787, 508] width 486 height 64
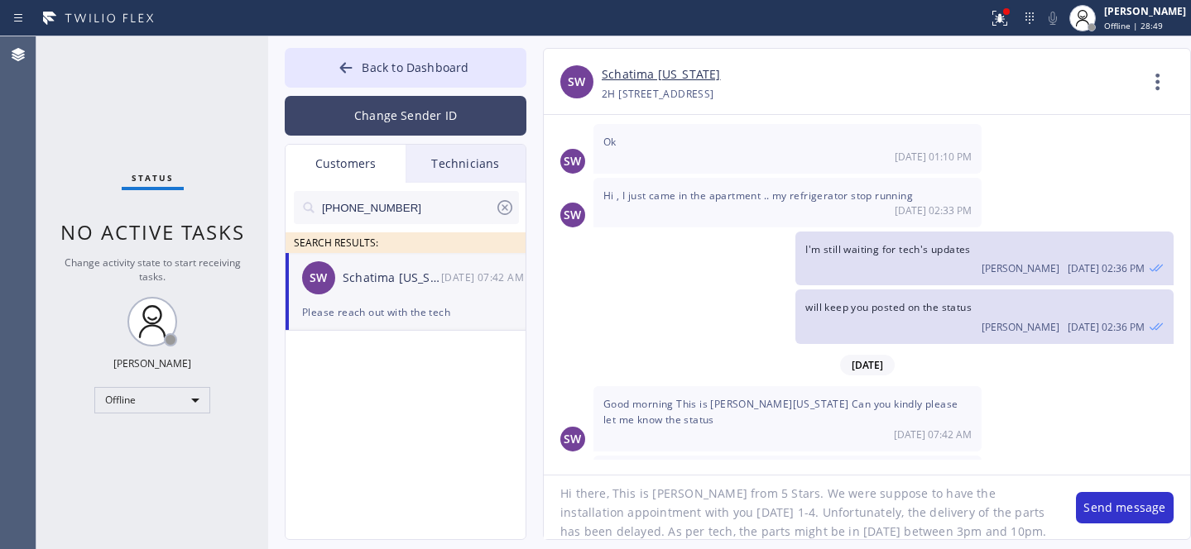
scroll to position [32, 0]
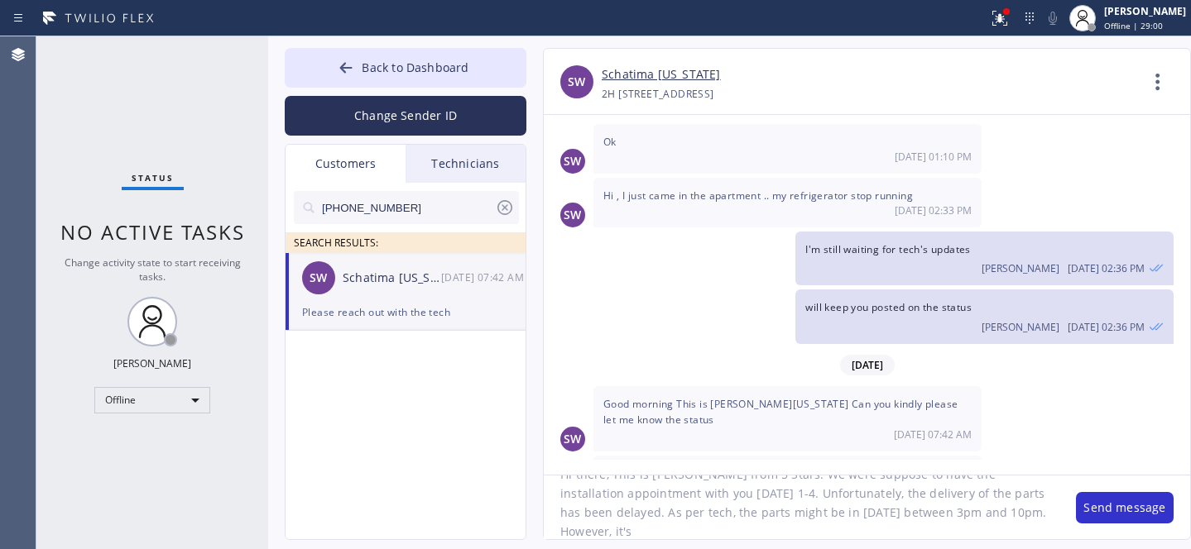
drag, startPoint x: 650, startPoint y: 535, endPoint x: 563, endPoint y: 524, distance: 87.6
click at [563, 524] on textarea "Hi there, This is [PERSON_NAME] from 5 Stars. We were suppose to have the insta…" at bounding box center [802, 508] width 516 height 64
click at [792, 522] on textarea "Hi there, This is [PERSON_NAME] from 5 Stars. We were suppose to have the insta…" at bounding box center [802, 508] width 516 height 64
paste textarea "[DATE]"
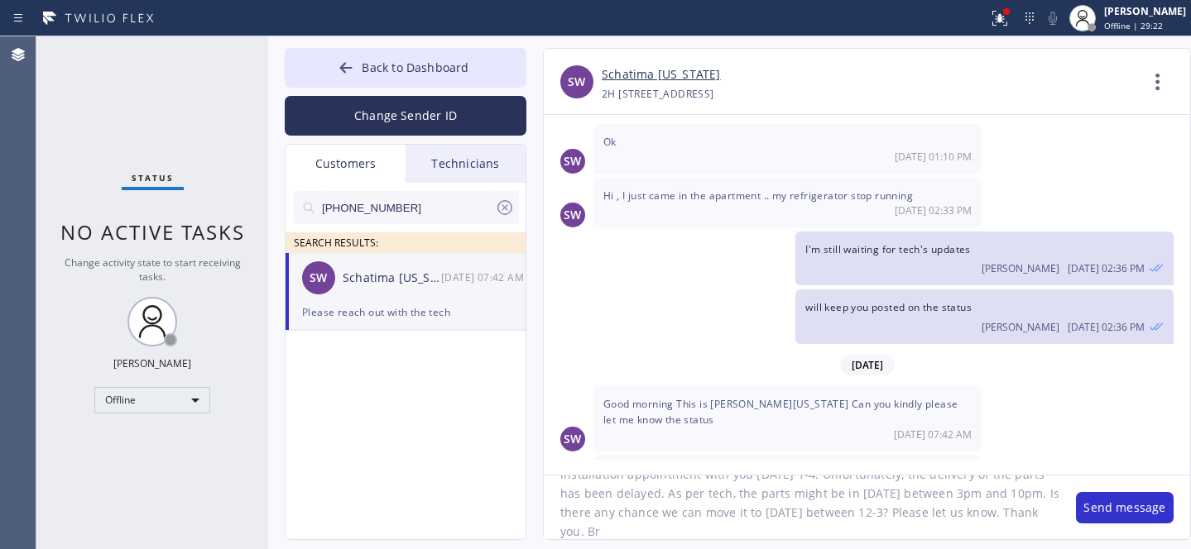
type textarea "Hi there, This is [PERSON_NAME] from 5 Stars. We were suppose to have the insta…"
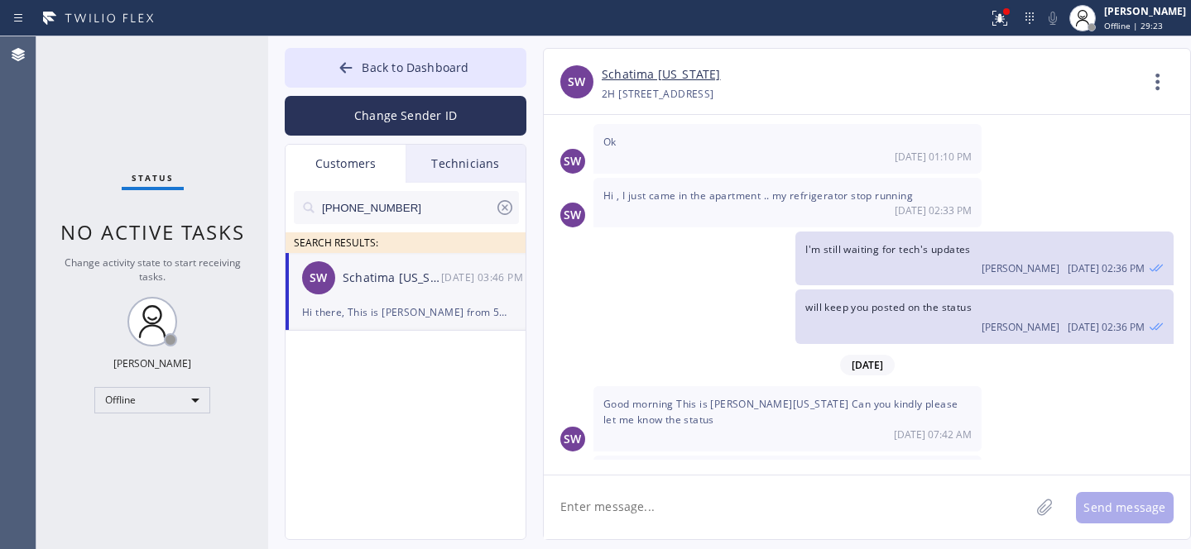
scroll to position [4547, 0]
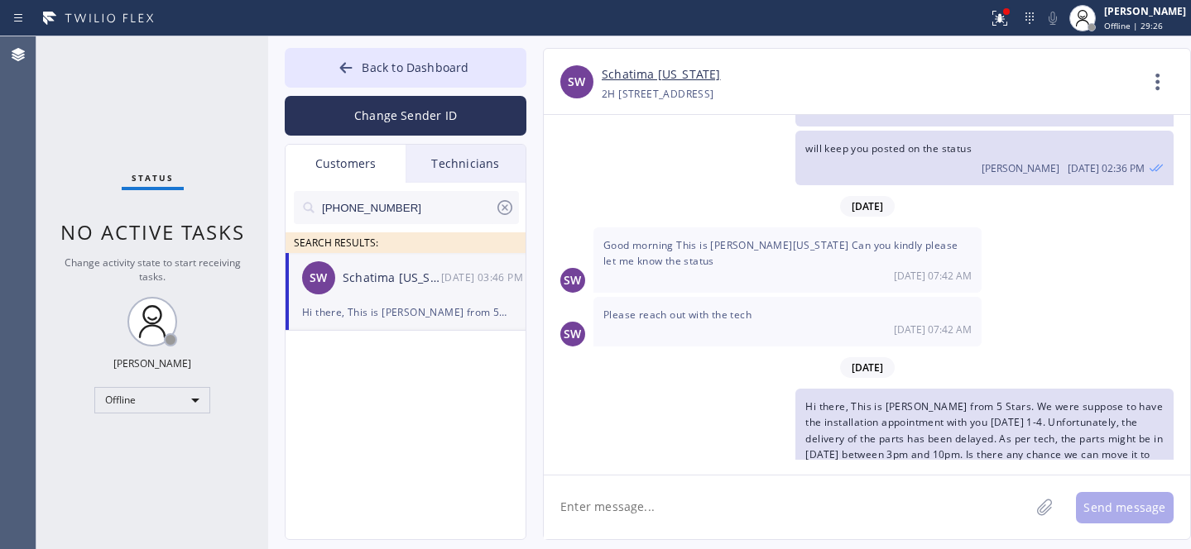
click at [506, 205] on icon at bounding box center [504, 207] width 15 height 15
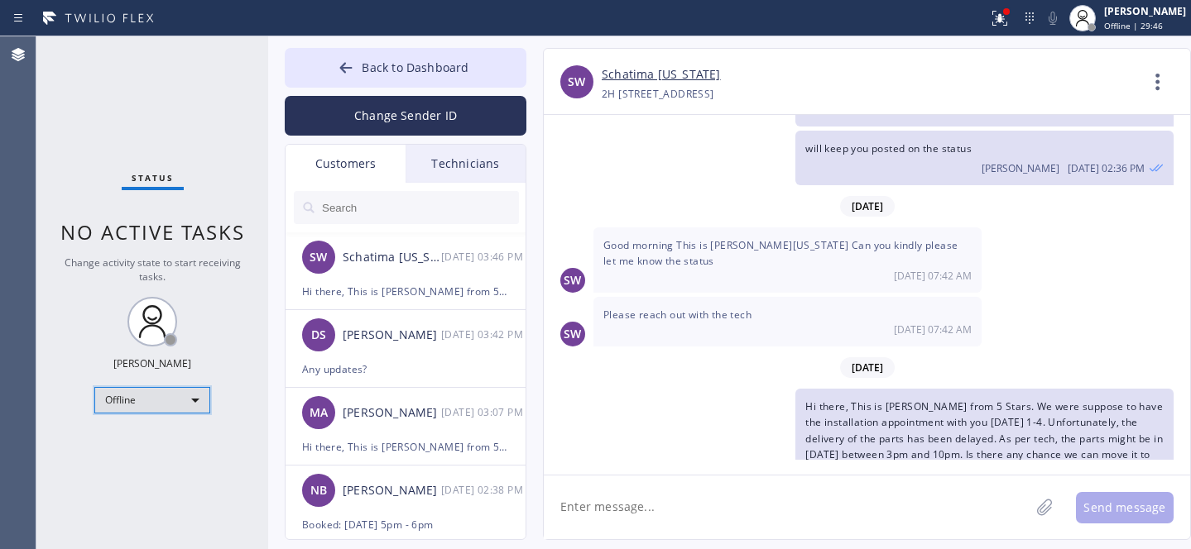
click at [154, 407] on div "Offline" at bounding box center [152, 400] width 116 height 26
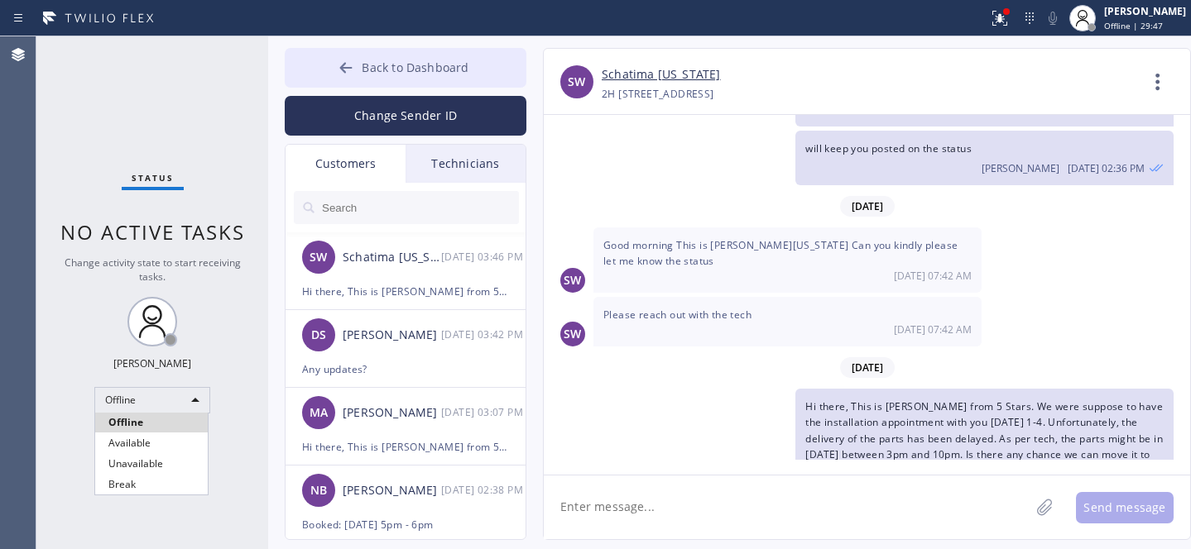
drag, startPoint x: 150, startPoint y: 439, endPoint x: 401, endPoint y: 68, distance: 448.7
click at [150, 439] on li "Available" at bounding box center [151, 444] width 113 height 20
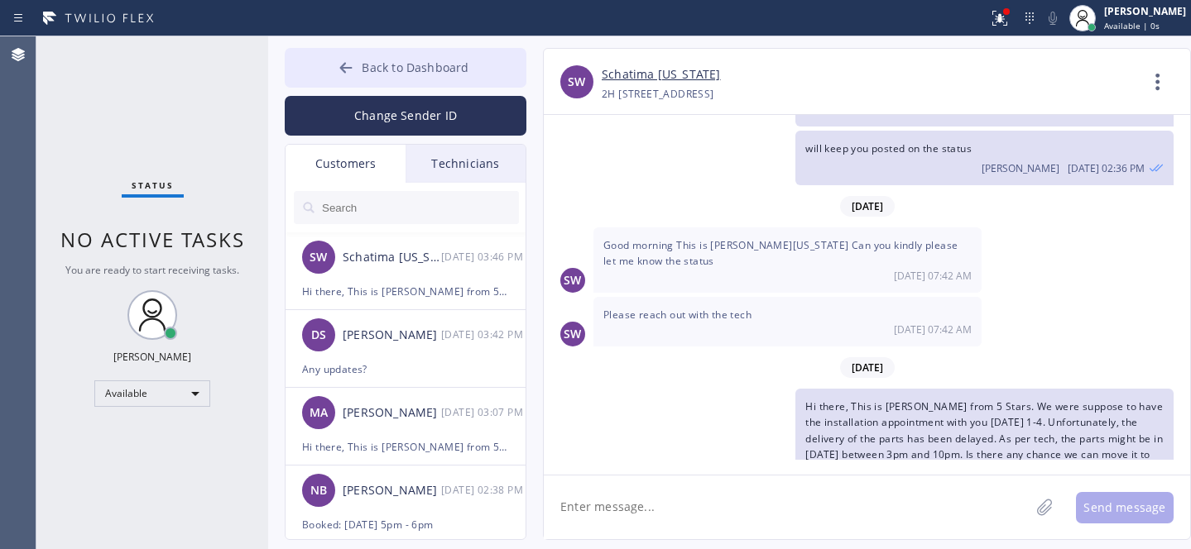
click at [396, 58] on button "Back to Dashboard" at bounding box center [406, 68] width 242 height 40
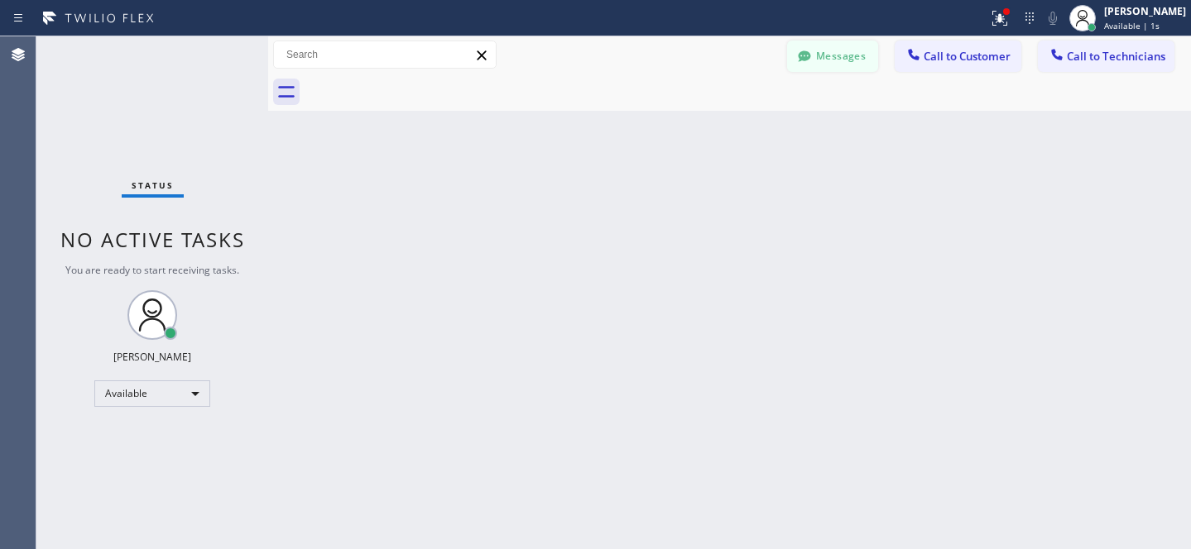
click at [807, 49] on icon at bounding box center [804, 56] width 17 height 17
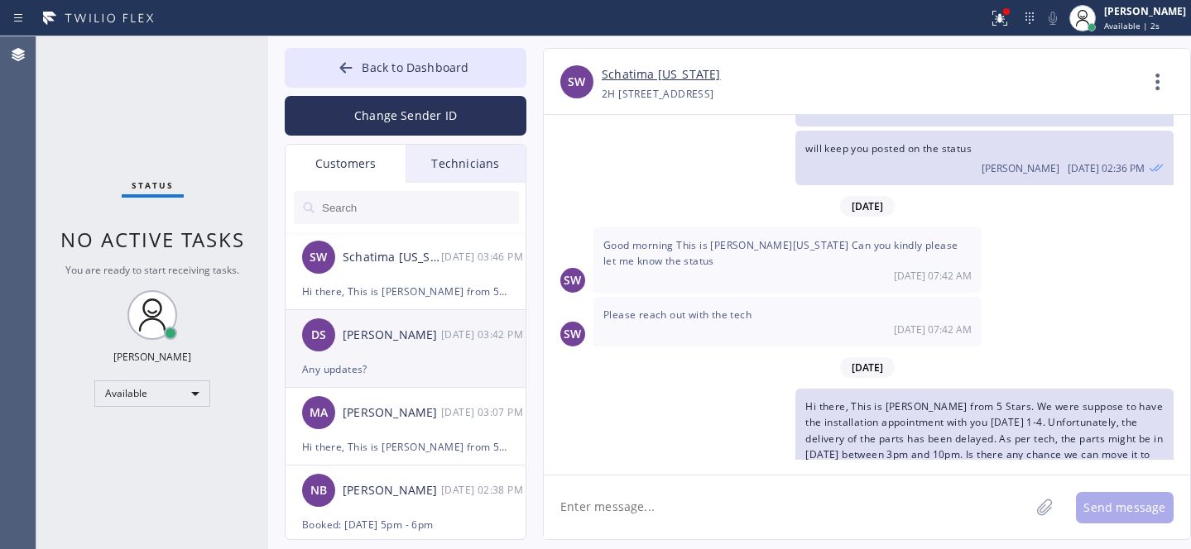
click at [395, 388] on div "MA [PERSON_NAME] [DATE] 03:07 PM" at bounding box center [407, 413] width 242 height 50
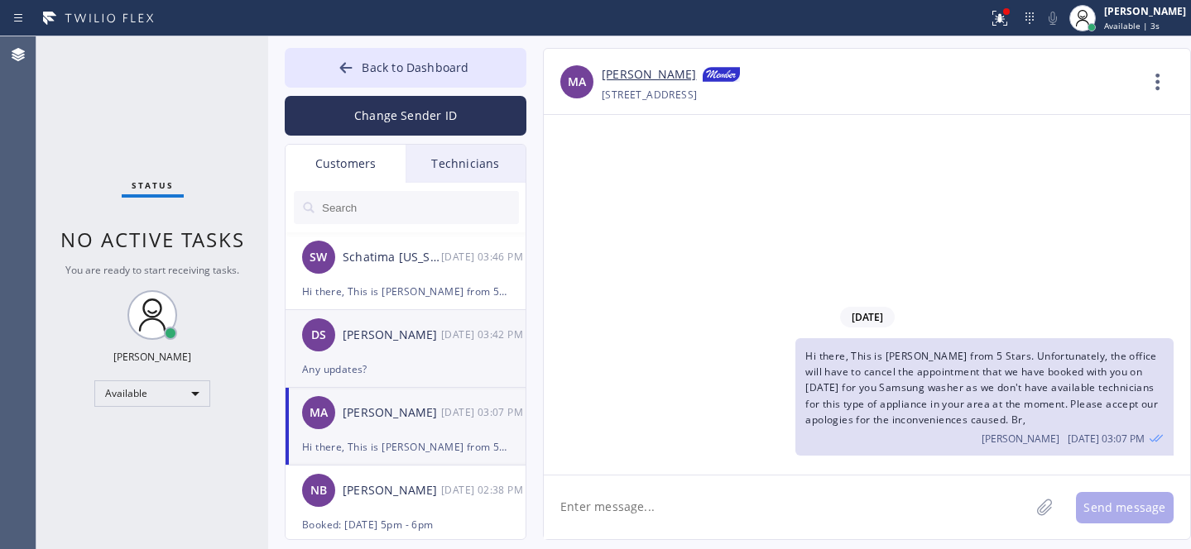
scroll to position [0, 0]
click at [390, 338] on div "[PERSON_NAME]" at bounding box center [392, 335] width 98 height 19
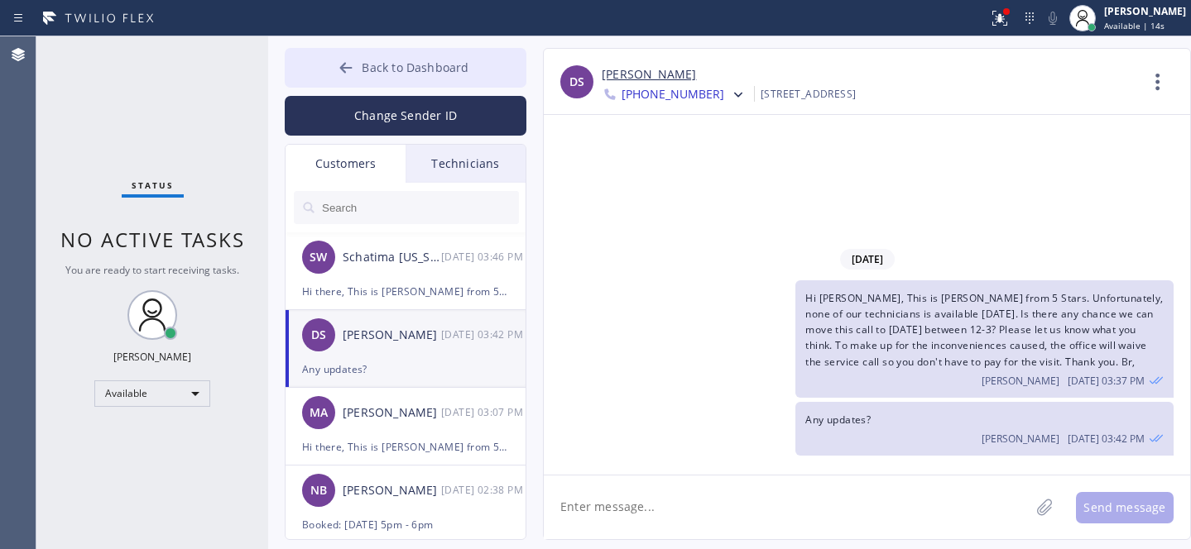
click at [421, 72] on span "Back to Dashboard" at bounding box center [415, 68] width 107 height 16
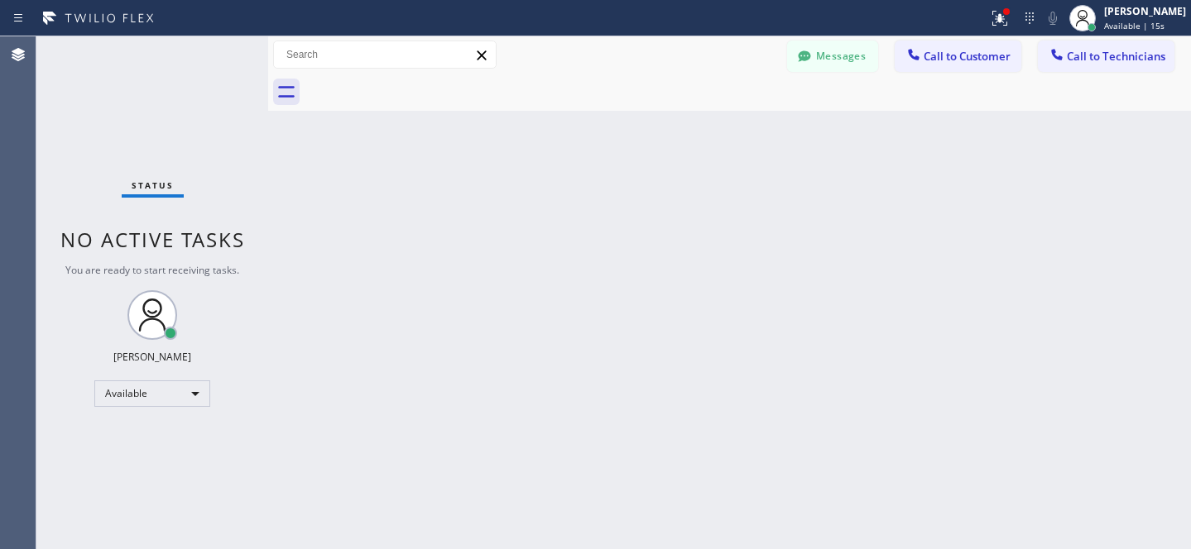
click at [957, 53] on span "Call to Customer" at bounding box center [967, 56] width 87 height 15
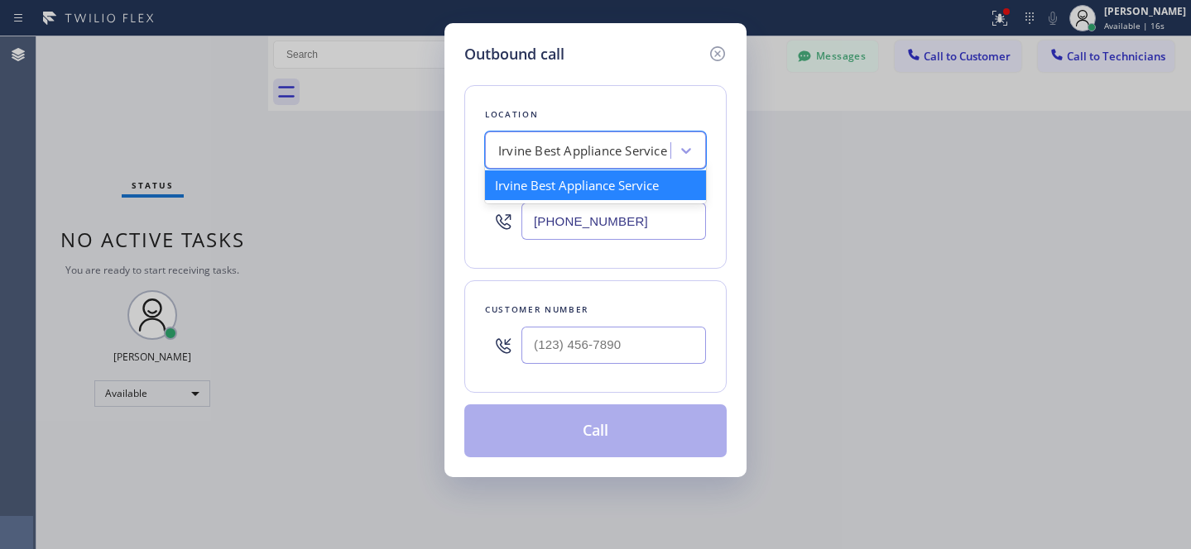
click at [583, 152] on div "Irvine Best Appliance Service" at bounding box center [582, 151] width 169 height 19
paste input "Repair Twist of [US_STATE]"
type input "Repair Twist of [US_STATE]"
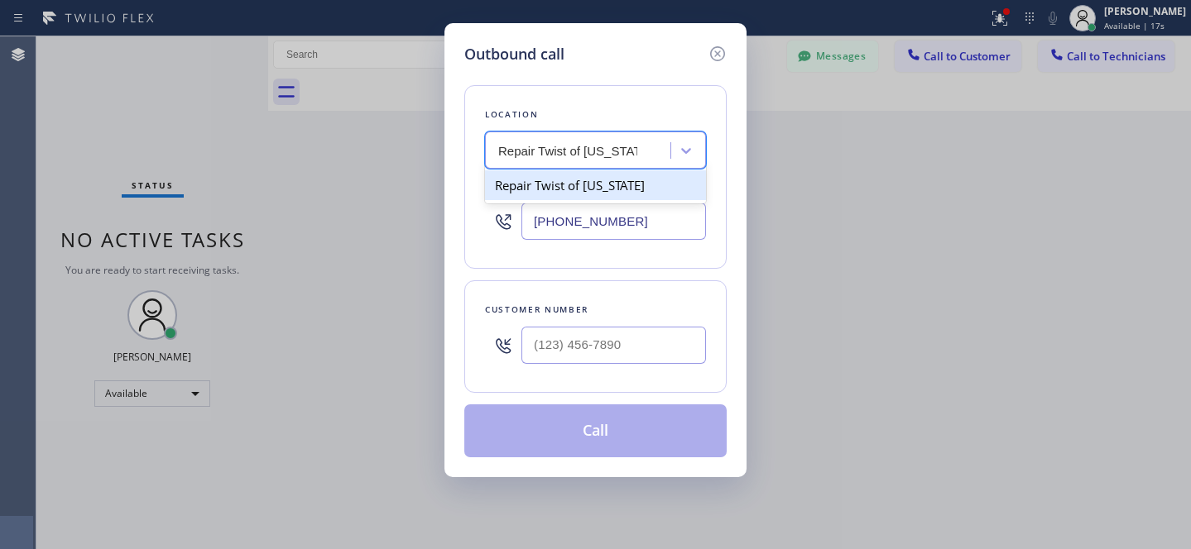
click at [558, 194] on div "Repair Twist of [US_STATE]" at bounding box center [595, 185] width 221 height 30
type input "[PHONE_NUMBER]"
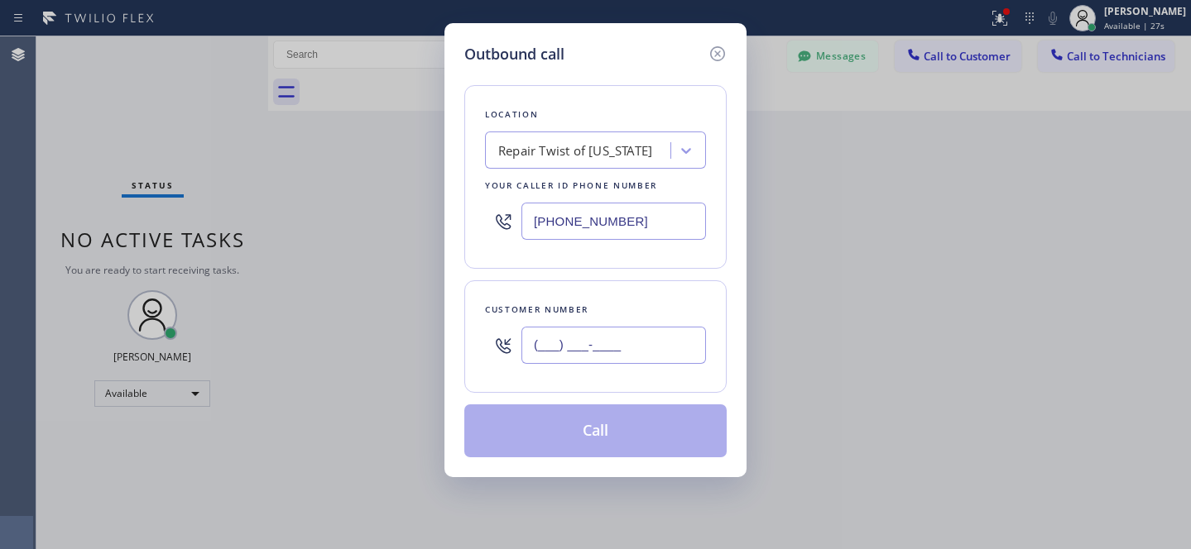
drag, startPoint x: 618, startPoint y: 347, endPoint x: 650, endPoint y: 350, distance: 31.6
click at [619, 347] on input "(___) ___-____" at bounding box center [613, 345] width 185 height 37
paste input "917) 494-0876"
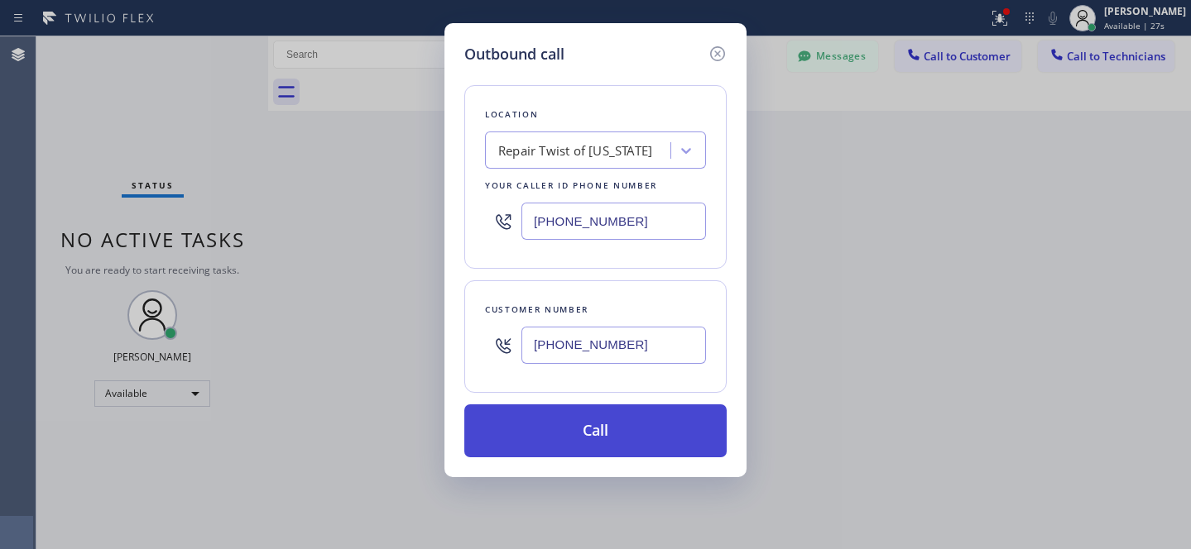
type input "[PHONE_NUMBER]"
click at [643, 437] on button "Call" at bounding box center [595, 431] width 262 height 53
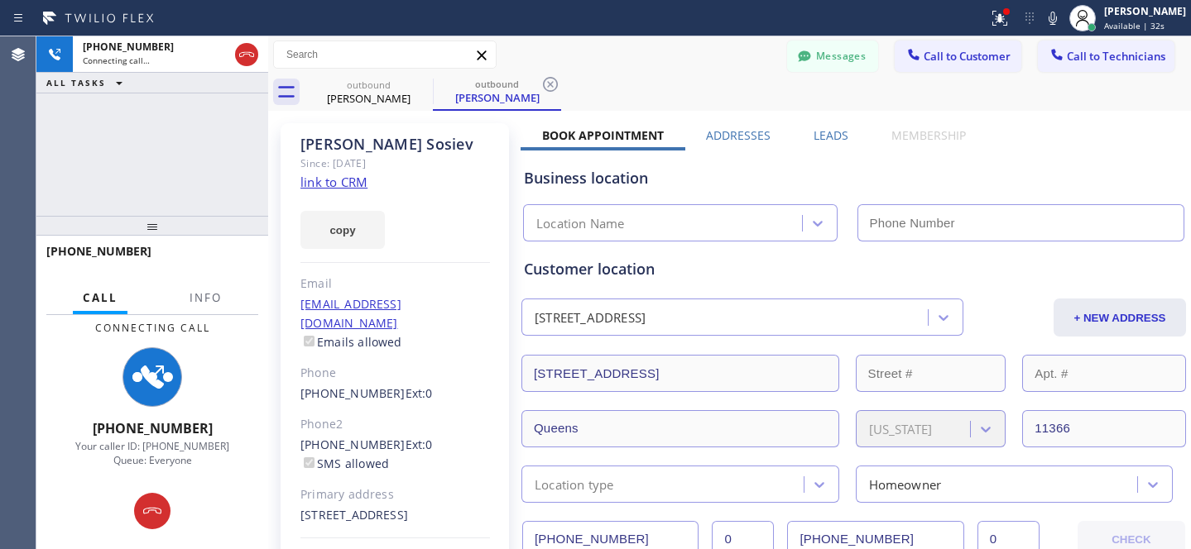
type input "[PHONE_NUMBER]"
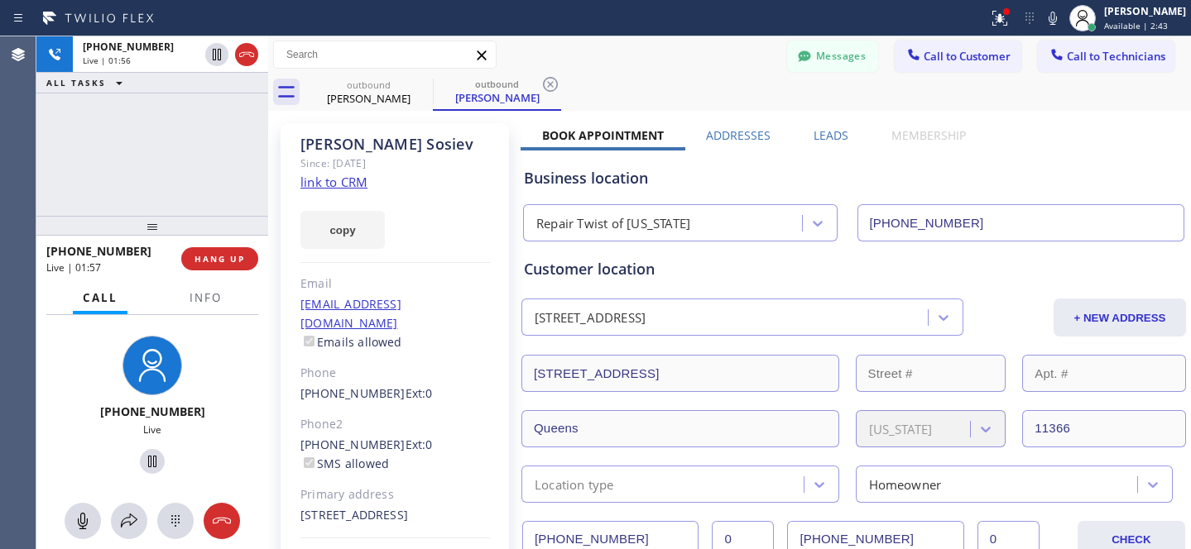
click at [631, 72] on div "Messages Call to Customer Call to Technicians Outbound call Location Repair Twi…" at bounding box center [729, 54] width 923 height 37
click at [223, 262] on span "HANG UP" at bounding box center [219, 259] width 50 height 12
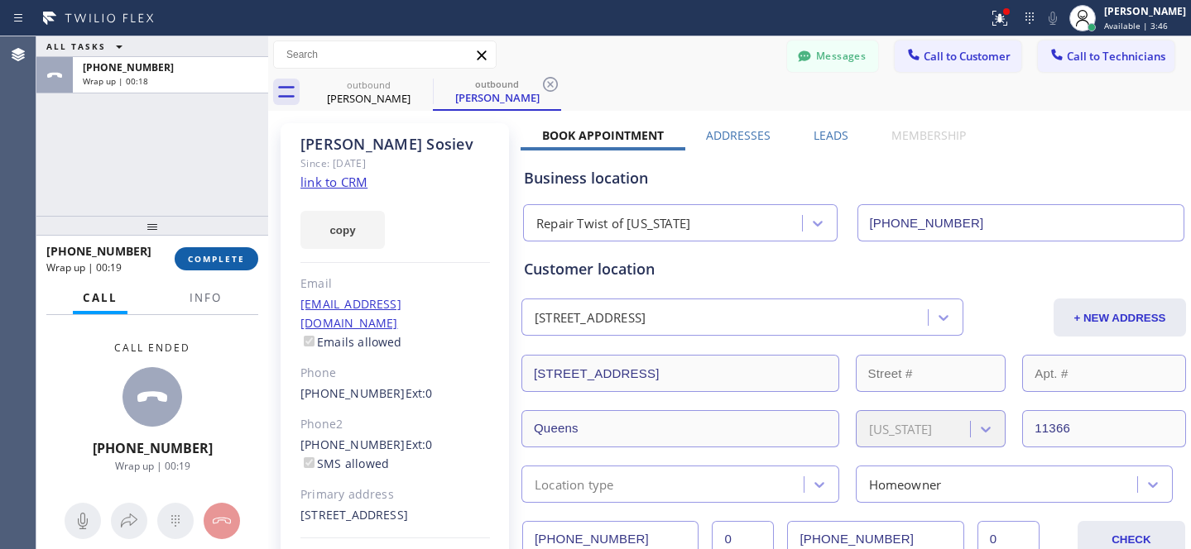
click at [242, 263] on span "COMPLETE" at bounding box center [216, 259] width 57 height 12
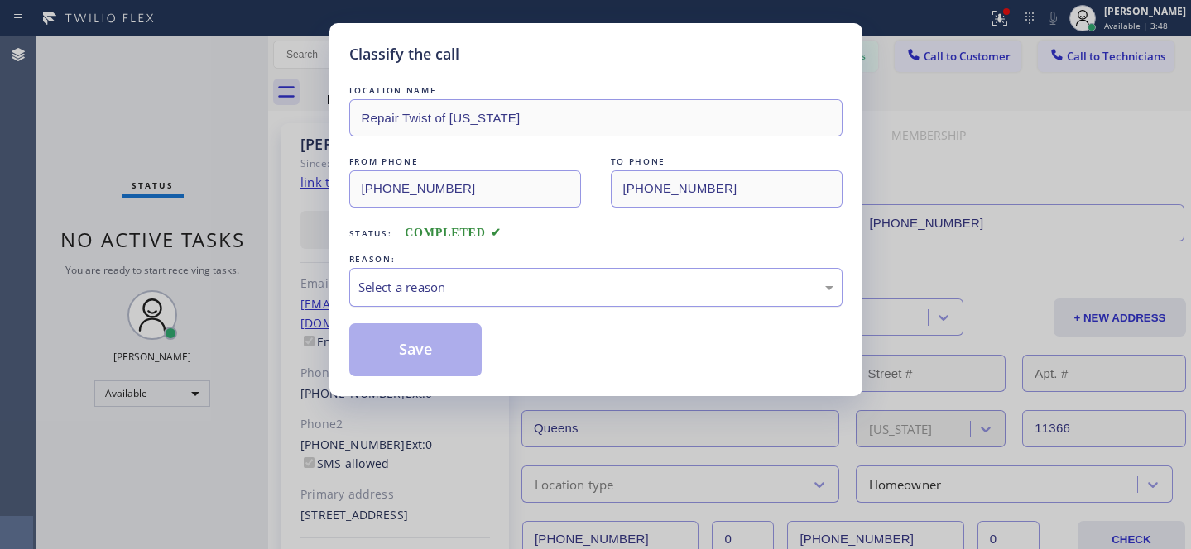
click at [526, 295] on div "Select a reason" at bounding box center [595, 287] width 475 height 19
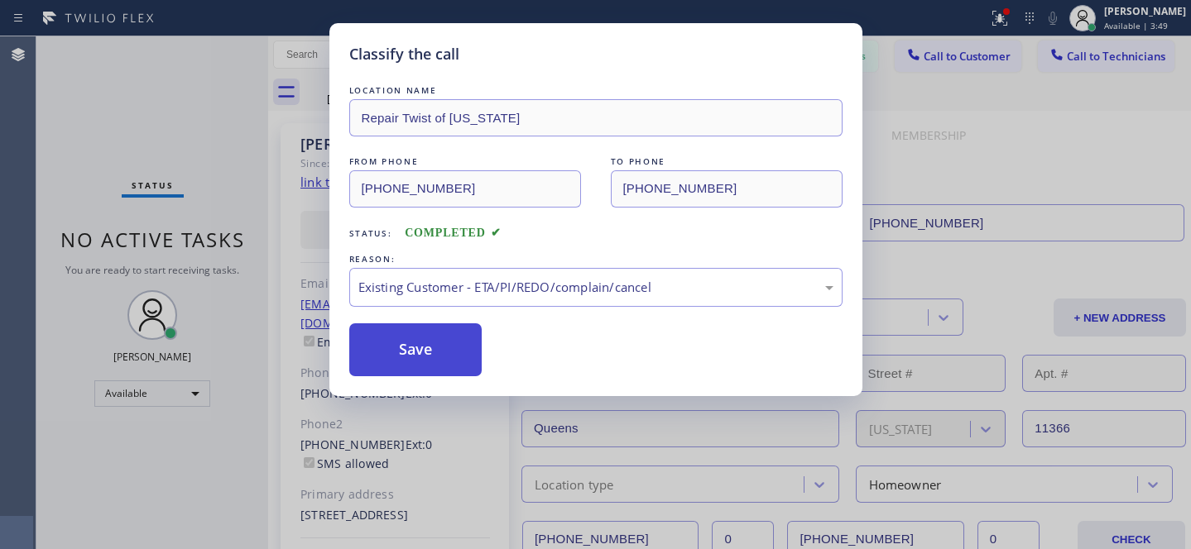
click at [442, 358] on button "Save" at bounding box center [415, 350] width 133 height 53
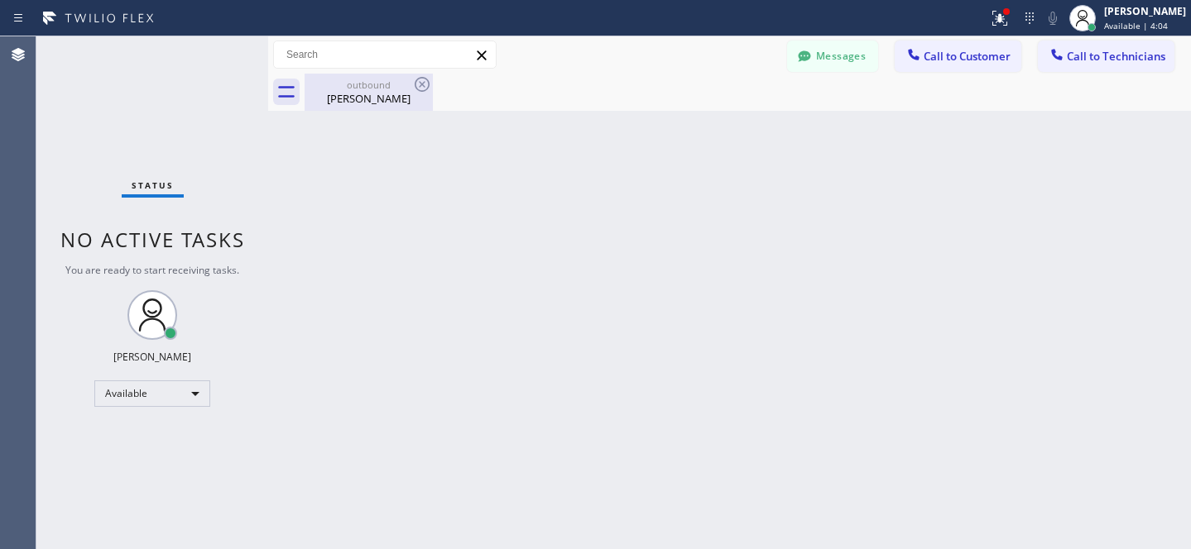
click at [348, 93] on div "[PERSON_NAME]" at bounding box center [368, 98] width 125 height 15
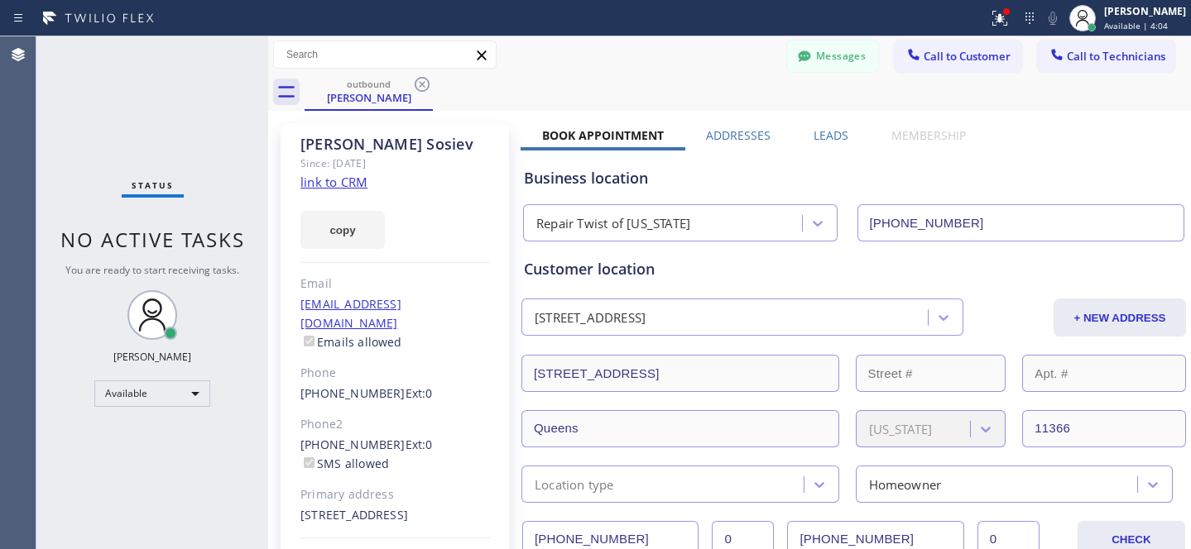
click at [428, 84] on icon at bounding box center [422, 84] width 20 height 20
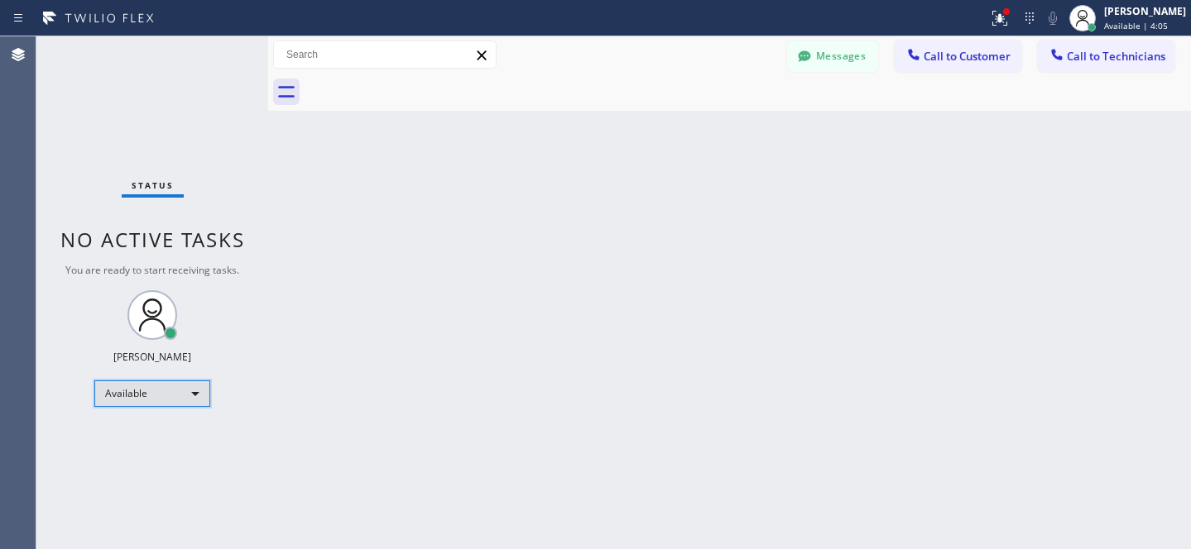
click at [138, 402] on div "Available" at bounding box center [152, 394] width 116 height 26
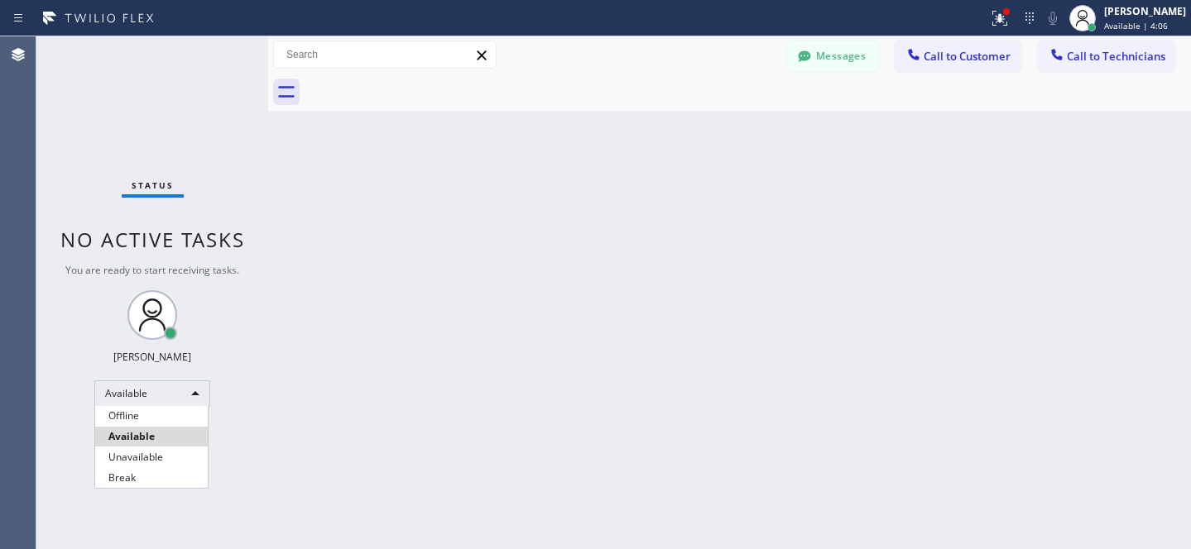
drag, startPoint x: 137, startPoint y: 413, endPoint x: 147, endPoint y: 404, distance: 14.1
click at [137, 413] on li "Offline" at bounding box center [151, 416] width 113 height 20
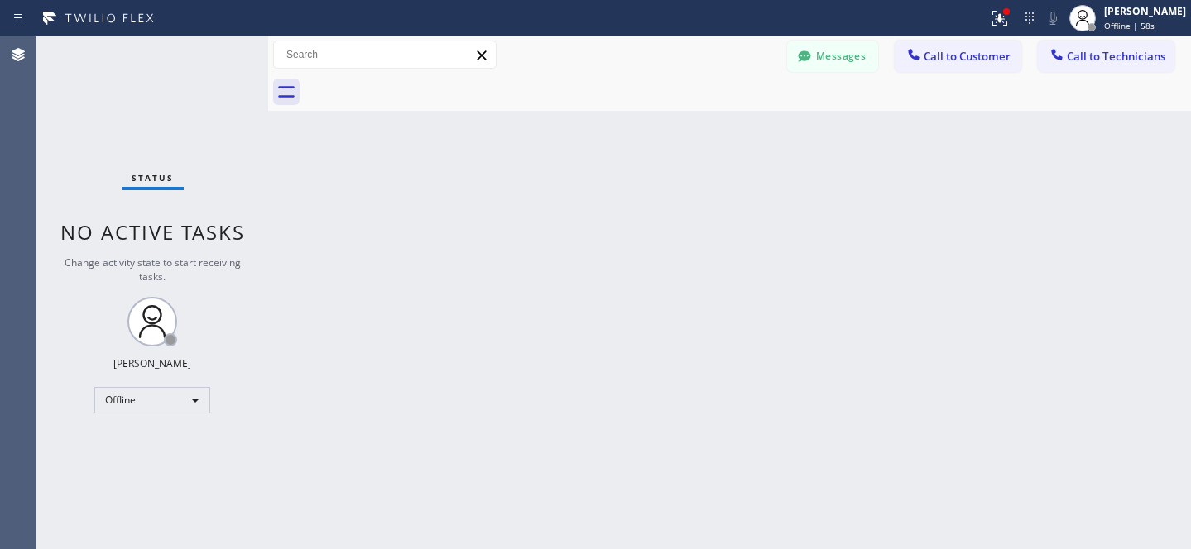
drag, startPoint x: 824, startPoint y: 56, endPoint x: 841, endPoint y: 433, distance: 376.9
click at [825, 57] on button "Messages" at bounding box center [832, 56] width 91 height 31
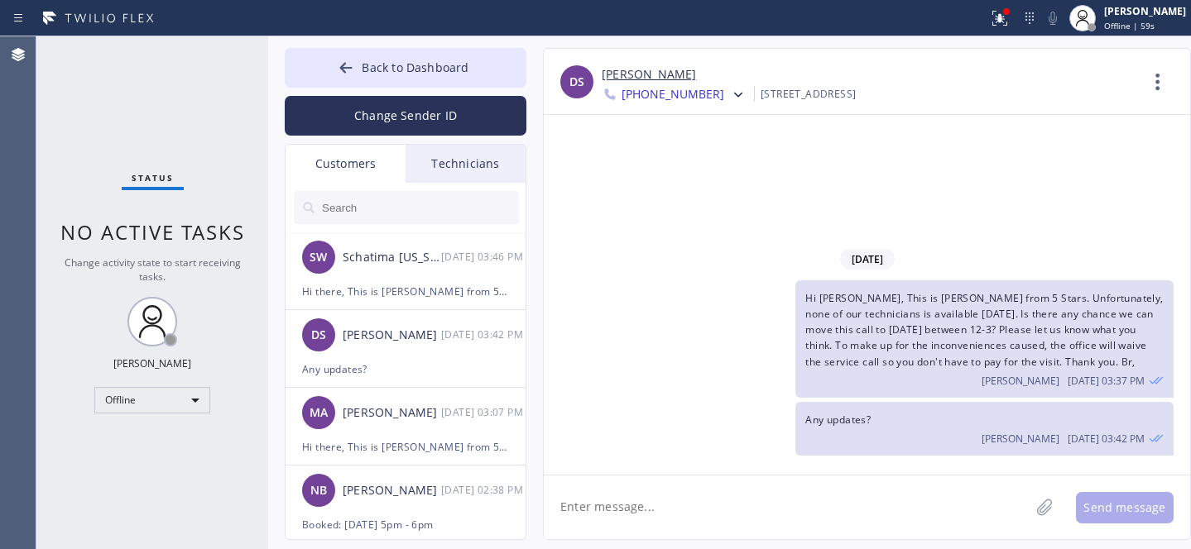
click at [694, 508] on textarea at bounding box center [787, 508] width 486 height 64
click at [402, 294] on div "Hi there, This is [PERSON_NAME] from 5 Stars. We were suppose to have the insta…" at bounding box center [405, 291] width 207 height 19
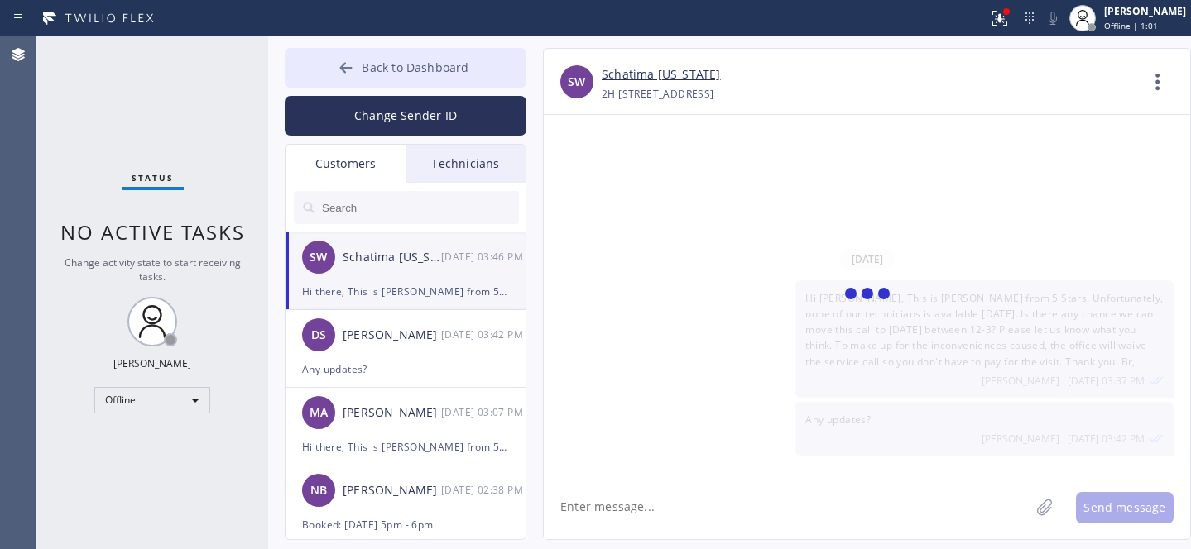
click at [375, 55] on button "Back to Dashboard" at bounding box center [406, 68] width 242 height 40
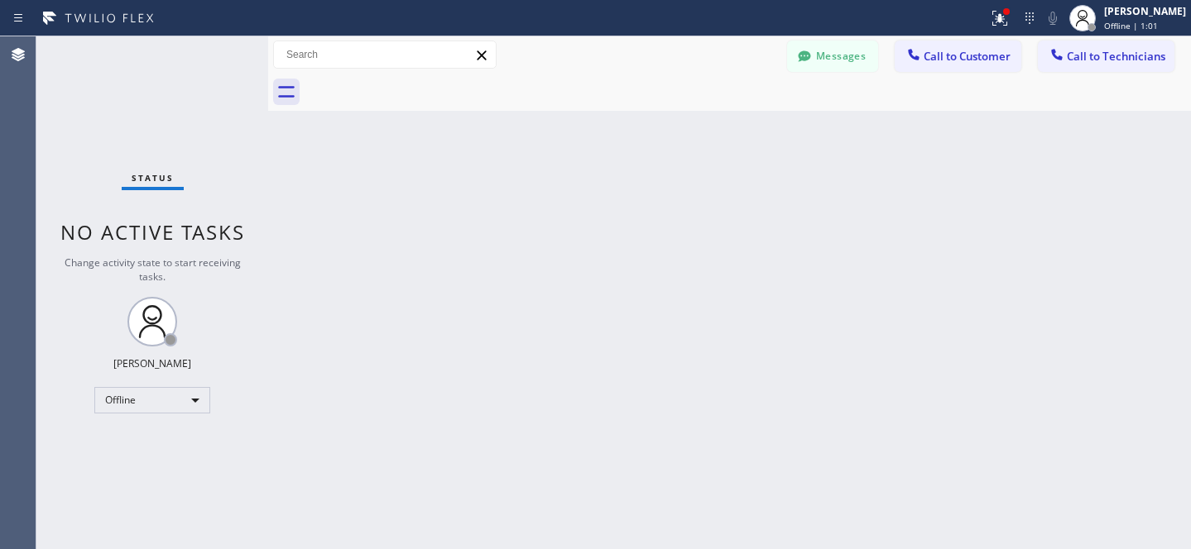
scroll to position [4547, 0]
click at [824, 69] on button "Messages" at bounding box center [832, 56] width 91 height 31
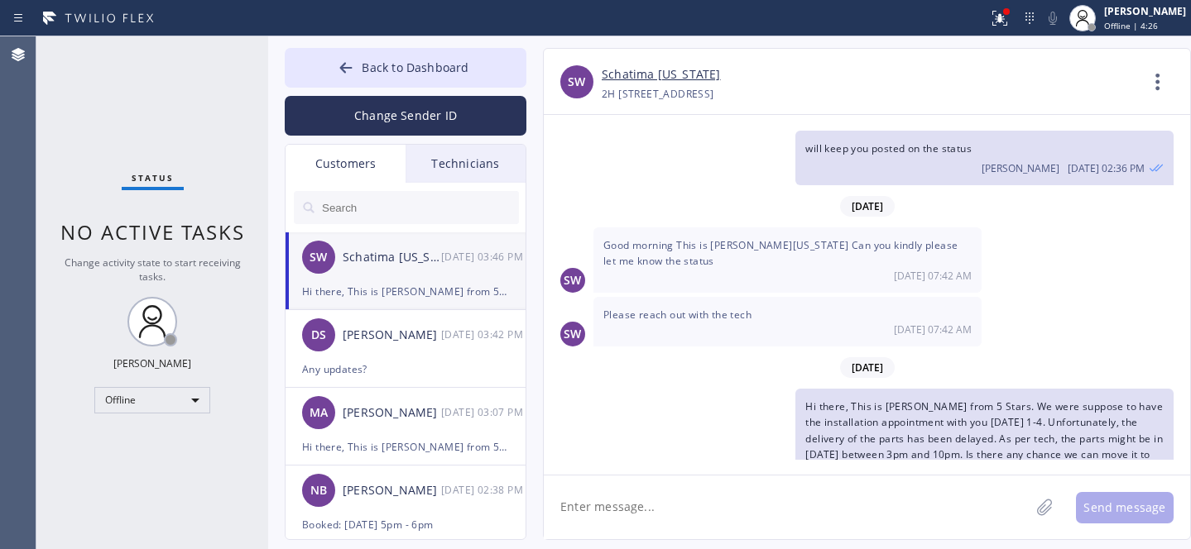
click at [410, 286] on div "Hi there, This is [PERSON_NAME] from 5 Stars. We were suppose to have the insta…" at bounding box center [405, 291] width 207 height 19
click at [683, 515] on textarea at bounding box center [787, 508] width 486 height 64
type textarea "Any updates?"
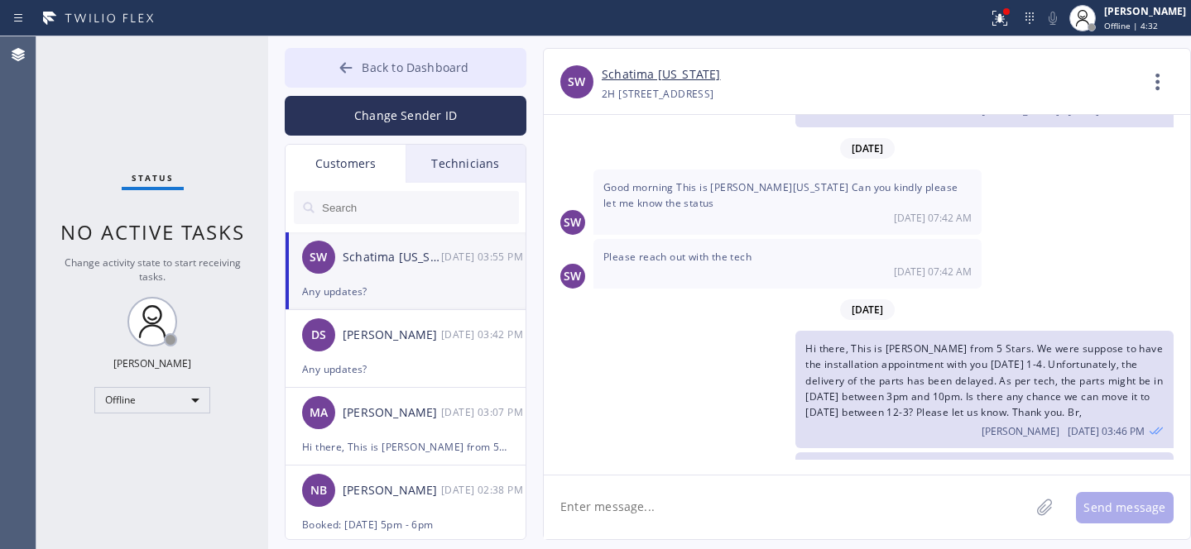
click at [367, 69] on span "Back to Dashboard" at bounding box center [415, 68] width 107 height 16
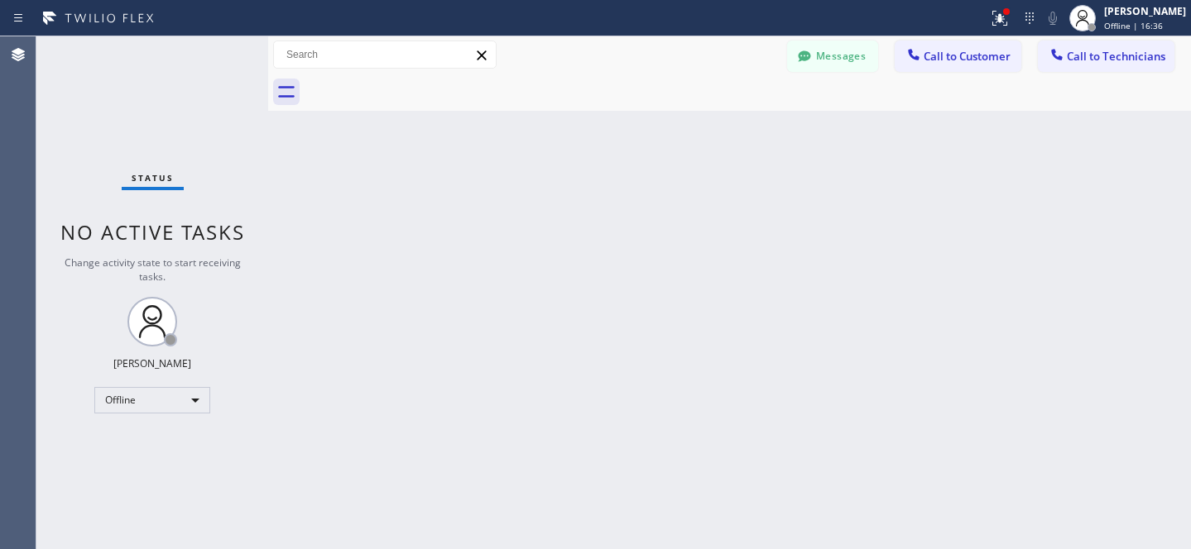
click at [812, 64] on icon at bounding box center [804, 56] width 17 height 17
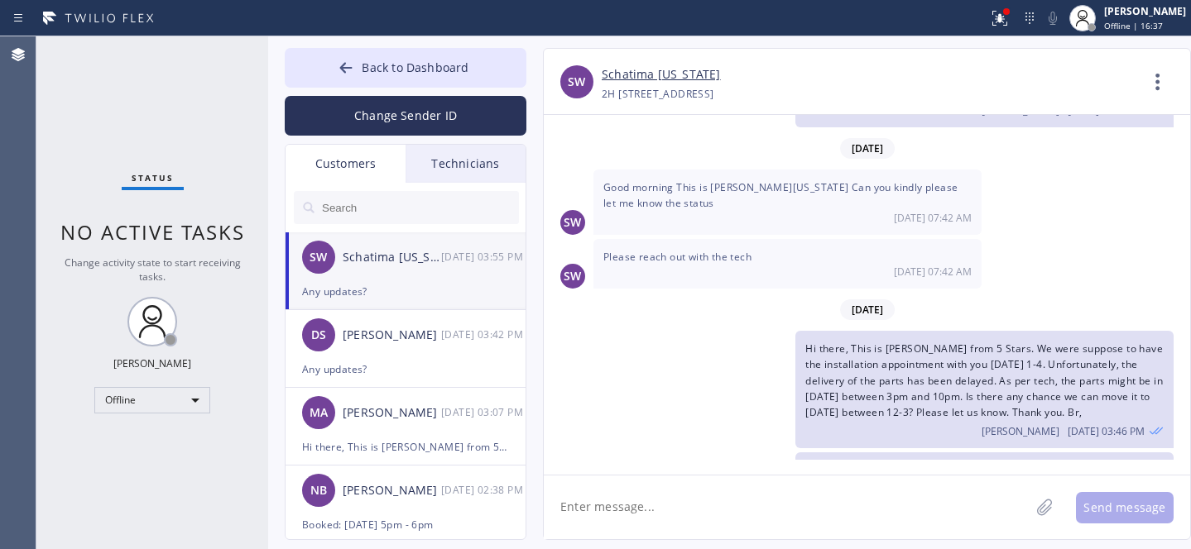
click at [391, 274] on div "SW Schatima [US_STATE] [DATE] 03:55 PM" at bounding box center [407, 258] width 242 height 50
click at [405, 434] on div "MA [PERSON_NAME] [DATE] 03:07 PM" at bounding box center [407, 413] width 242 height 50
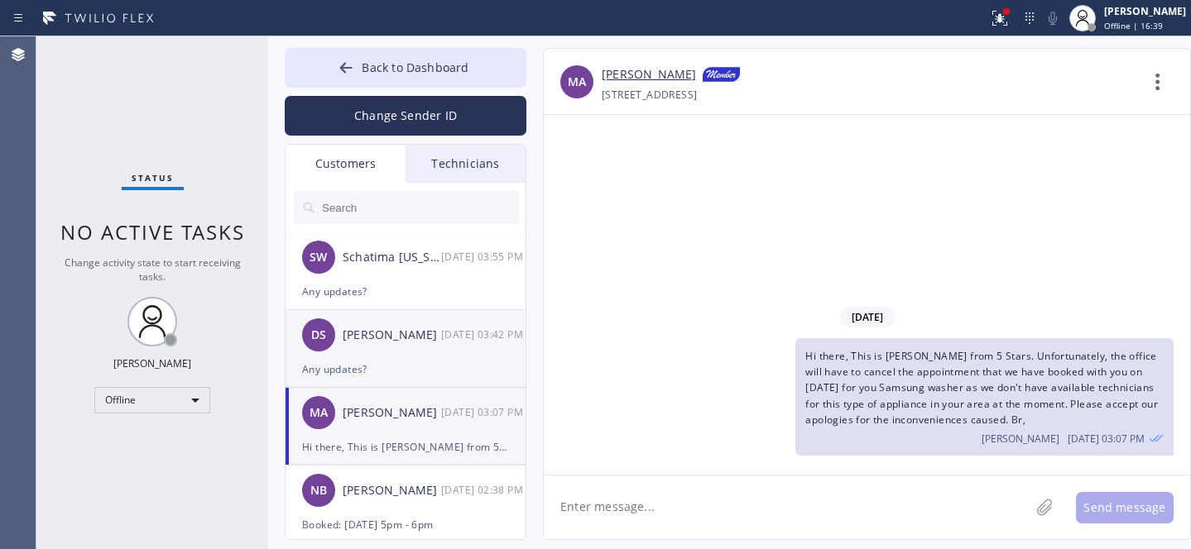
scroll to position [0, 0]
click at [396, 216] on input "text" at bounding box center [419, 207] width 199 height 33
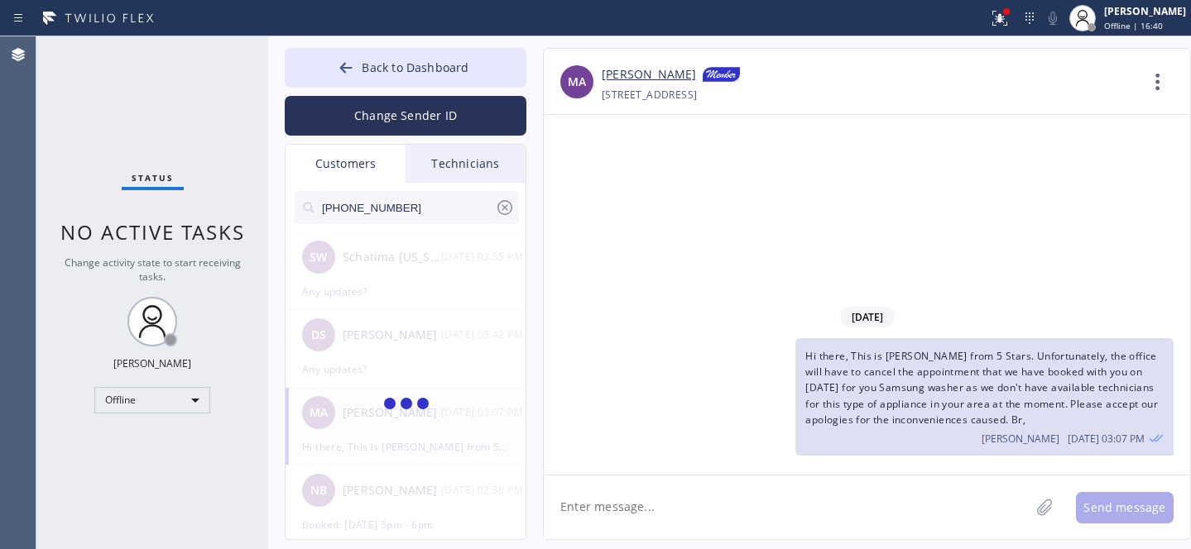
click at [920, 372] on span "Hi there, This is [PERSON_NAME] from 5 Stars. Unfortunately, the office will ha…" at bounding box center [981, 388] width 353 height 78
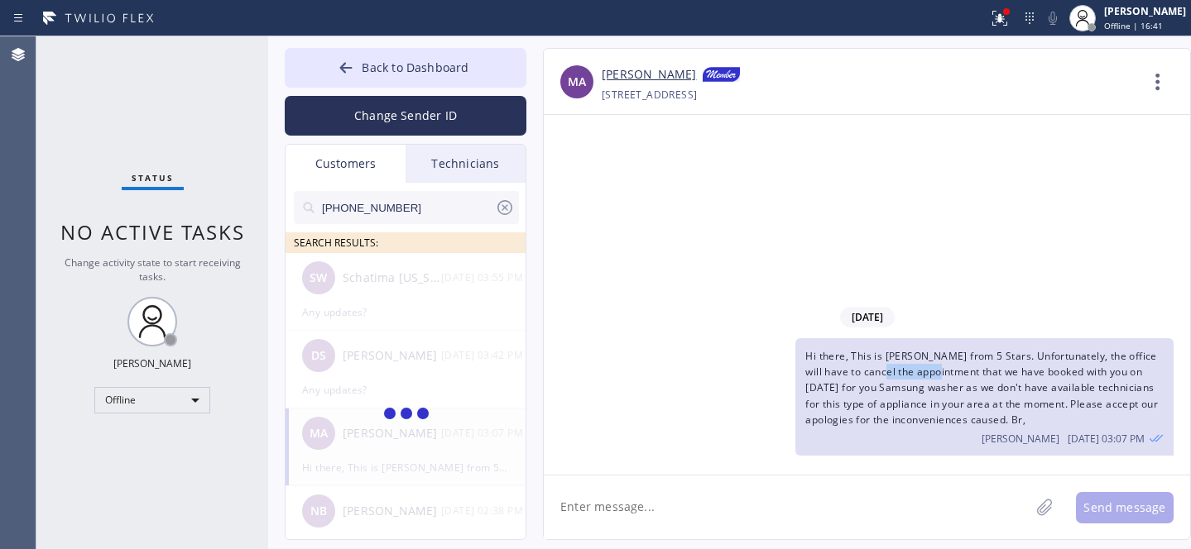
click at [920, 373] on span "Hi there, This is [PERSON_NAME] from 5 Stars. Unfortunately, the office will ha…" at bounding box center [981, 388] width 353 height 78
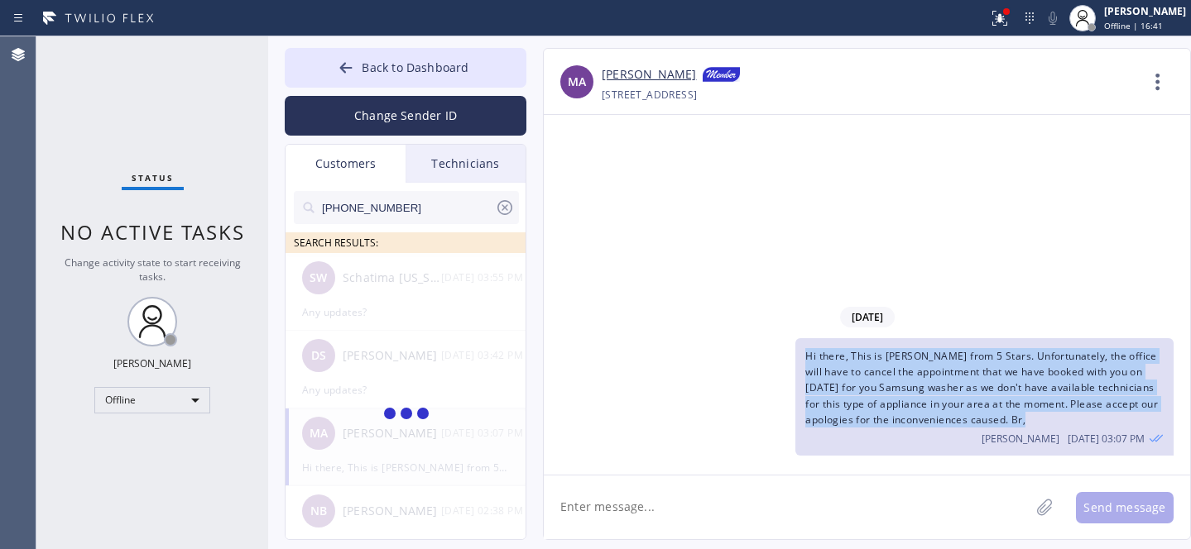
click at [920, 373] on span "Hi there, This is [PERSON_NAME] from 5 Stars. Unfortunately, the office will ha…" at bounding box center [981, 388] width 353 height 78
copy span "Hi there, This is [PERSON_NAME] from 5 Stars. Unfortunately, the office will ha…"
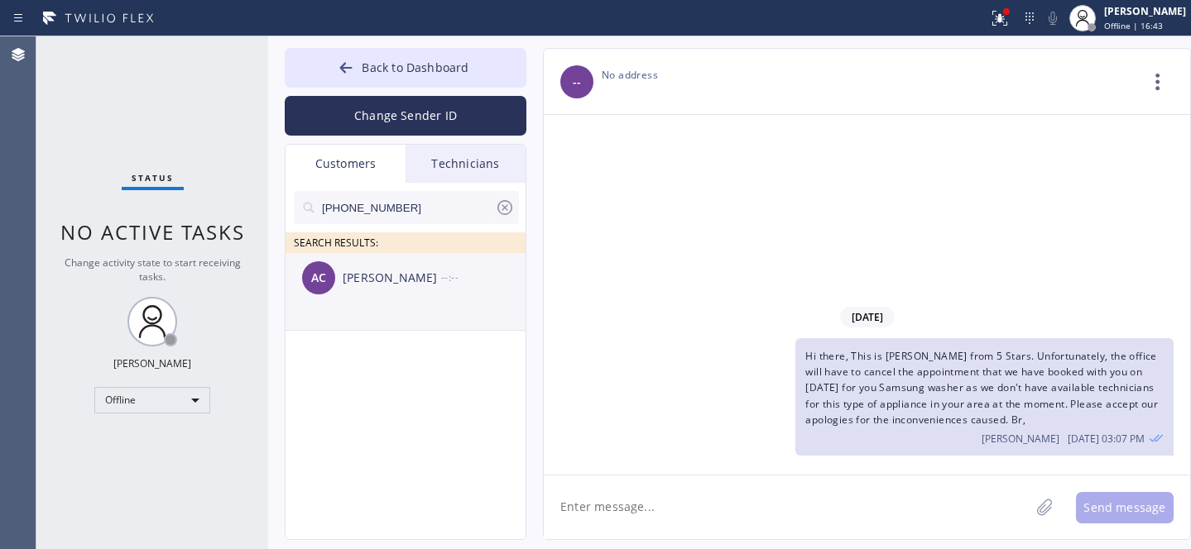
click at [367, 290] on div "AC [PERSON_NAME] --:--" at bounding box center [407, 278] width 242 height 50
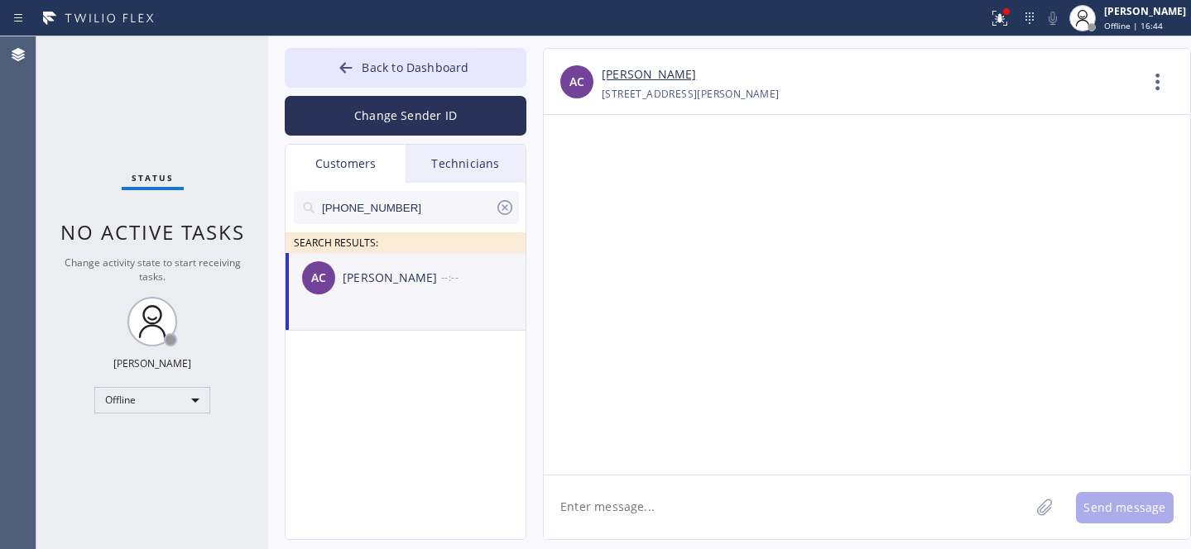
click at [657, 496] on textarea at bounding box center [787, 508] width 486 height 64
paste textarea "Hi there, This is [PERSON_NAME] from 5 Stars. Unfortunately, the office will ha…"
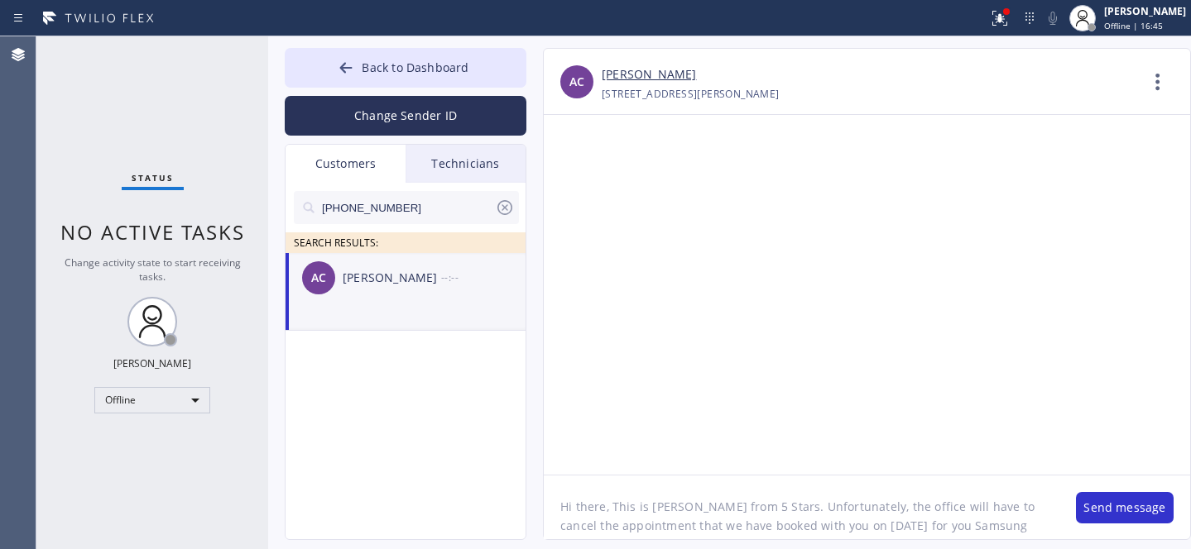
click at [592, 501] on textarea "Hi there, This is [PERSON_NAME] from 5 Stars. Unfortunately, the office will ha…" at bounding box center [802, 508] width 516 height 64
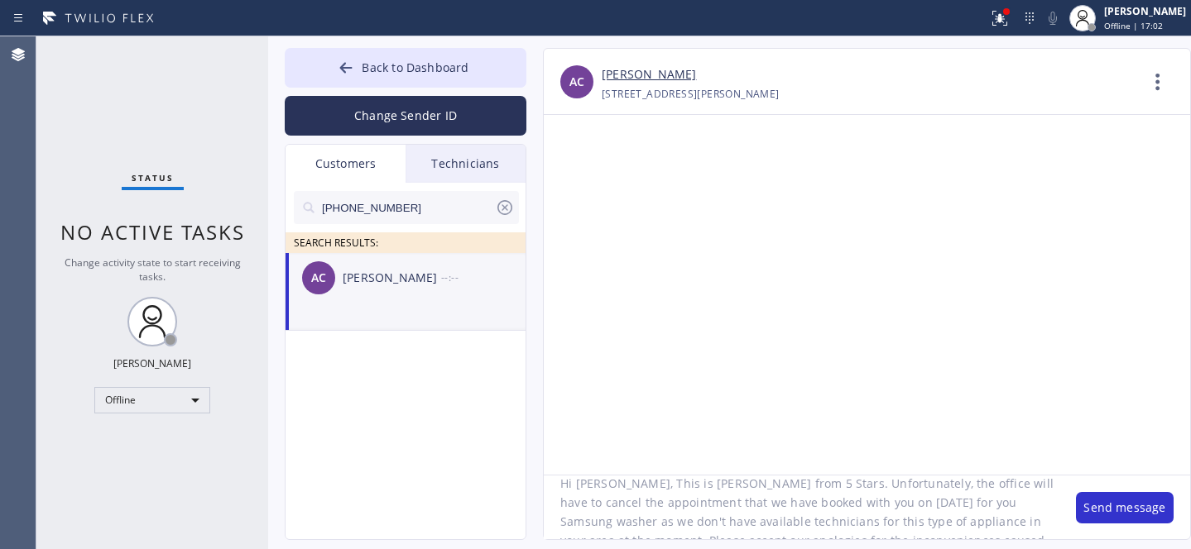
scroll to position [24, 0]
drag, startPoint x: 823, startPoint y: 502, endPoint x: 883, endPoint y: 501, distance: 60.4
click at [883, 501] on textarea "Hi [PERSON_NAME], This is [PERSON_NAME] from 5 Stars. Unfortunately, the office…" at bounding box center [802, 508] width 516 height 64
paste textarea "0"
click at [928, 506] on textarea "Hi [PERSON_NAME], This is [PERSON_NAME] from 5 Stars. Unfortunately, the office…" at bounding box center [802, 508] width 516 height 64
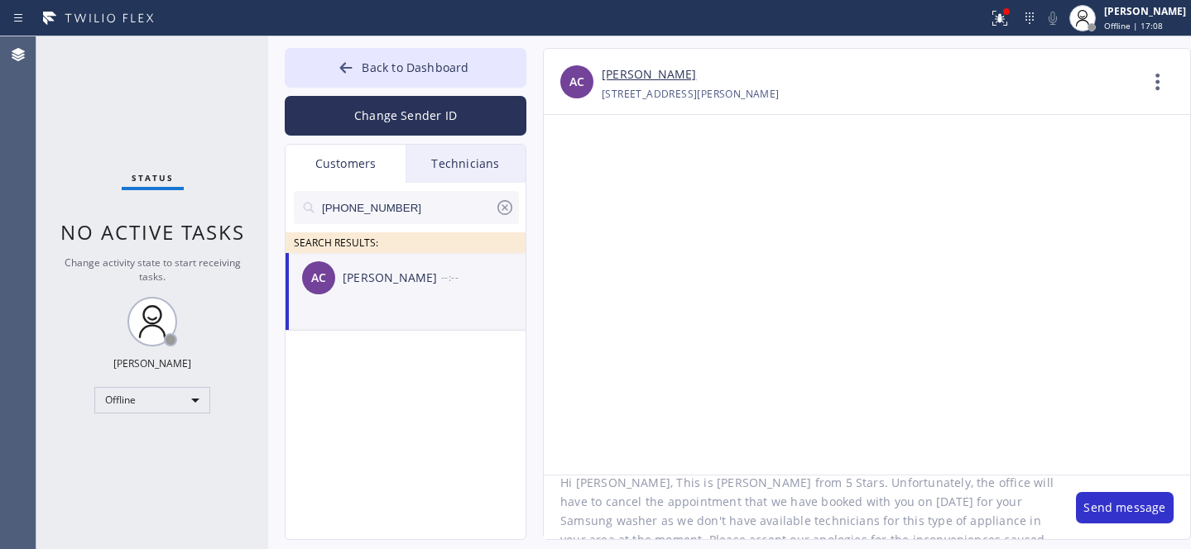
click at [959, 507] on textarea "Hi [PERSON_NAME], This is [PERSON_NAME] from 5 Stars. Unfortunately, the office…" at bounding box center [802, 508] width 516 height 64
click at [959, 506] on textarea "Hi [PERSON_NAME], This is [PERSON_NAME] from 5 Stars. Unfortunately, the office…" at bounding box center [802, 508] width 516 height 64
click at [965, 501] on textarea "Hi [PERSON_NAME], This is [PERSON_NAME] from 5 Stars. Unfortunately, the office…" at bounding box center [802, 508] width 516 height 64
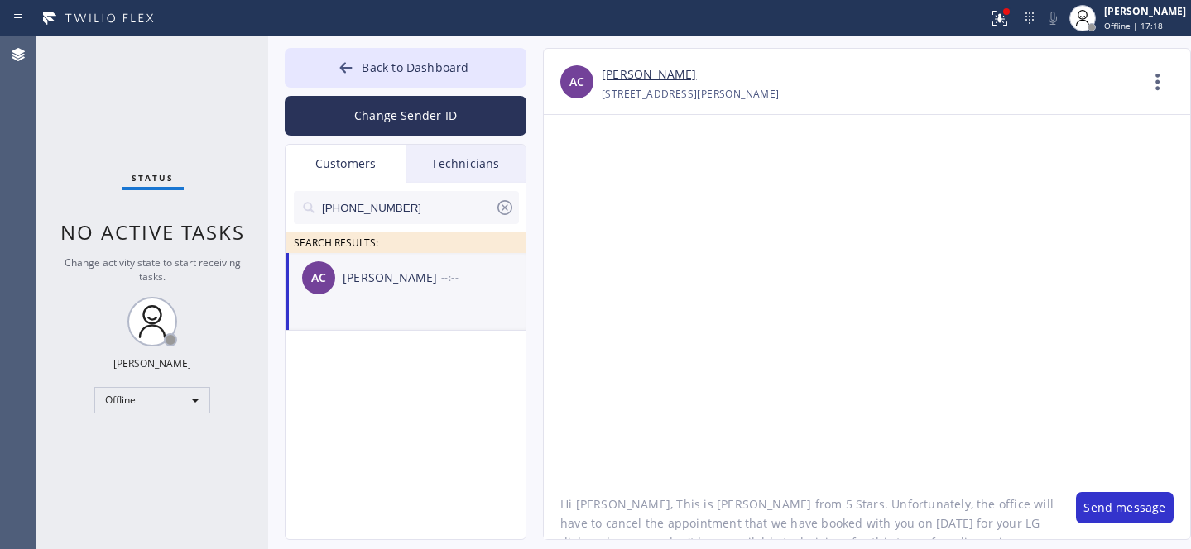
scroll to position [0, 0]
type textarea "Hi [PERSON_NAME], This is [PERSON_NAME] from 5 Stars. Unfortunately, the office…"
click at [1120, 510] on button "Send message" at bounding box center [1125, 507] width 98 height 31
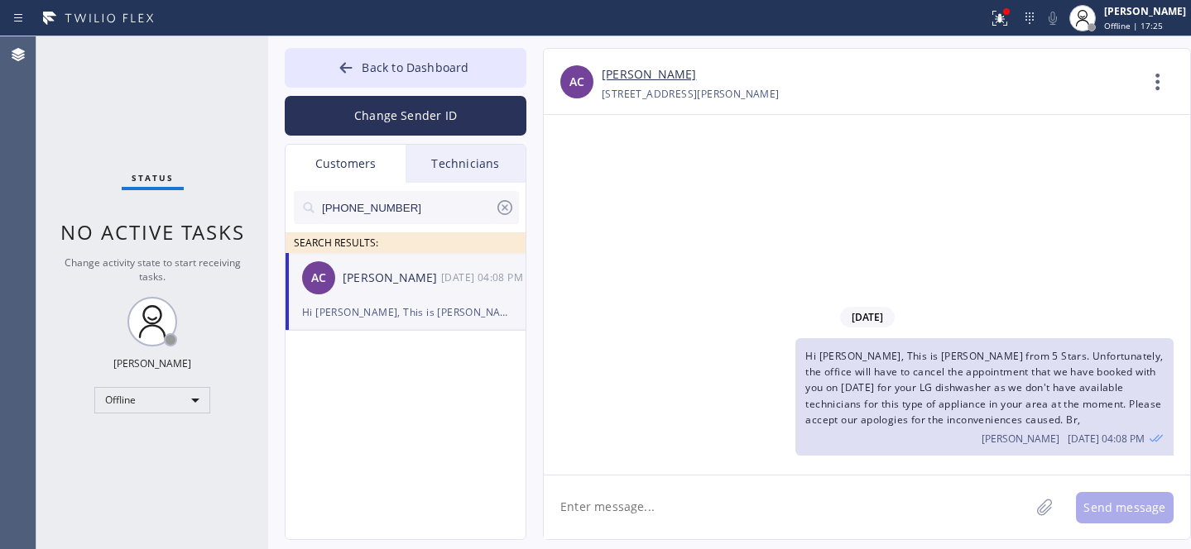
click at [509, 209] on icon at bounding box center [505, 208] width 20 height 20
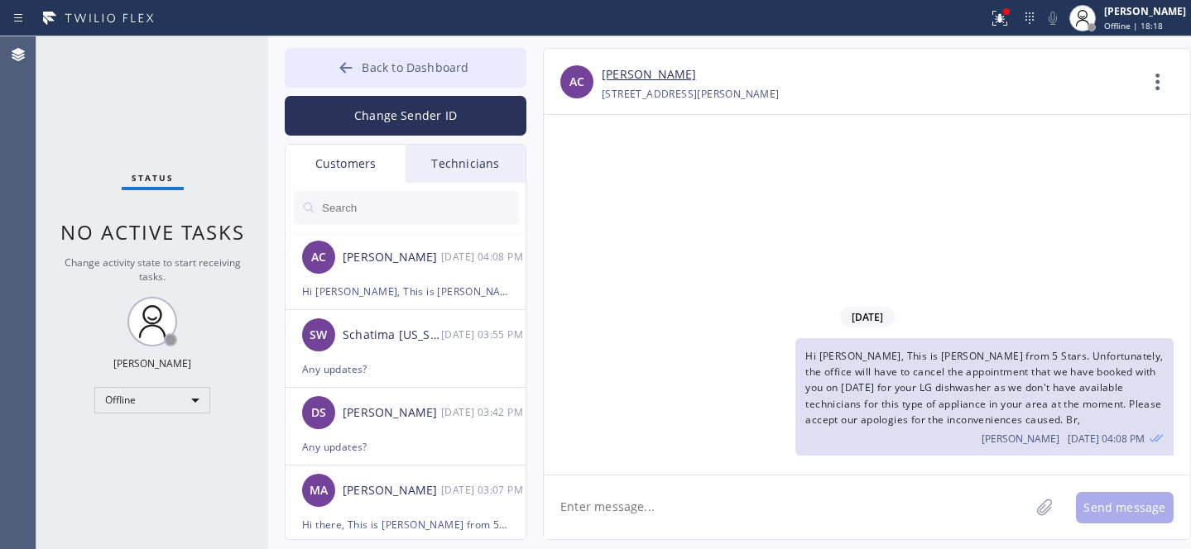
click at [366, 70] on span "Back to Dashboard" at bounding box center [415, 68] width 107 height 16
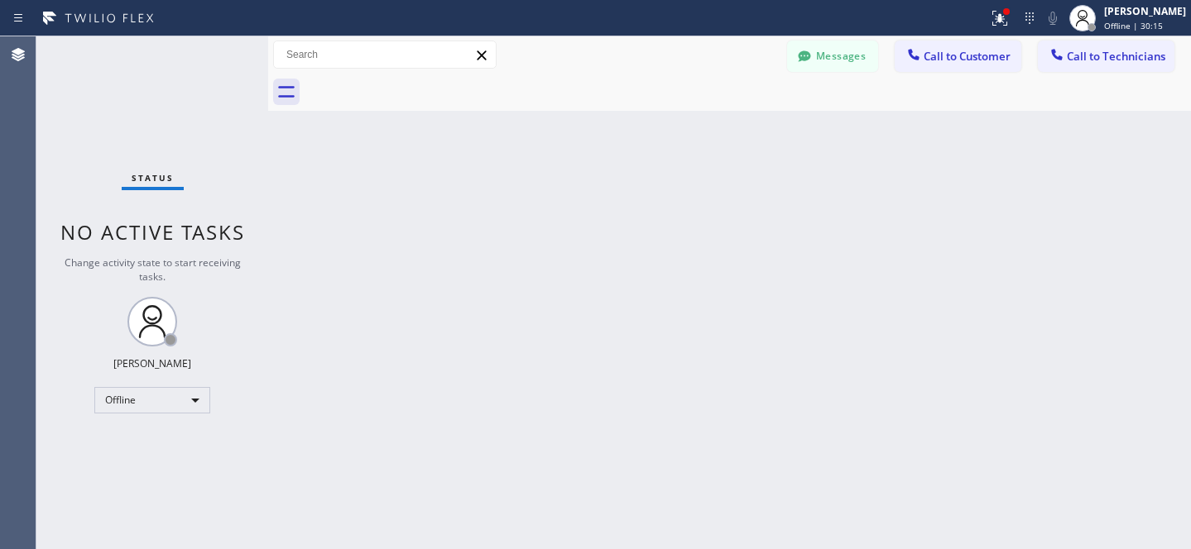
click at [817, 70] on button "Messages" at bounding box center [832, 56] width 91 height 31
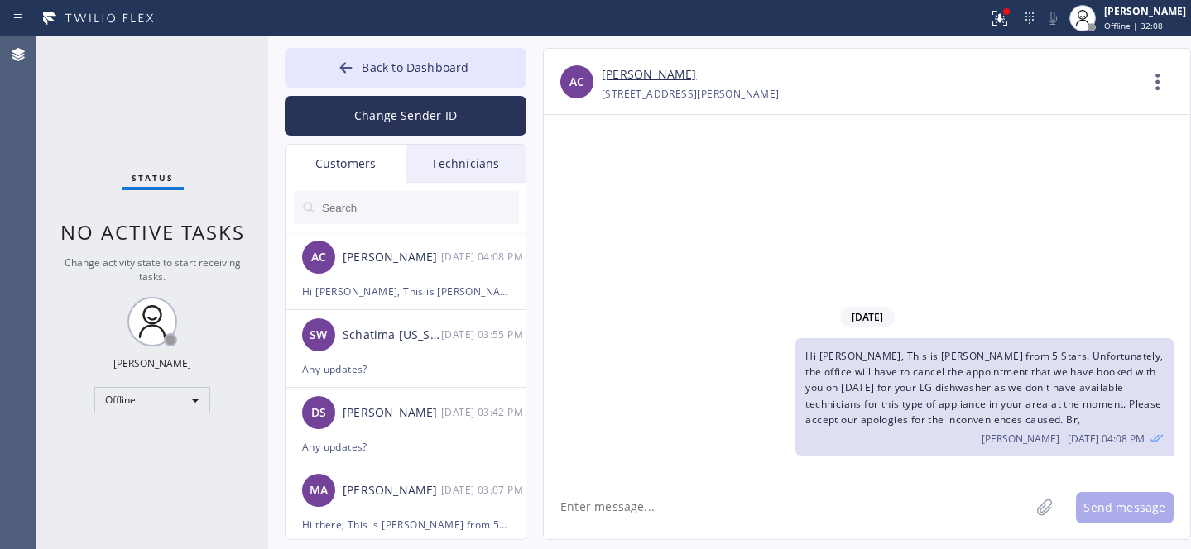
drag, startPoint x: 371, startPoint y: 65, endPoint x: 559, endPoint y: 13, distance: 195.7
click at [371, 65] on span "Back to Dashboard" at bounding box center [415, 68] width 107 height 16
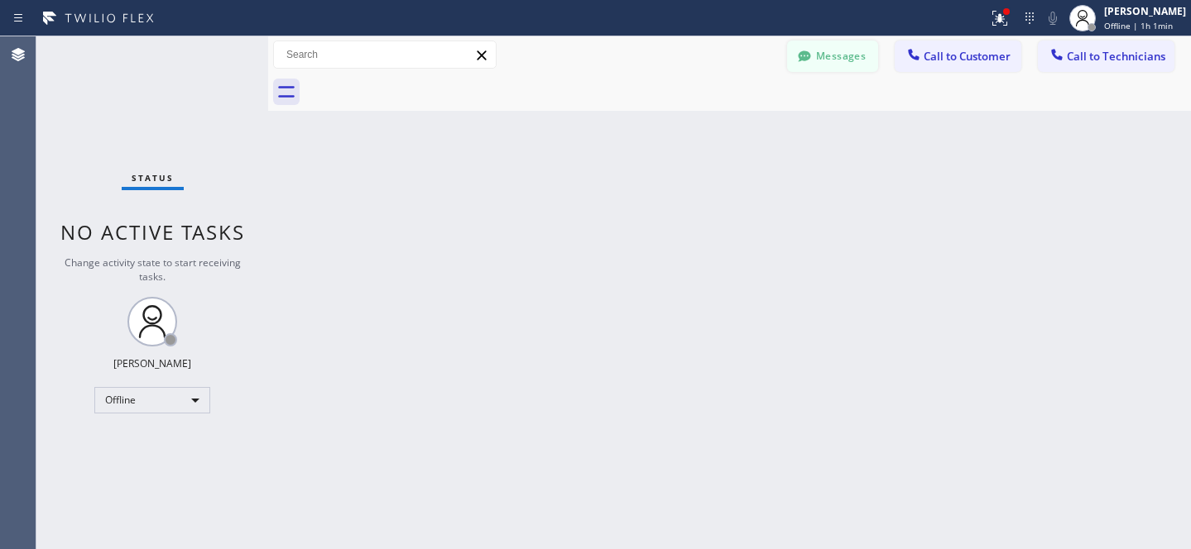
click at [816, 40] on div "Messages Call to Customer Call to Technicians Outbound call Location Repair Twi…" at bounding box center [729, 54] width 923 height 37
click at [823, 61] on button "Messages" at bounding box center [832, 56] width 91 height 31
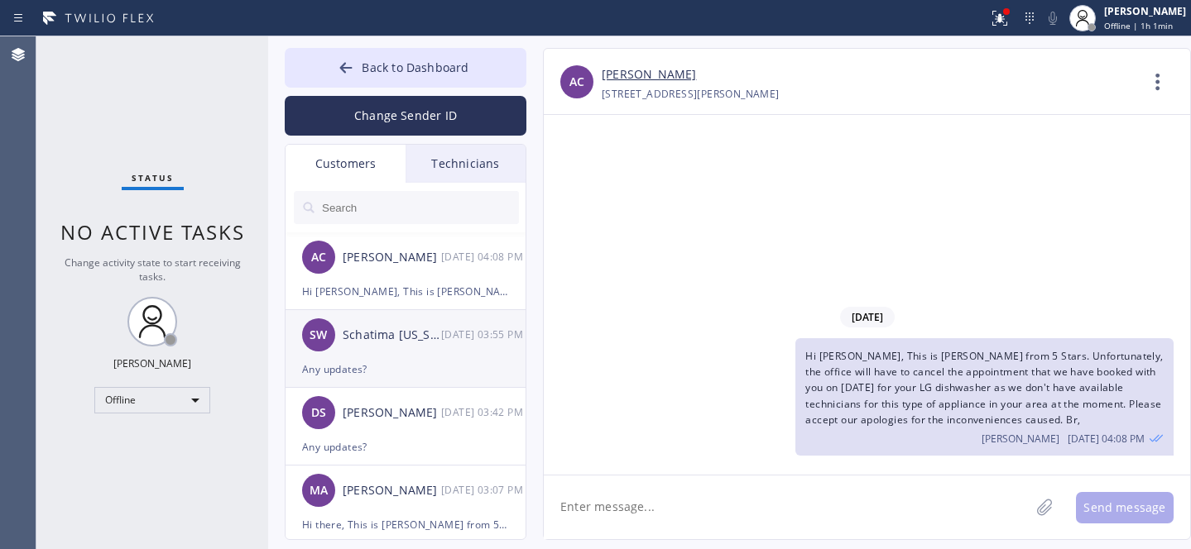
click at [390, 345] on div "SW Schatima [US_STATE] [DATE] 03:55 PM" at bounding box center [407, 335] width 242 height 50
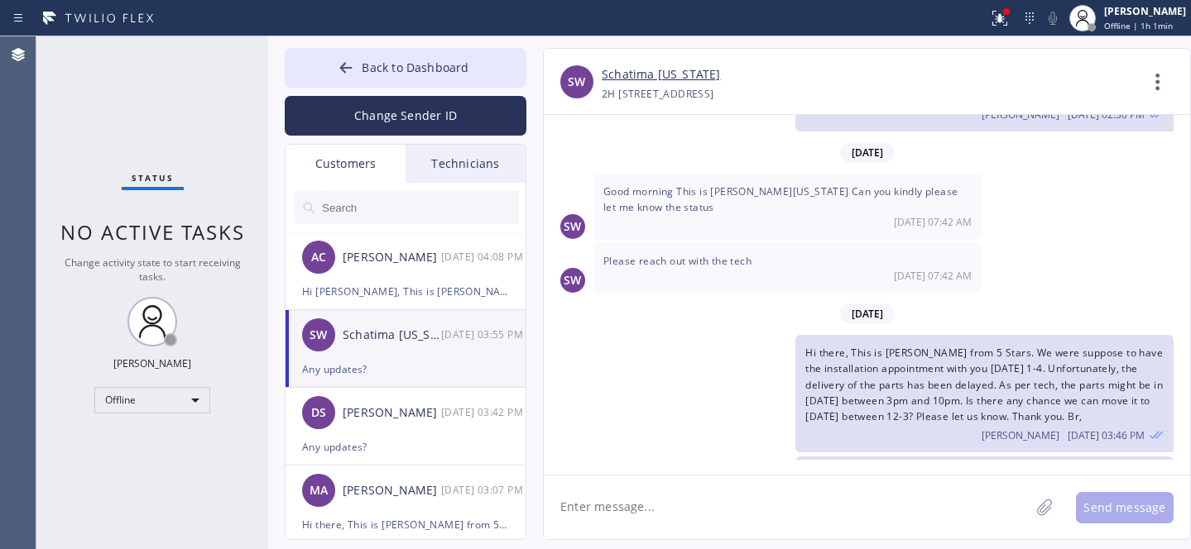
scroll to position [4605, 0]
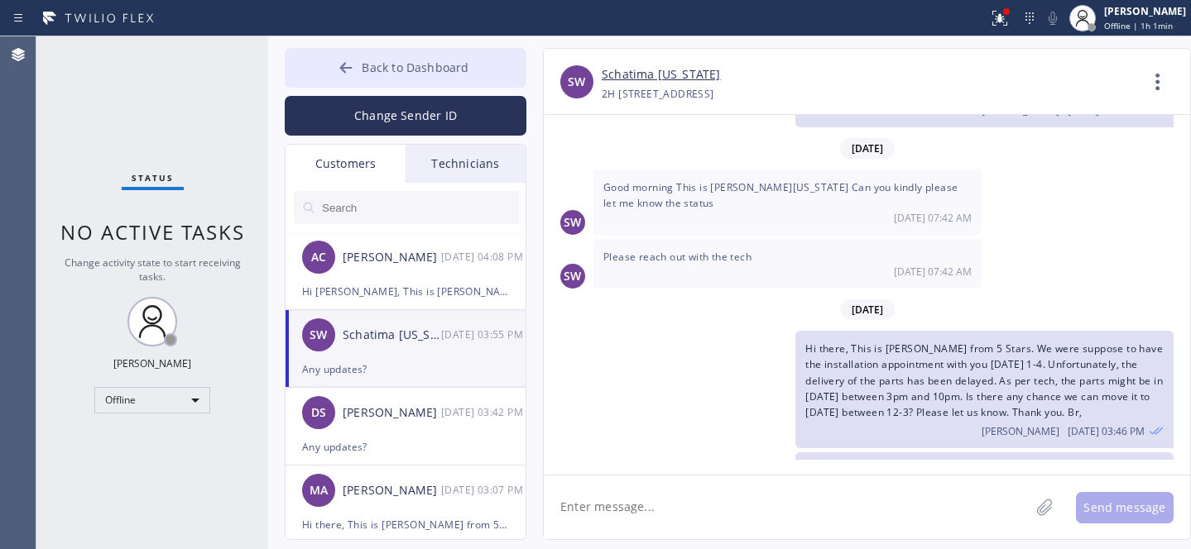
click at [373, 71] on span "Back to Dashboard" at bounding box center [415, 68] width 107 height 16
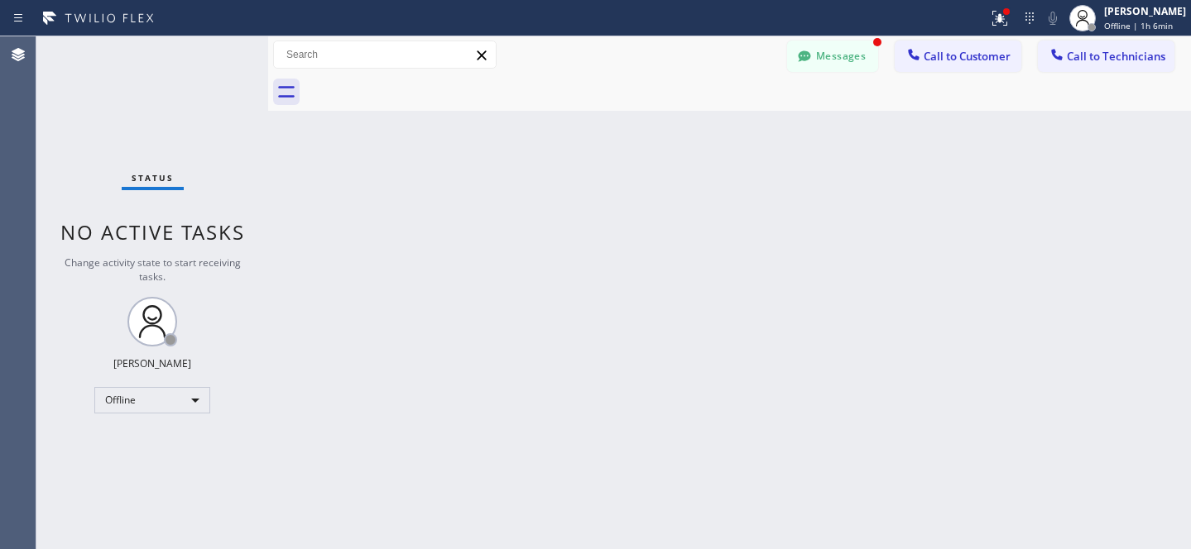
scroll to position [4819, 0]
click at [814, 55] on button "Messages" at bounding box center [832, 56] width 91 height 31
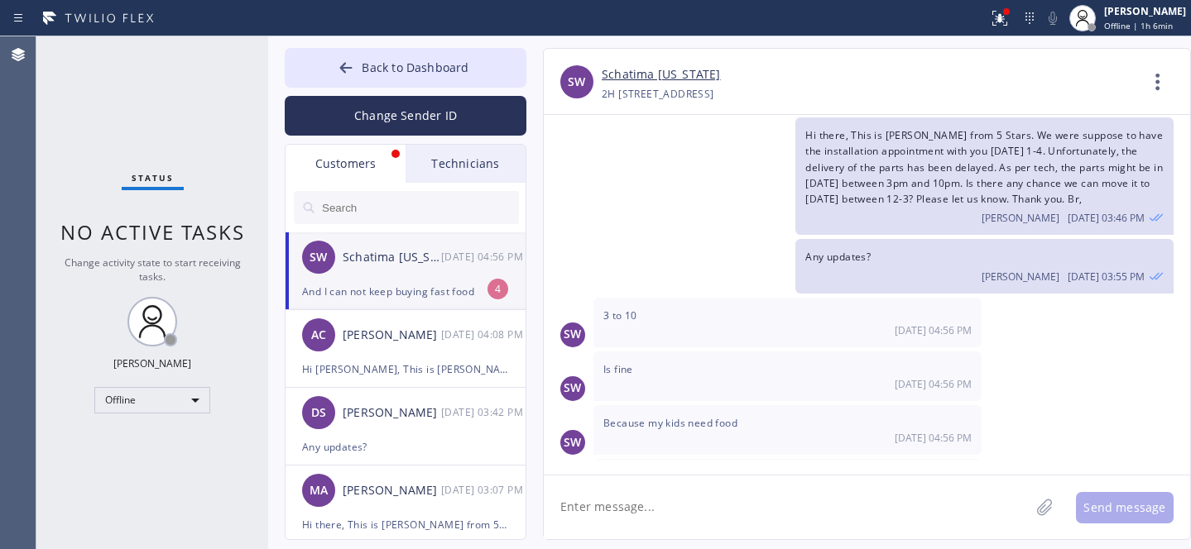
click at [414, 283] on div "And I can not keep buying fast food" at bounding box center [405, 291] width 207 height 19
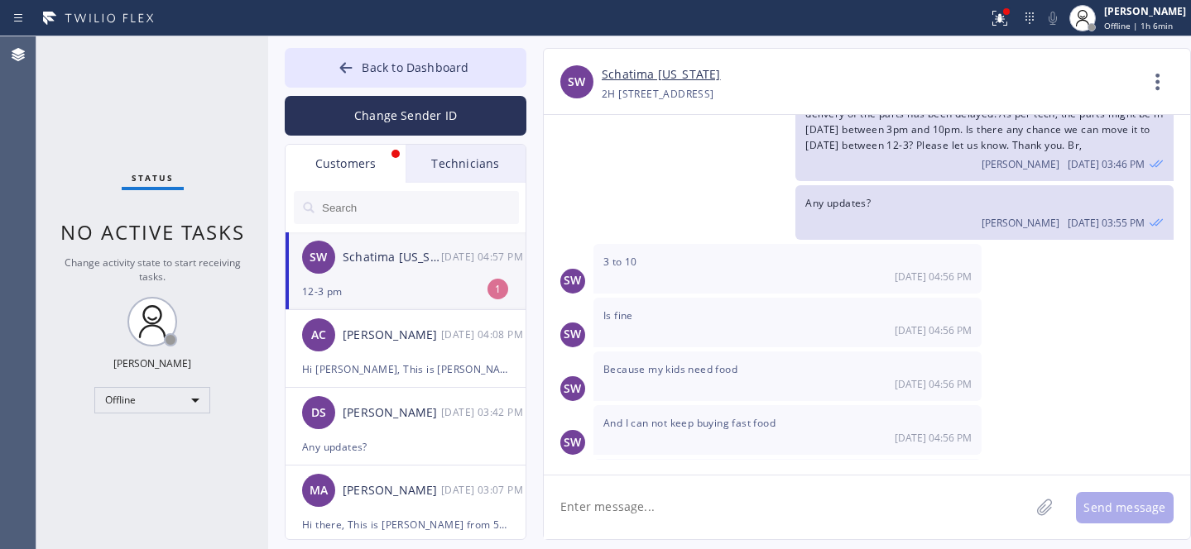
click at [372, 274] on div "SW Schatima [US_STATE] [DATE] 04:57 PM" at bounding box center [407, 258] width 242 height 50
click at [661, 531] on textarea at bounding box center [787, 508] width 486 height 64
paste textarea "[DATE] 12pm - 3pm"
drag, startPoint x: 799, startPoint y: 503, endPoint x: 855, endPoint y: 539, distance: 65.9
click at [799, 502] on textarea "I understand. Rescheduled: [DATE] 12pm - 3pm" at bounding box center [802, 508] width 516 height 64
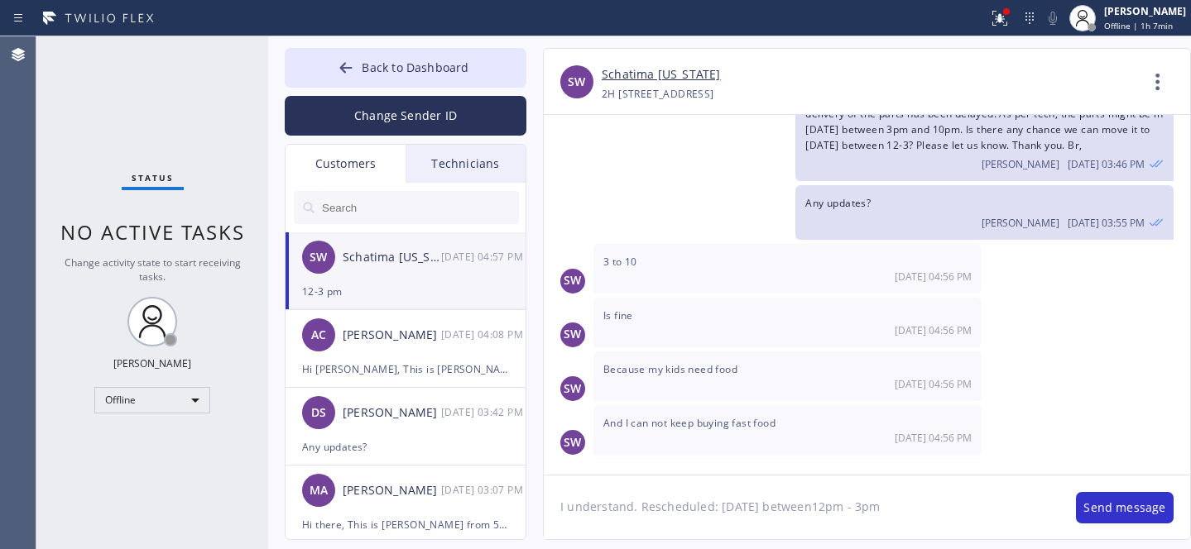
type textarea "I understand. Rescheduled: [DATE] between 12pm - 3pm"
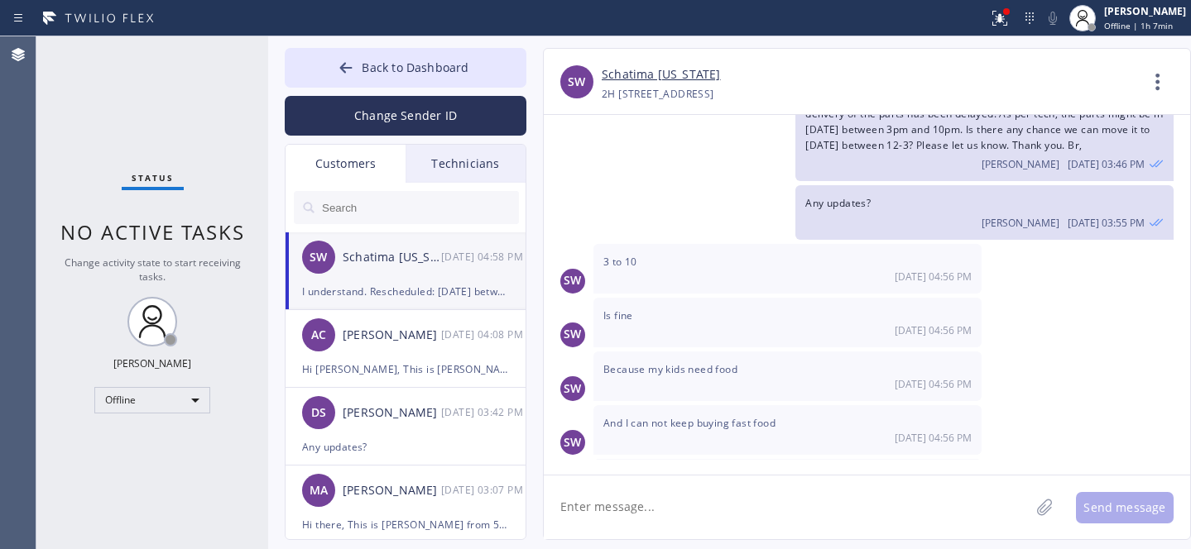
scroll to position [4930, 0]
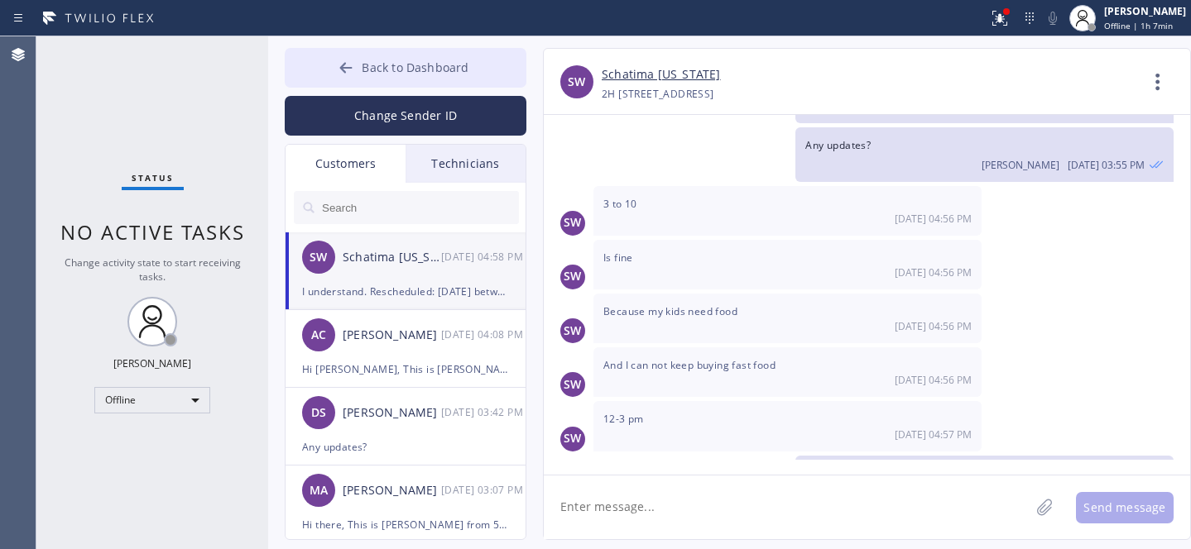
click at [401, 62] on span "Back to Dashboard" at bounding box center [415, 68] width 107 height 16
